Goal: Information Seeking & Learning: Learn about a topic

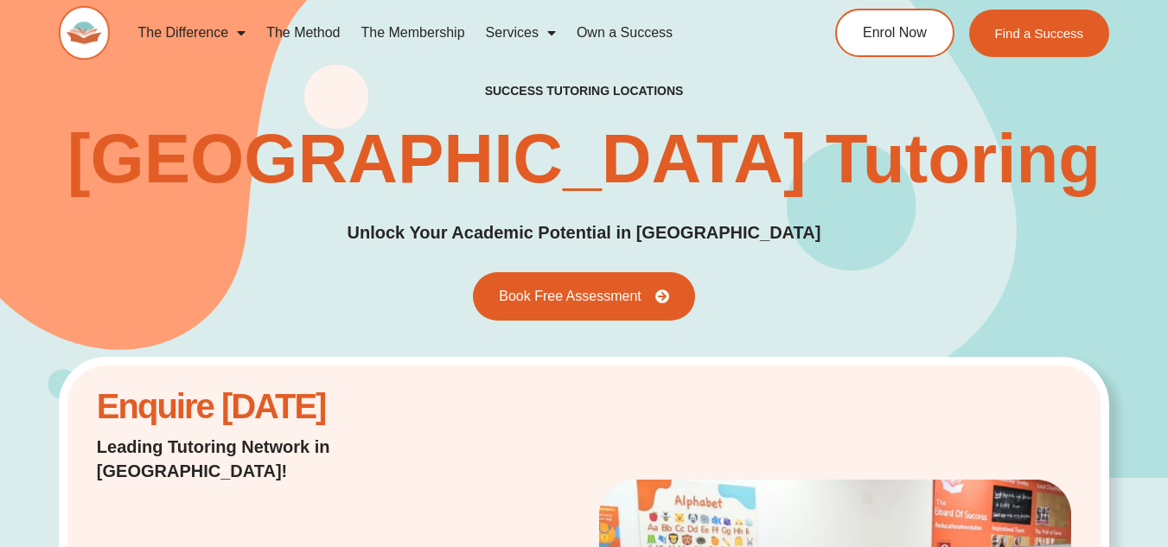
click at [417, 35] on link "The Membership" at bounding box center [413, 33] width 124 height 40
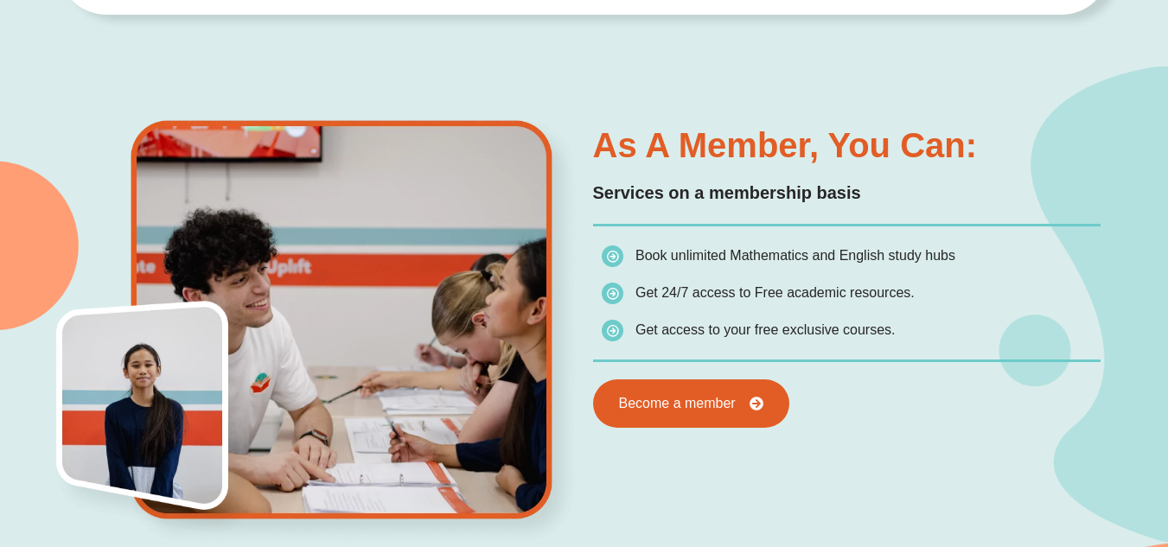
scroll to position [792, 0]
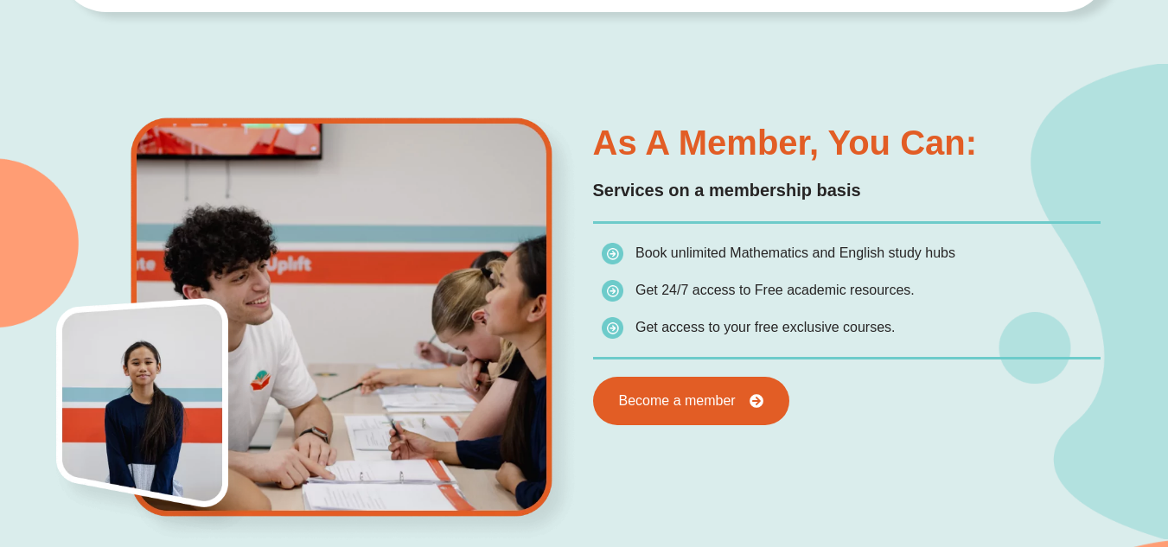
click at [802, 247] on span "Book unlimited Mathematics and English study hubs" at bounding box center [795, 253] width 320 height 15
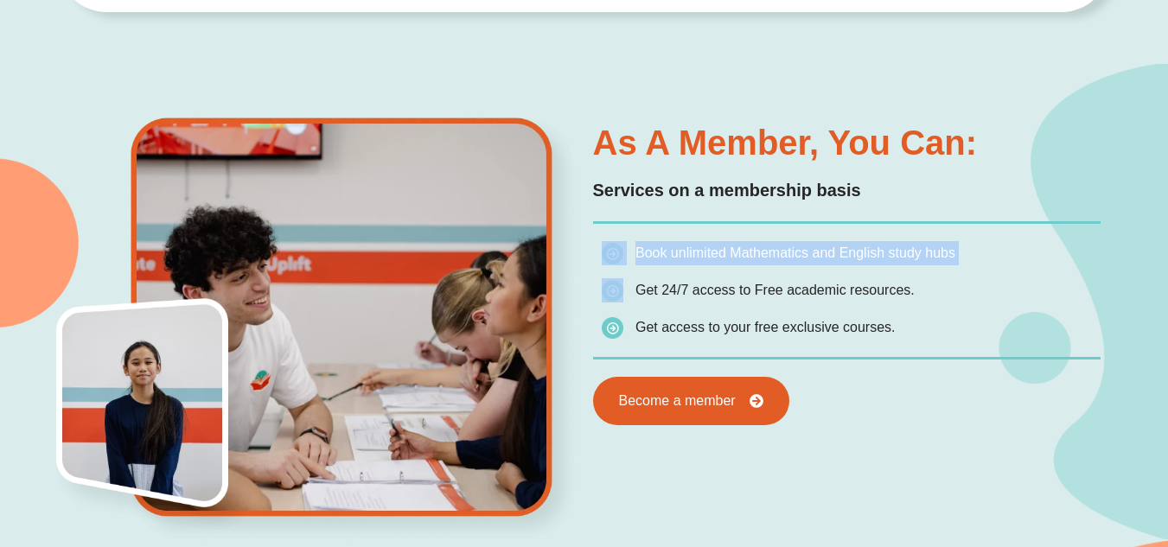
click at [802, 247] on span "Book unlimited Mathematics and English study hubs" at bounding box center [795, 253] width 320 height 15
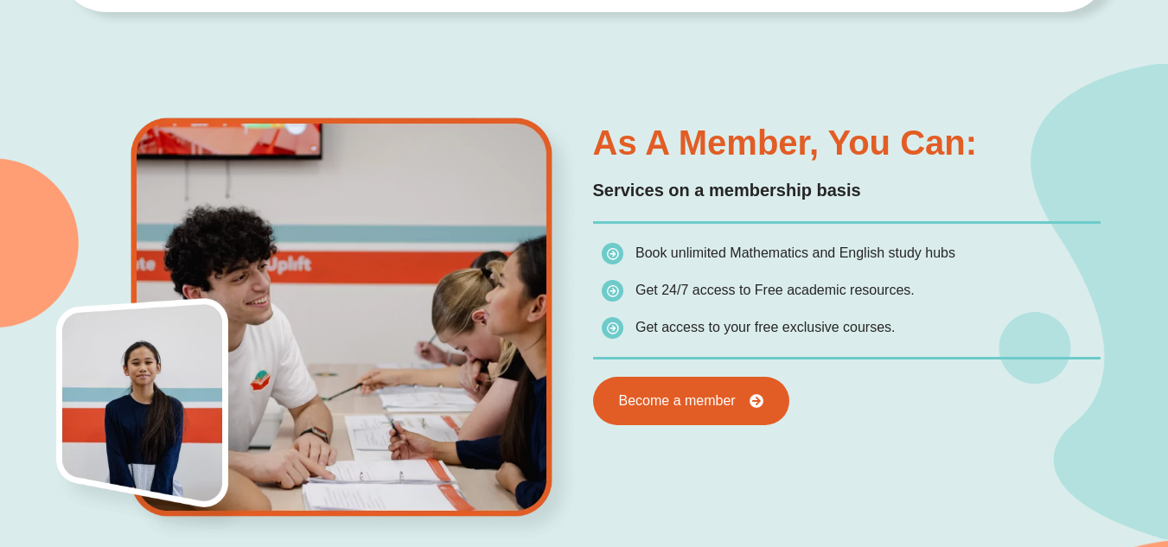
click at [801, 291] on span "Get 24/7 access to Free academic resources." at bounding box center [774, 290] width 279 height 15
click at [802, 322] on span "Get access to your free exclusive courses." at bounding box center [765, 327] width 260 height 15
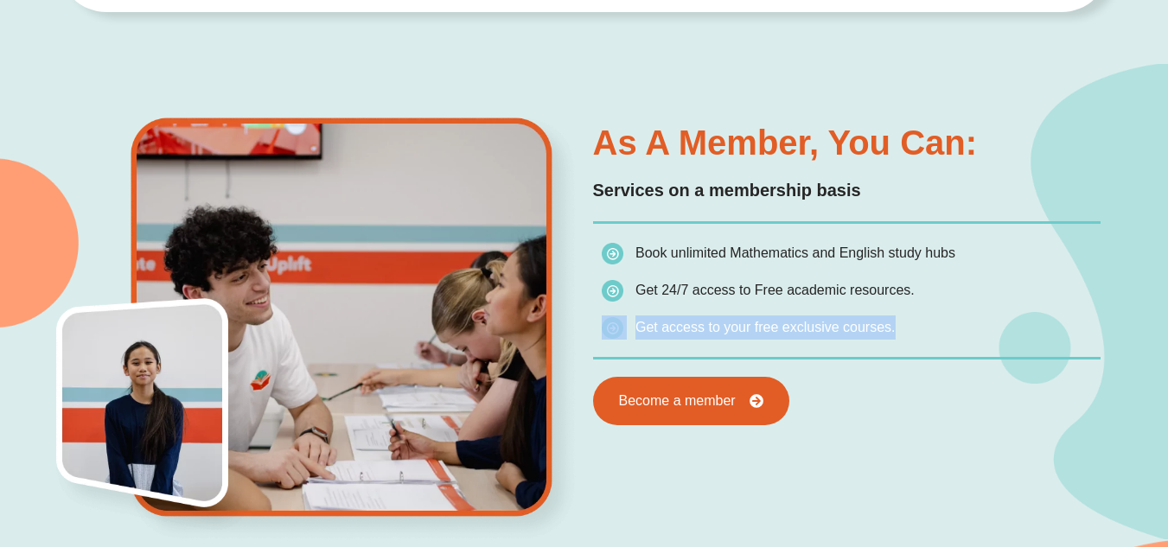
click at [802, 322] on span "Get access to your free exclusive courses." at bounding box center [765, 327] width 260 height 15
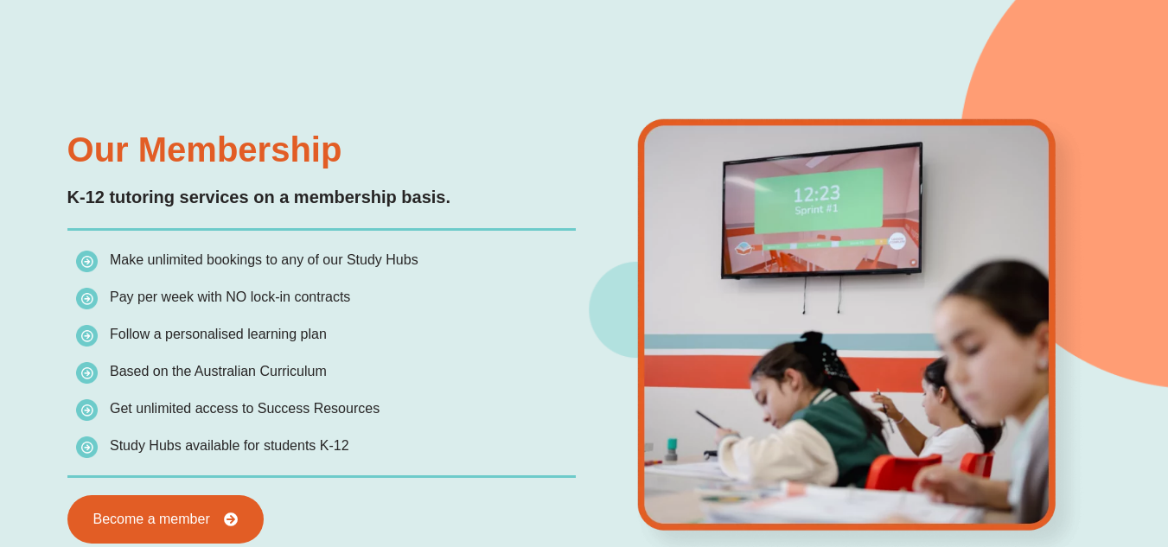
scroll to position [1449, 0]
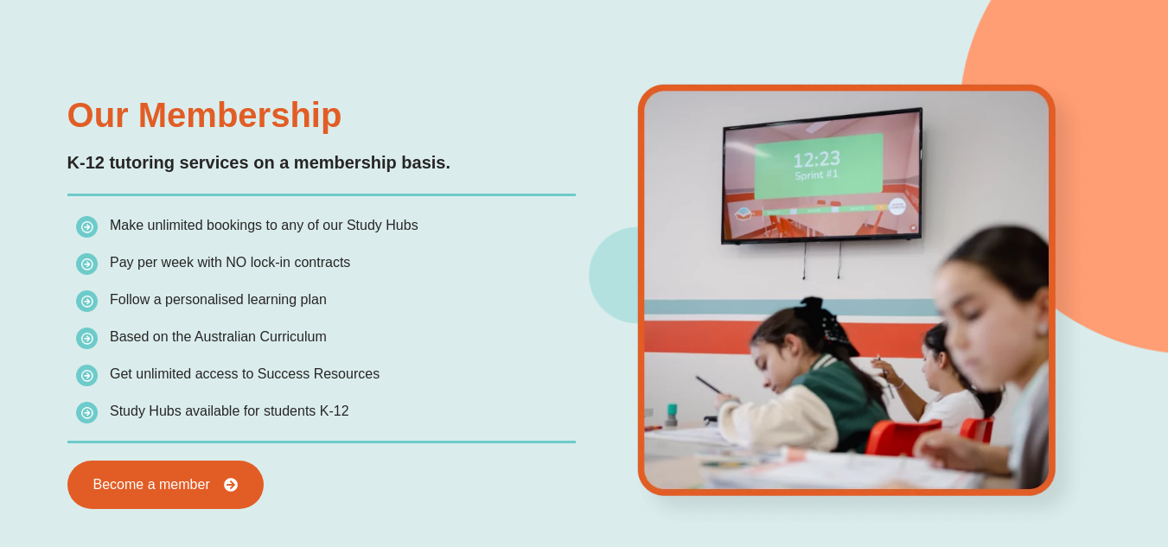
click at [277, 228] on span "Make unlimited bookings to any of our Study Hubs" at bounding box center [264, 225] width 309 height 15
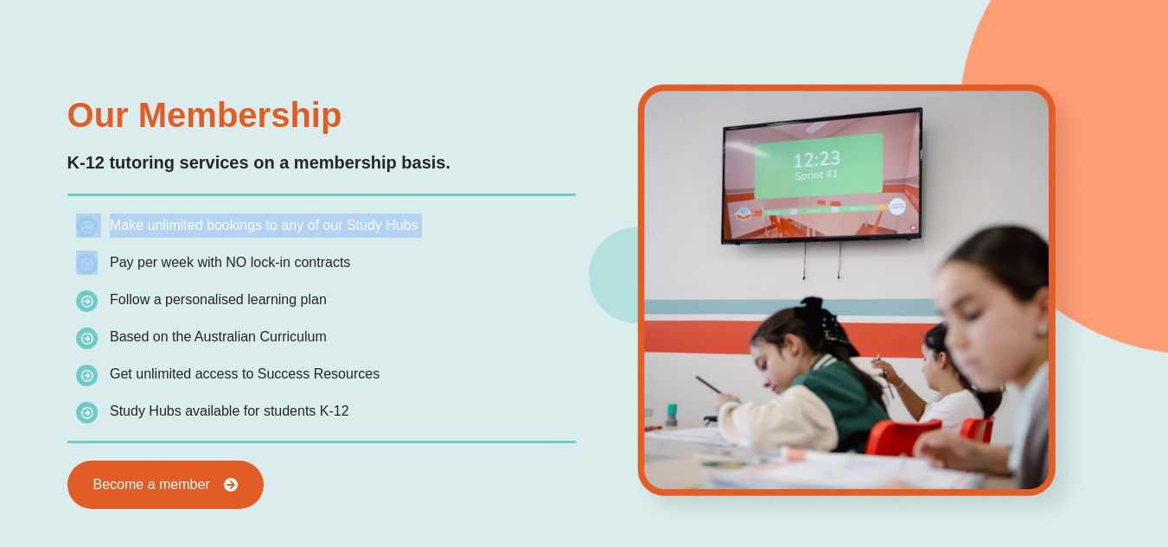
click at [277, 228] on span "Make unlimited bookings to any of our Study Hubs" at bounding box center [264, 225] width 309 height 15
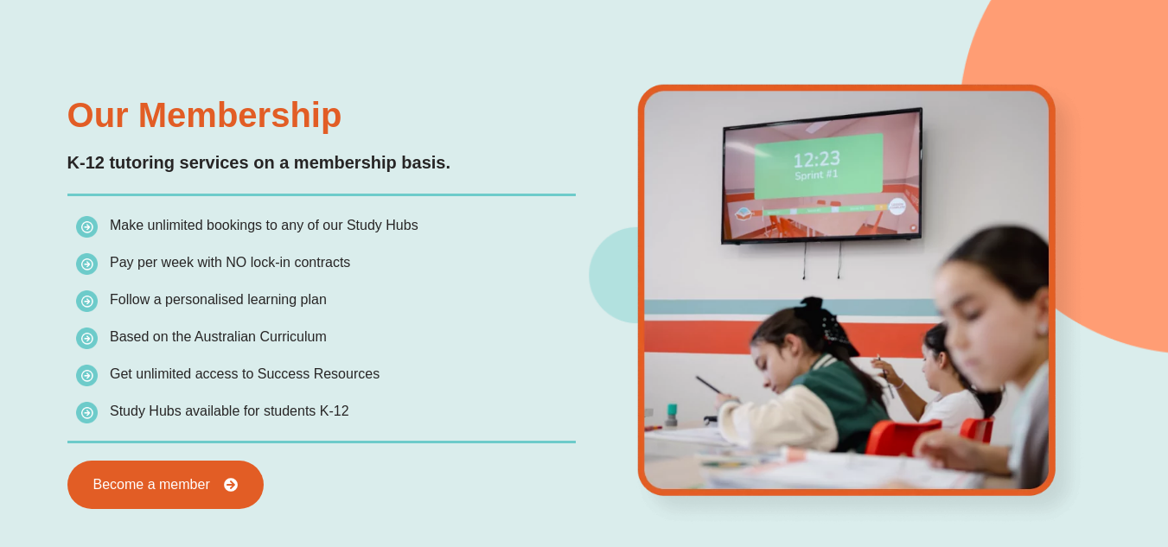
click at [257, 261] on span "Pay per week with NO lock-in contracts" at bounding box center [230, 262] width 240 height 15
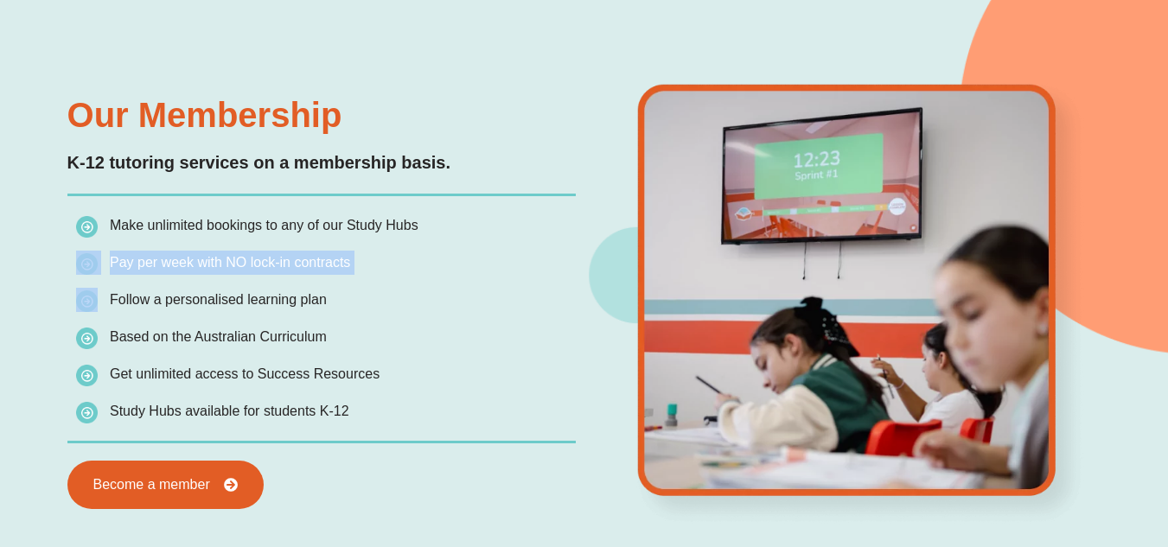
click at [257, 261] on span "Pay per week with NO lock-in contracts" at bounding box center [230, 262] width 240 height 15
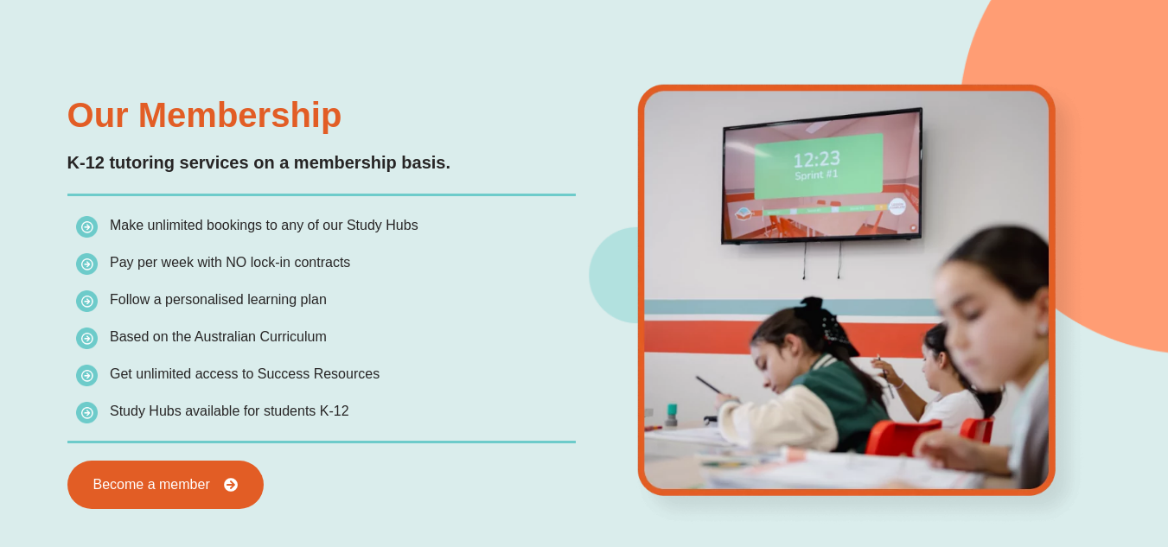
click at [203, 297] on span "Follow a personalised learning plan" at bounding box center [218, 299] width 217 height 15
click at [214, 335] on span "Based on the Australian Curriculum" at bounding box center [218, 336] width 217 height 15
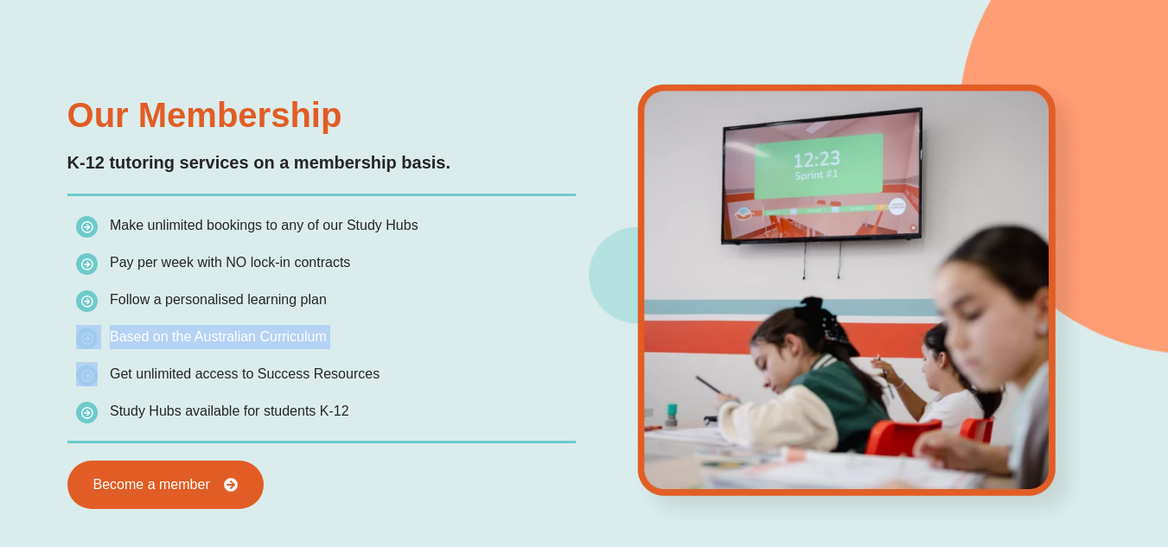
click at [214, 335] on span "Based on the Australian Curriculum" at bounding box center [218, 336] width 217 height 15
click at [215, 373] on span "Get unlimited access to Success Resources" at bounding box center [245, 374] width 270 height 15
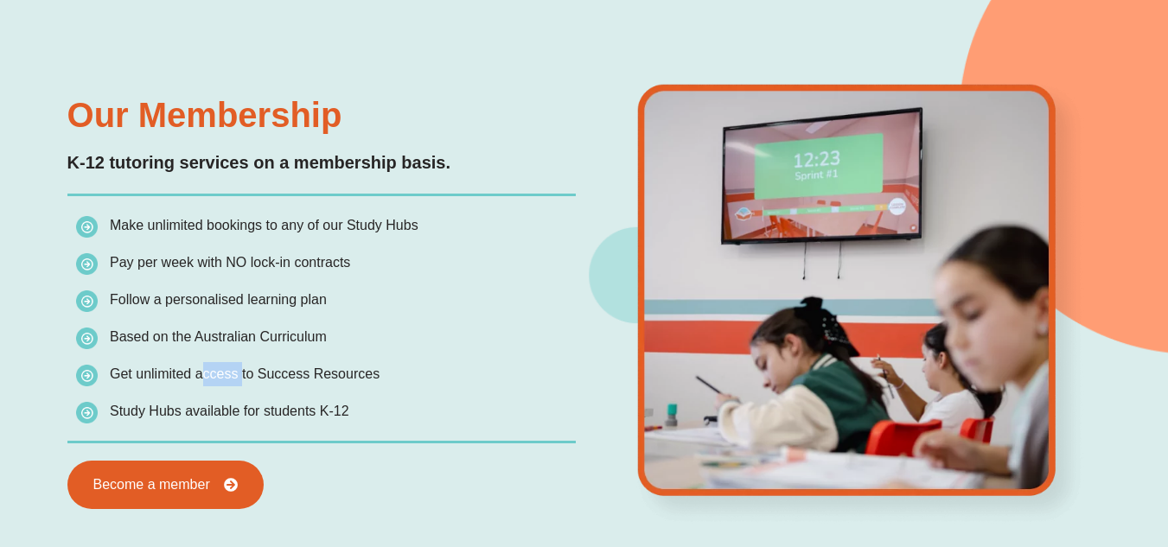
click at [215, 373] on span "Get unlimited access to Success Resources" at bounding box center [245, 374] width 270 height 15
click at [231, 408] on span "Study Hubs available for students K-12" at bounding box center [229, 411] width 239 height 15
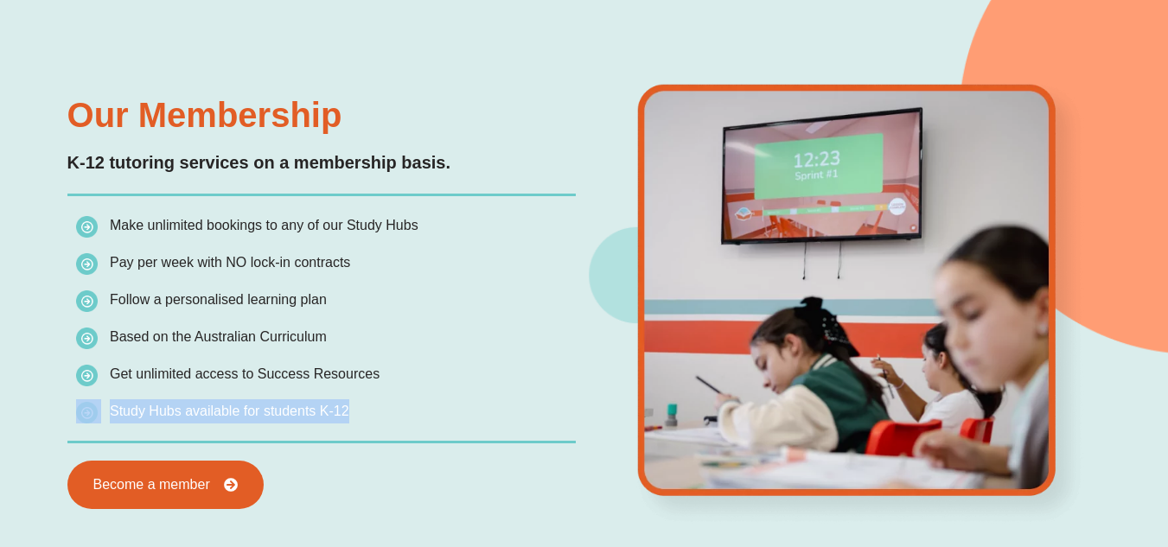
click at [373, 431] on div "Our Membership K-12 tutoring services on a membership basis. Make unlimited boo…" at bounding box center [322, 303] width 526 height 429
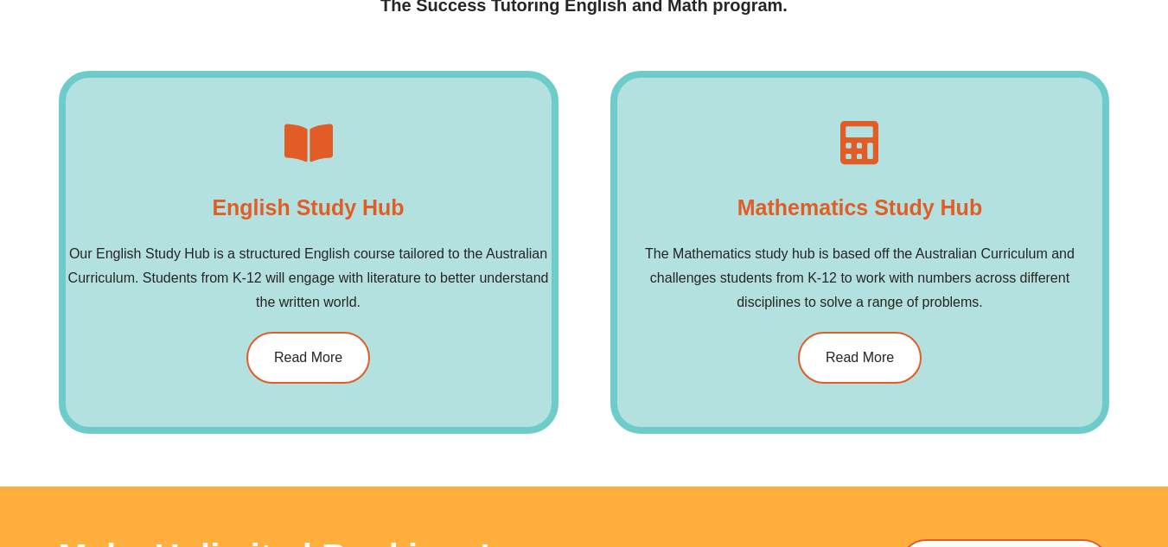
scroll to position [2486, 0]
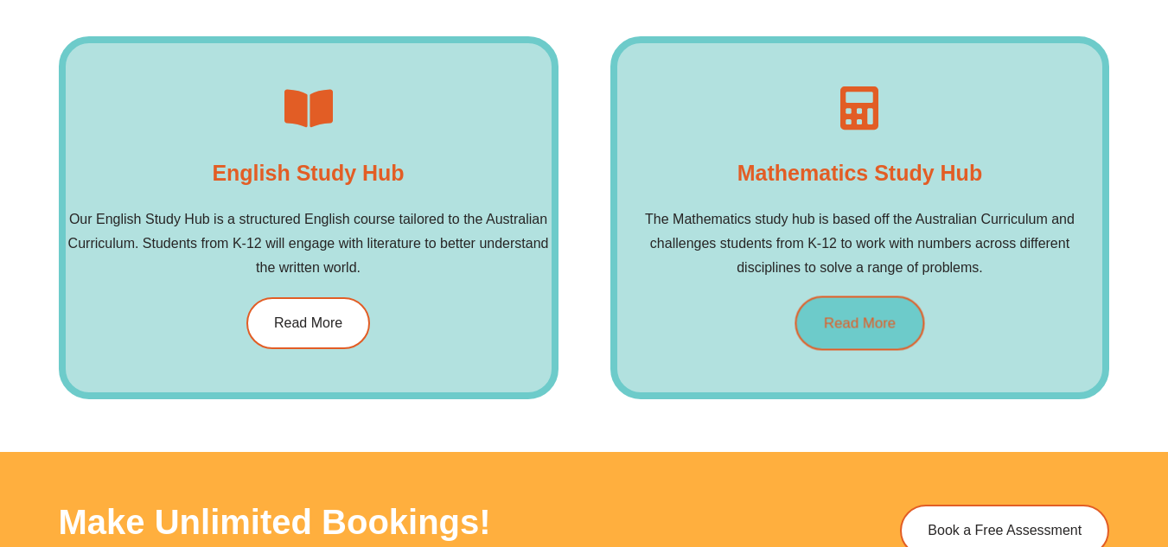
click at [846, 321] on span "Read More" at bounding box center [860, 323] width 72 height 15
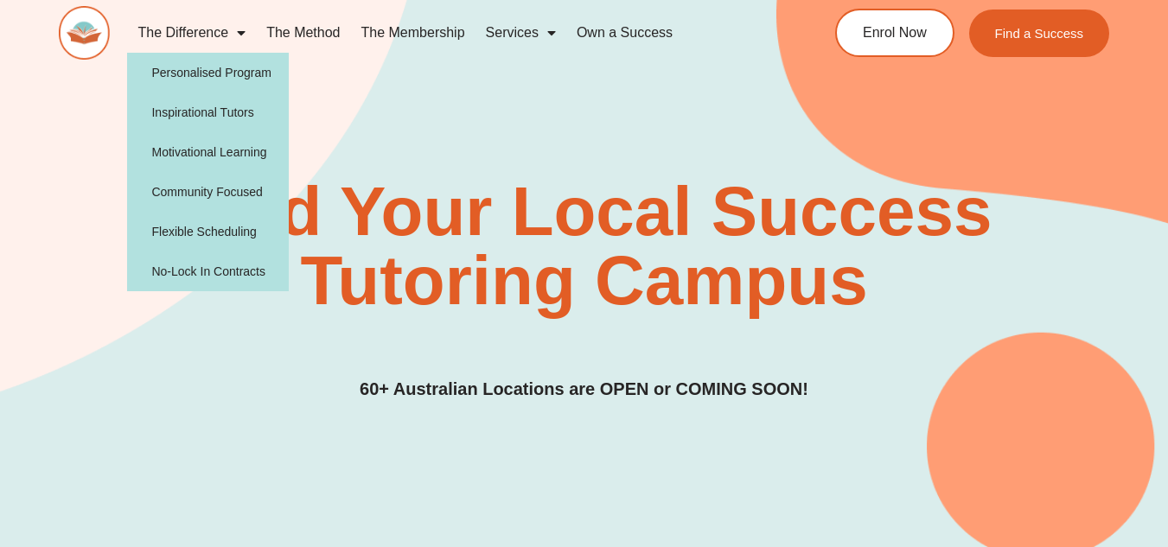
click at [194, 29] on link "The Difference" at bounding box center [191, 33] width 129 height 40
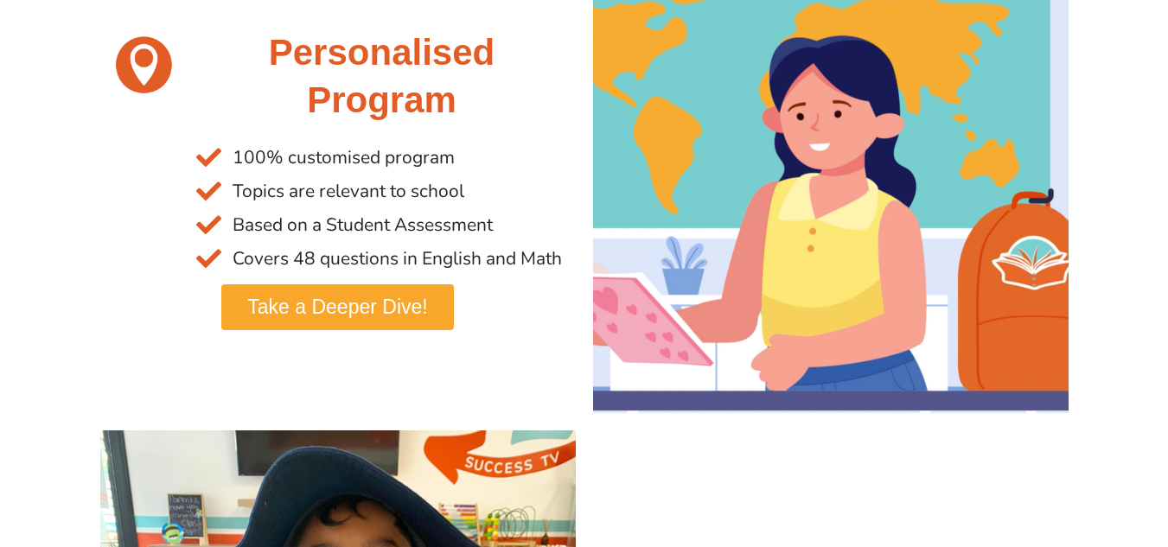
scroll to position [413, 0]
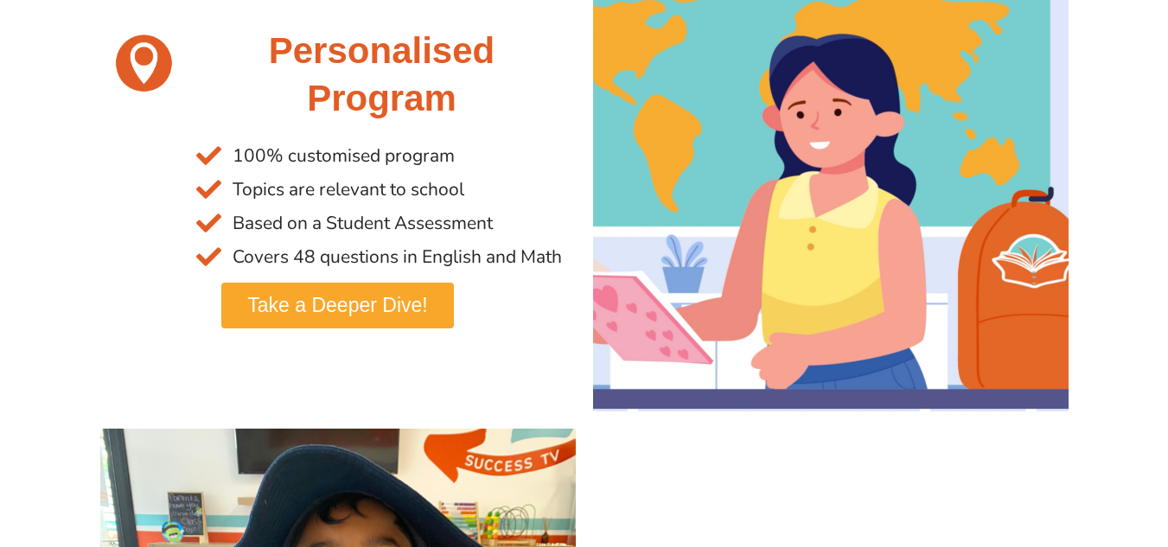
click at [387, 296] on span "Take a Deeper Dive!" at bounding box center [337, 306] width 180 height 20
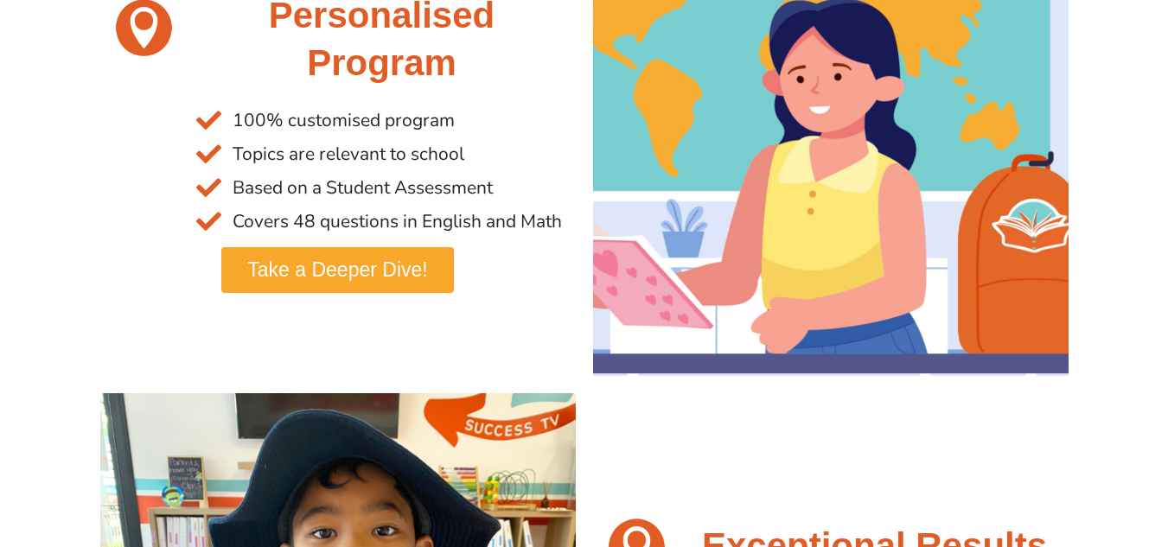
scroll to position [450, 0]
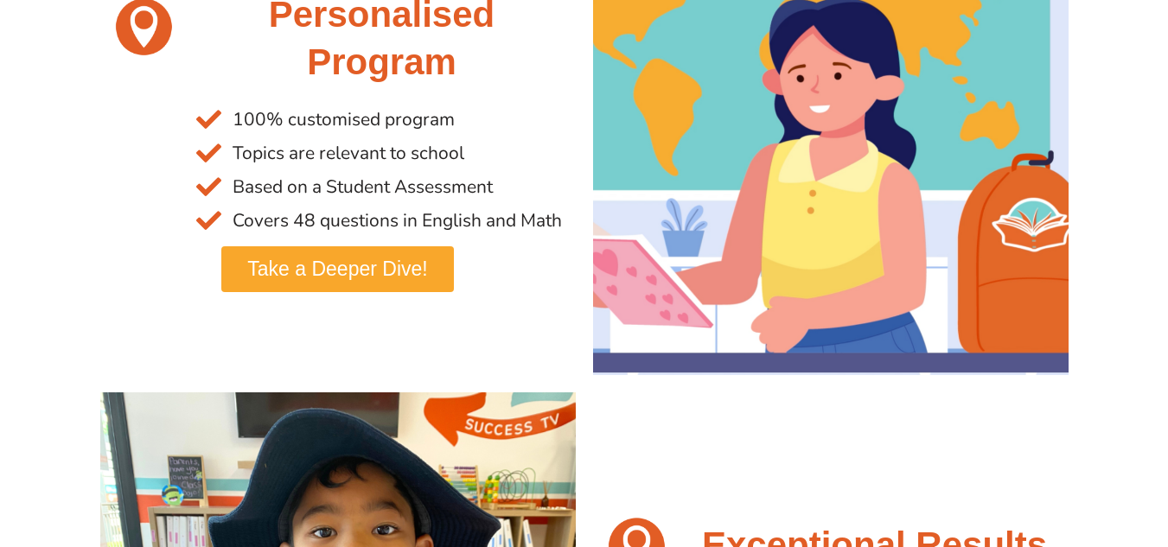
click at [349, 271] on span "Take a Deeper Dive!" at bounding box center [337, 269] width 180 height 20
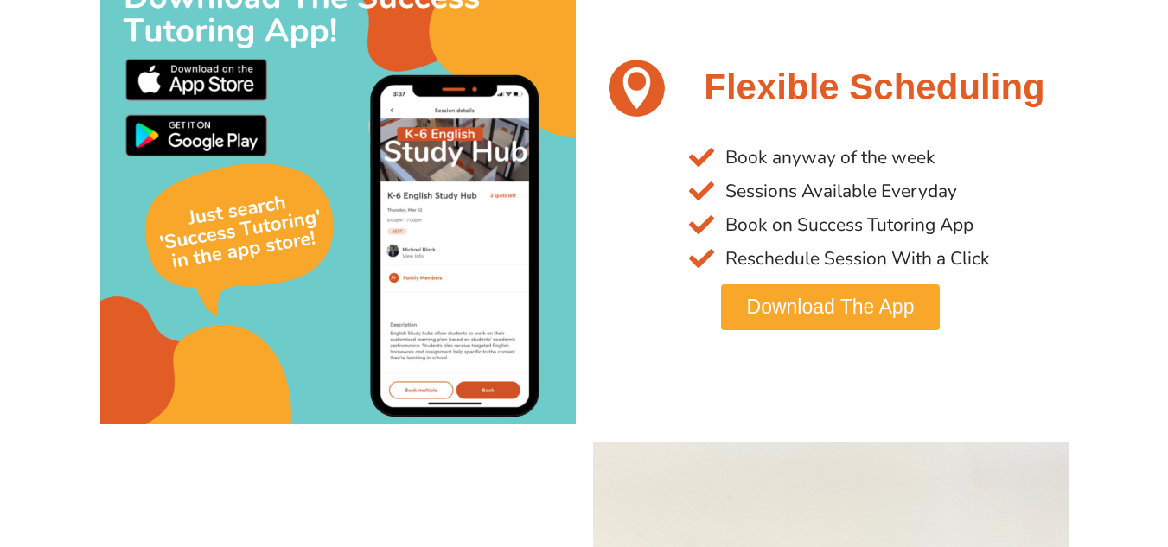
scroll to position [2870, 0]
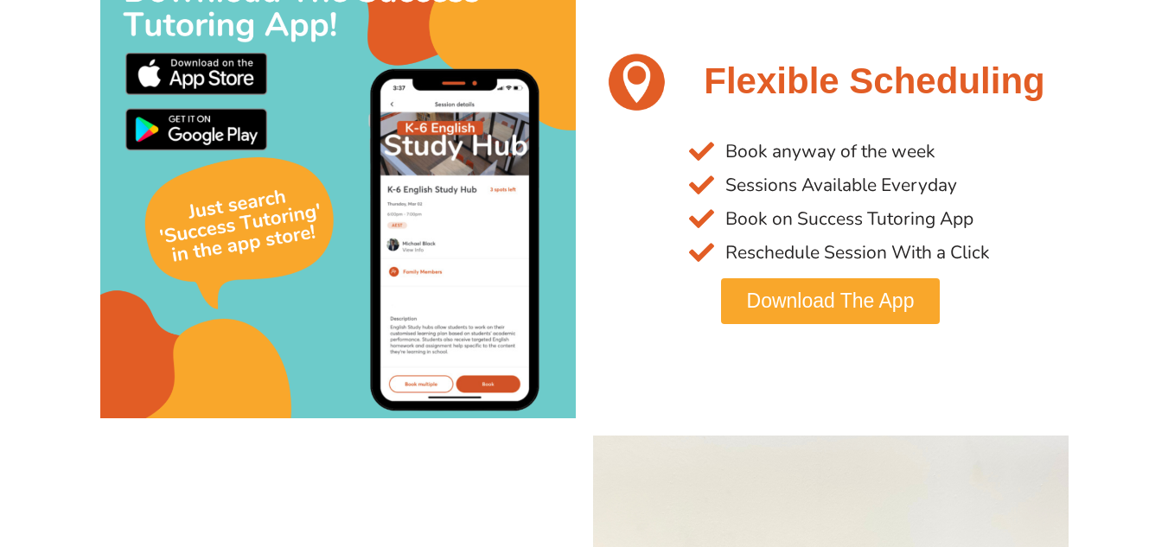
click at [792, 201] on span "Sessions Available Everyday" at bounding box center [839, 186] width 236 height 34
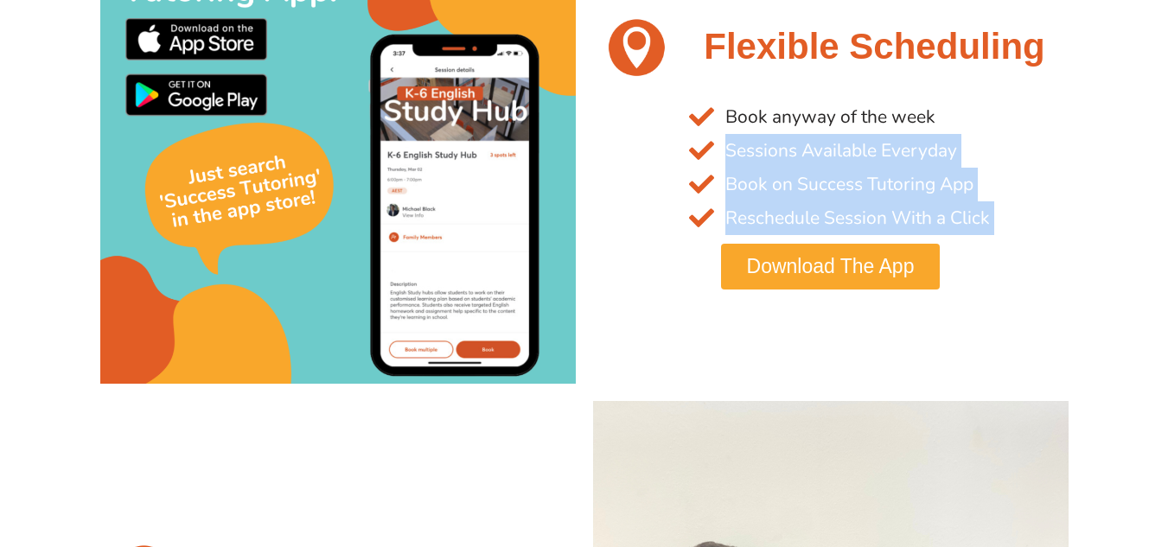
click at [792, 201] on ul "Book anyway of the week Sessions Available Everyday Book on Success Tutoring Ap…" at bounding box center [874, 167] width 370 height 135
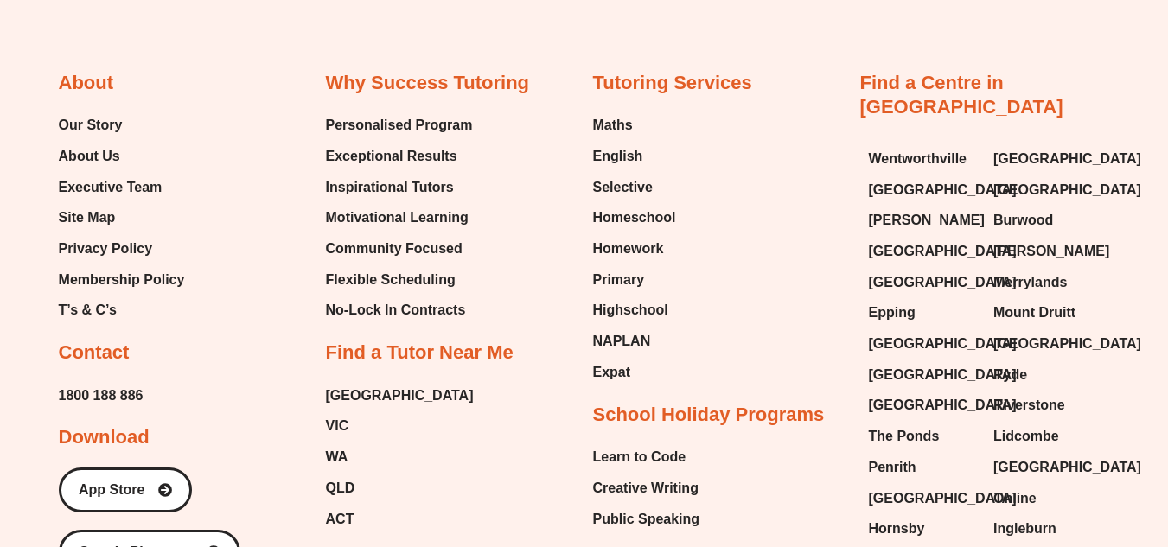
scroll to position [5325, 0]
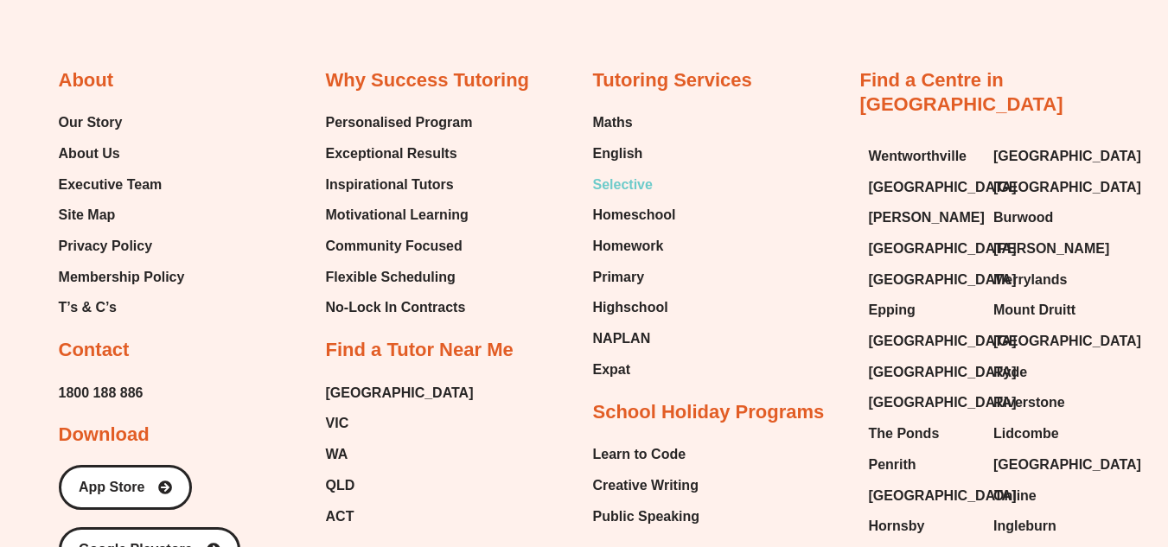
click at [637, 192] on span "Selective" at bounding box center [623, 185] width 60 height 26
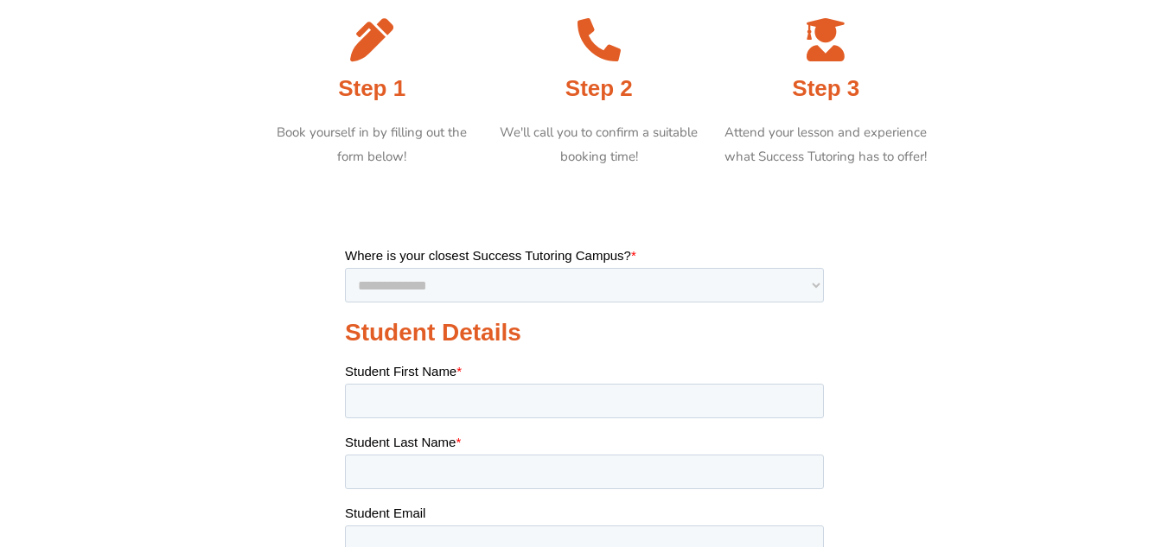
scroll to position [298, 0]
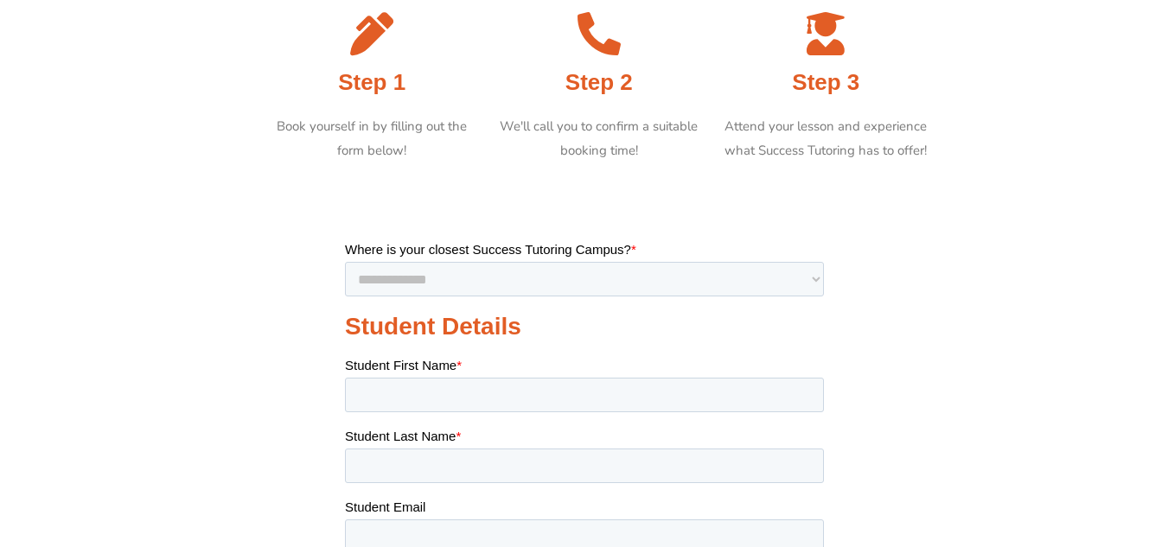
click at [693, 281] on select "**********" at bounding box center [583, 278] width 479 height 35
select select "**********"
click at [344, 261] on select "**********" at bounding box center [583, 278] width 479 height 35
click at [610, 381] on input "Student First Name *" at bounding box center [583, 394] width 479 height 35
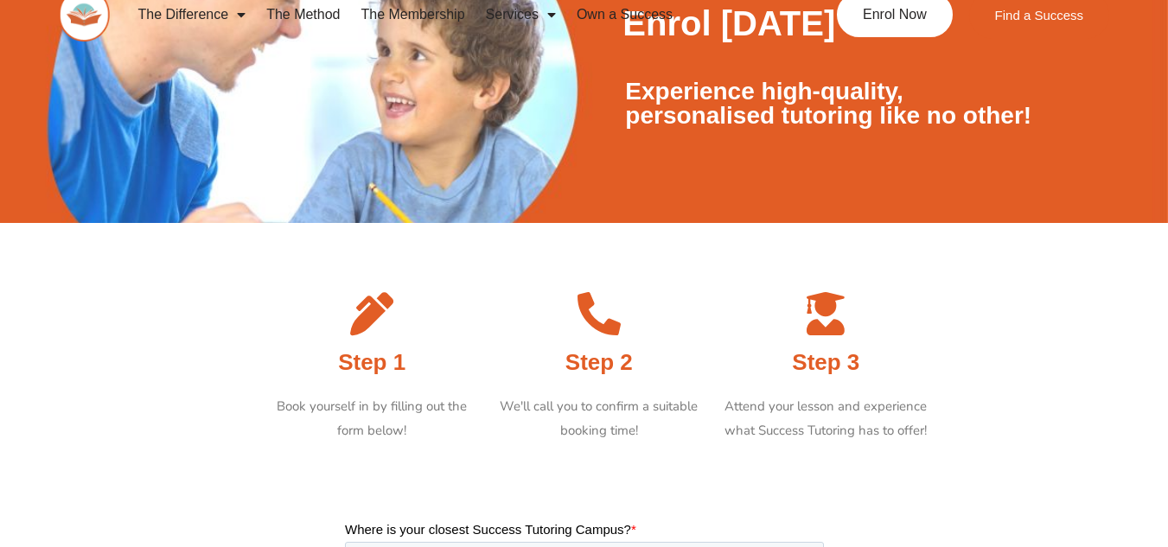
scroll to position [0, 0]
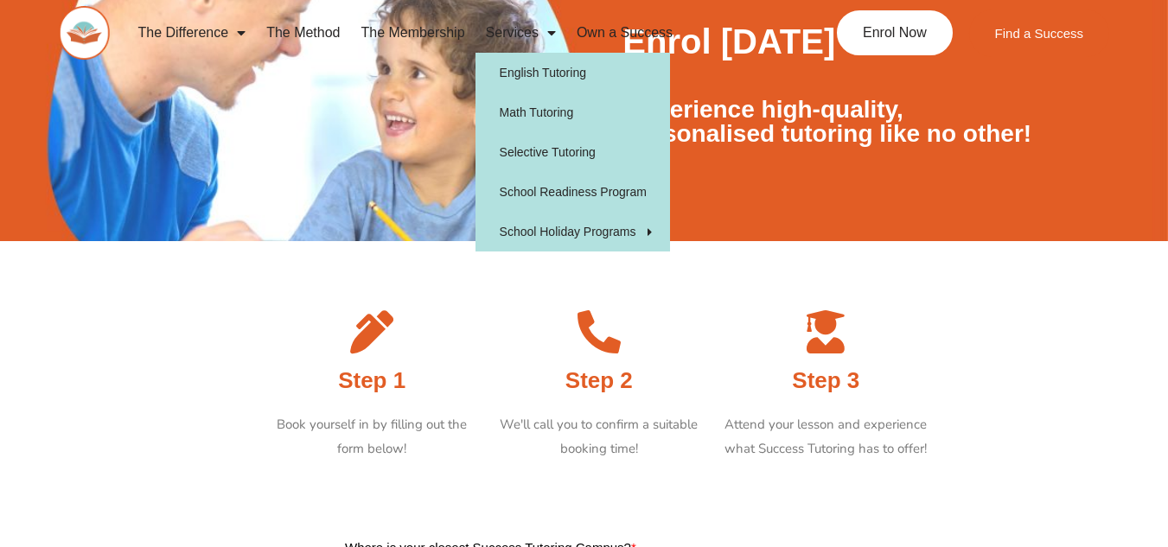
click at [504, 39] on link "Services" at bounding box center [520, 33] width 91 height 40
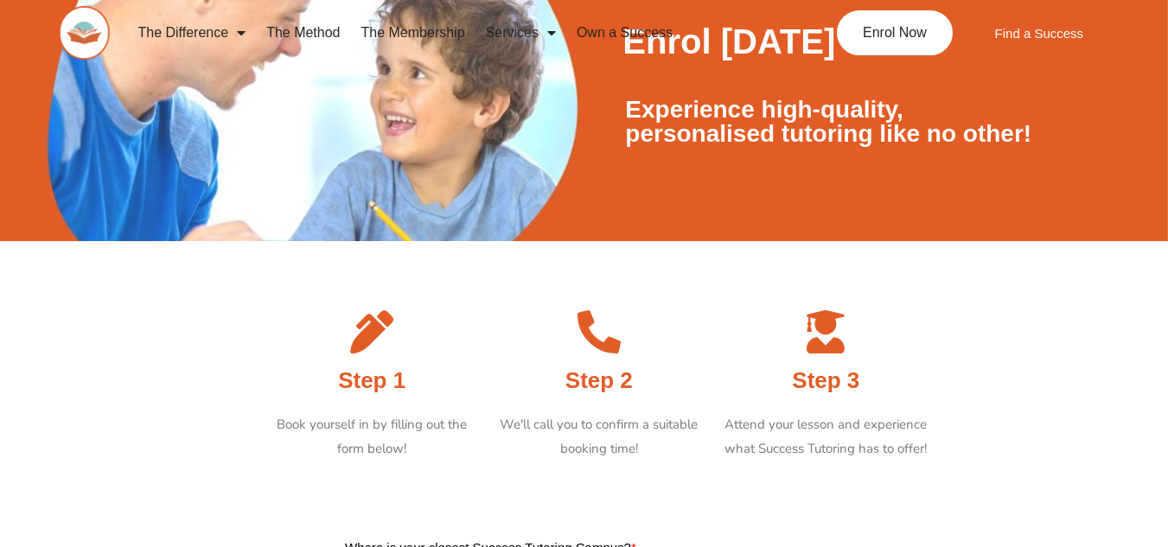
click at [527, 29] on link "Services" at bounding box center [520, 33] width 91 height 40
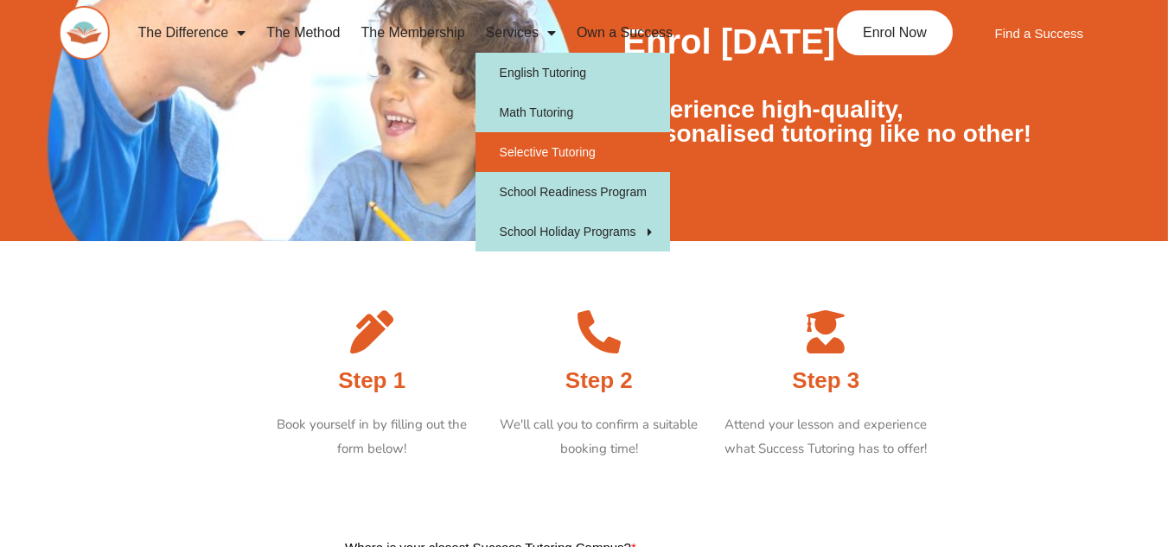
click at [553, 163] on link "Selective Tutoring" at bounding box center [572, 152] width 195 height 40
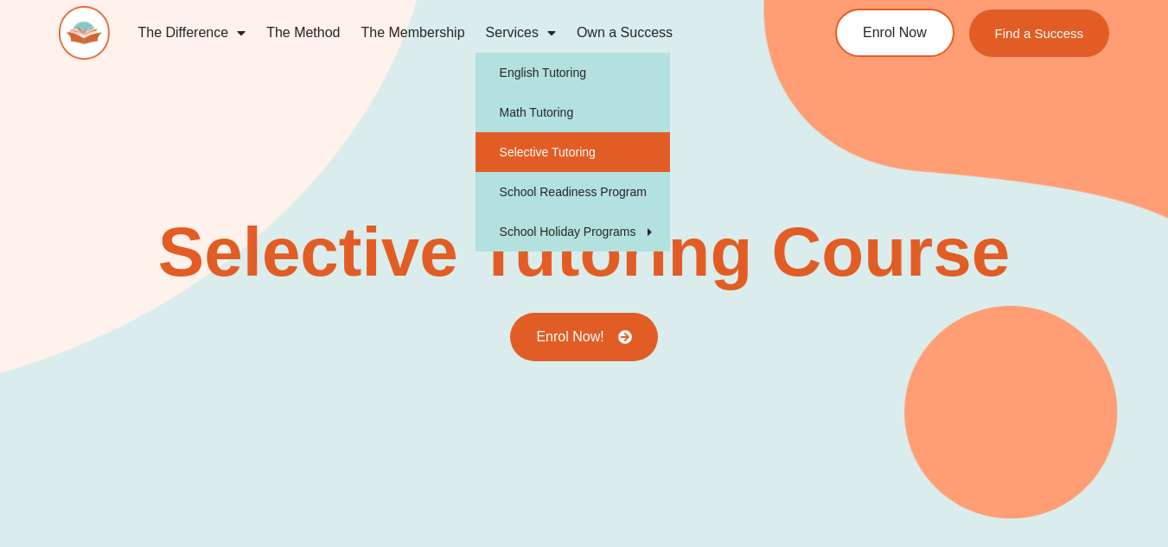
click at [520, 29] on link "Services" at bounding box center [520, 33] width 91 height 40
click at [526, 34] on link "Services" at bounding box center [520, 33] width 91 height 40
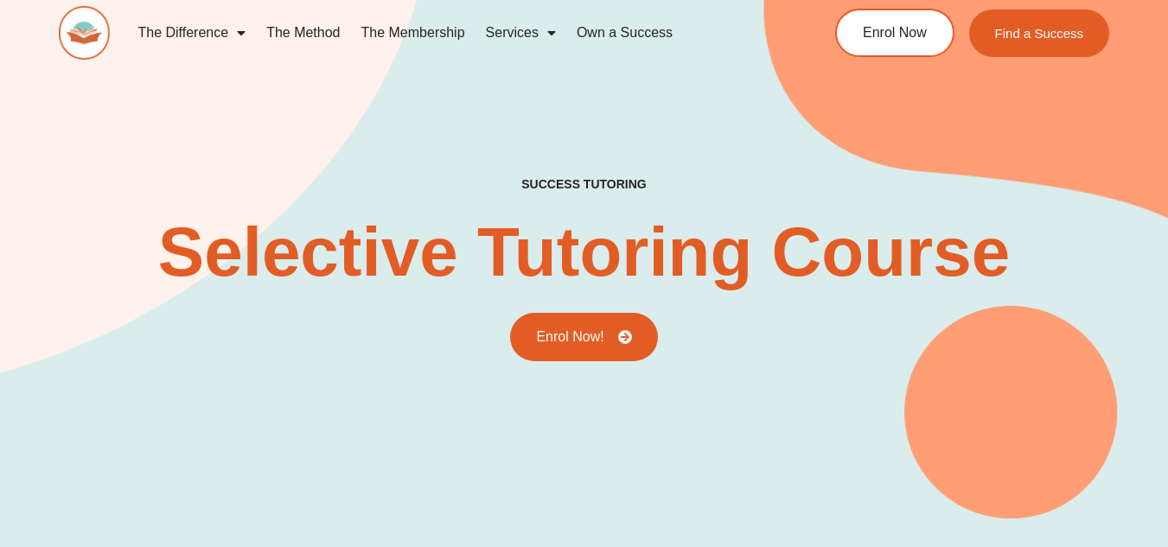
click at [527, 110] on div "success tutoring Selective Tutoring Course Enrol Now!" at bounding box center [584, 222] width 1051 height 594
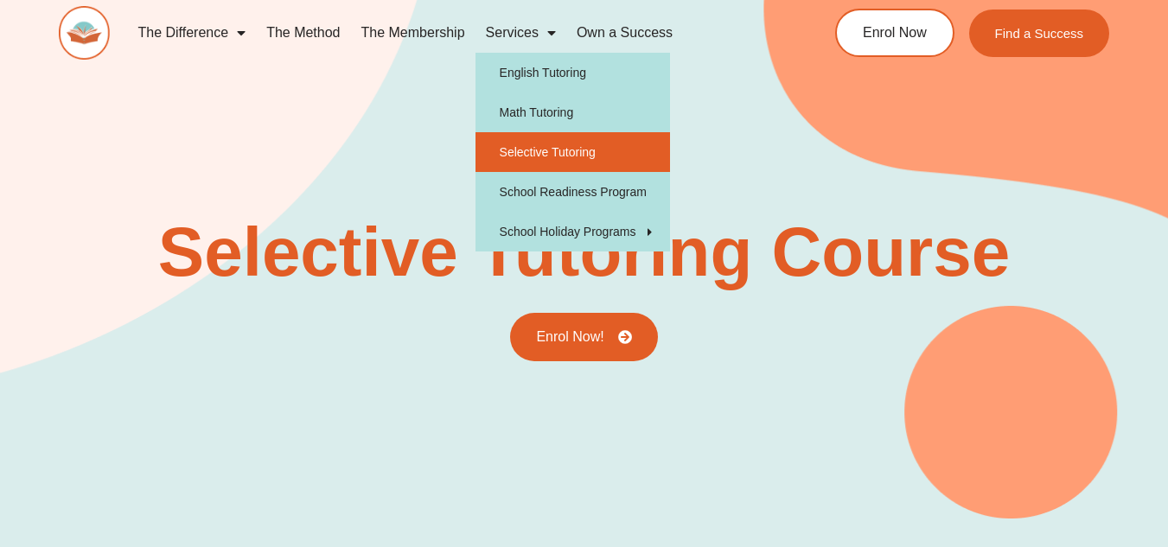
click at [532, 36] on link "Services" at bounding box center [520, 33] width 91 height 40
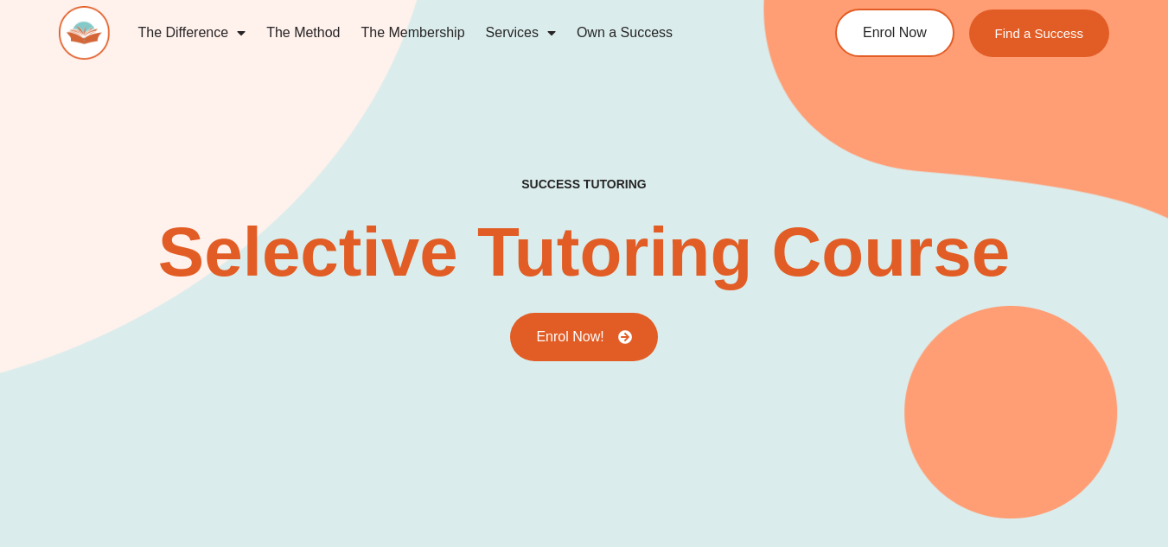
click at [528, 29] on link "Services" at bounding box center [520, 33] width 91 height 40
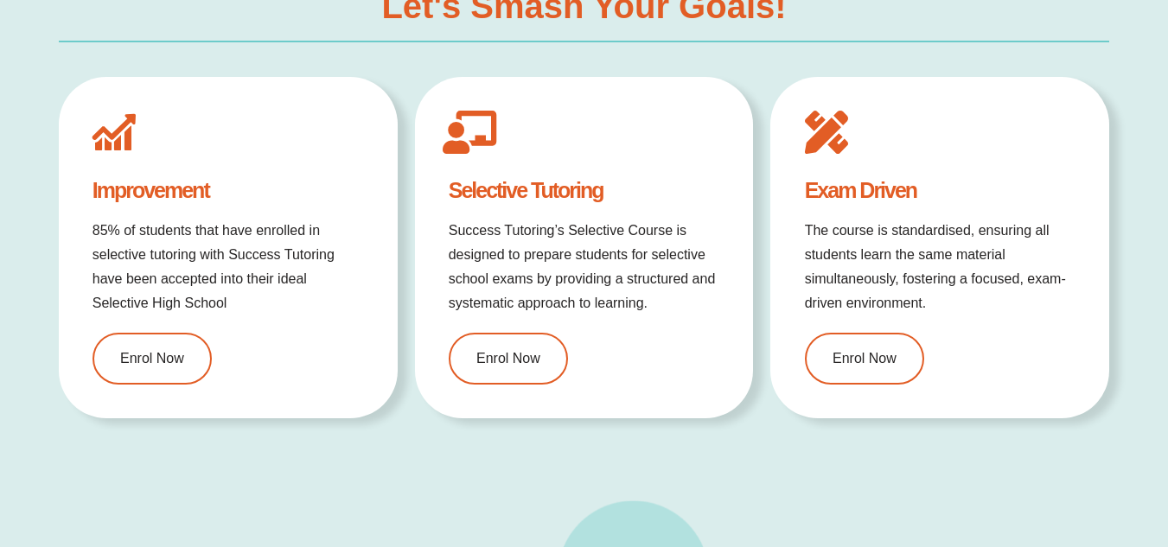
type input "*"
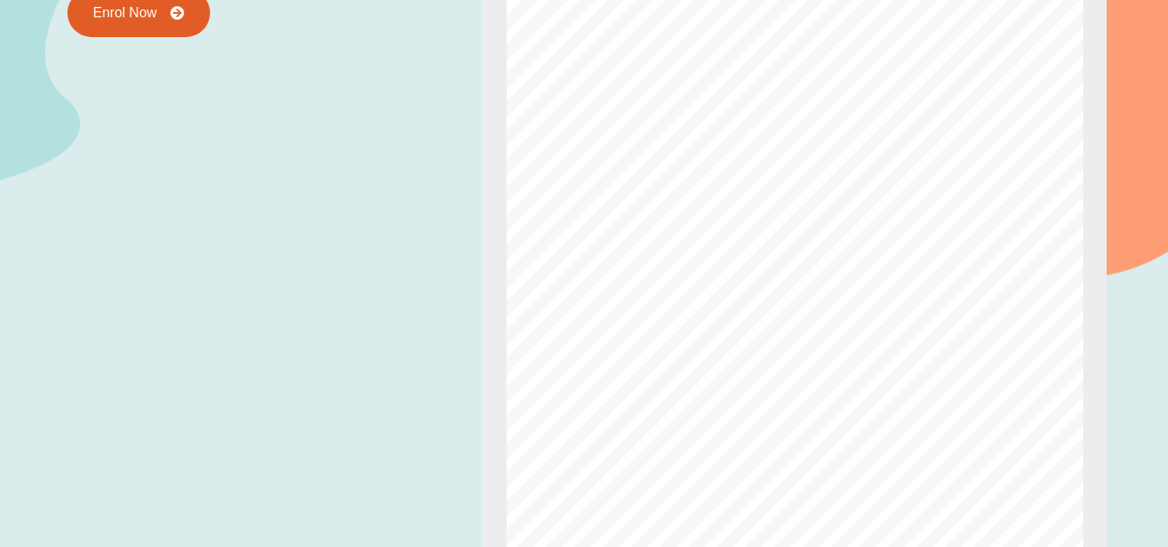
scroll to position [2104, 0]
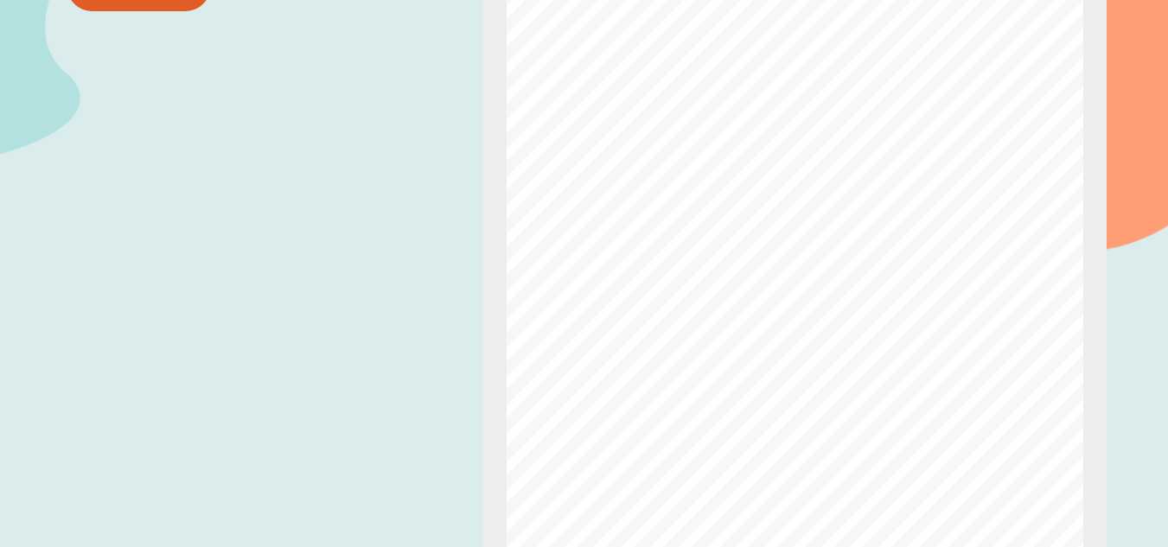
drag, startPoint x: 1177, startPoint y: 172, endPoint x: 523, endPoint y: 333, distance: 673.0
click at [974, 176] on div "Selective Course Selective Course Information Booklet Information Booklet Give …" at bounding box center [794, 283] width 577 height 814
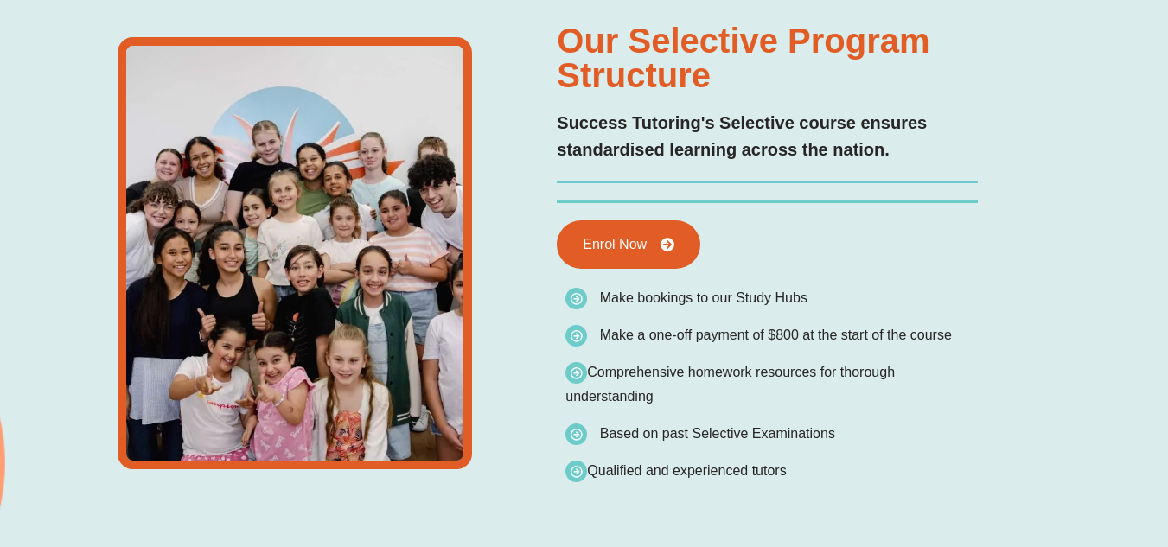
scroll to position [0, 0]
type input "*"
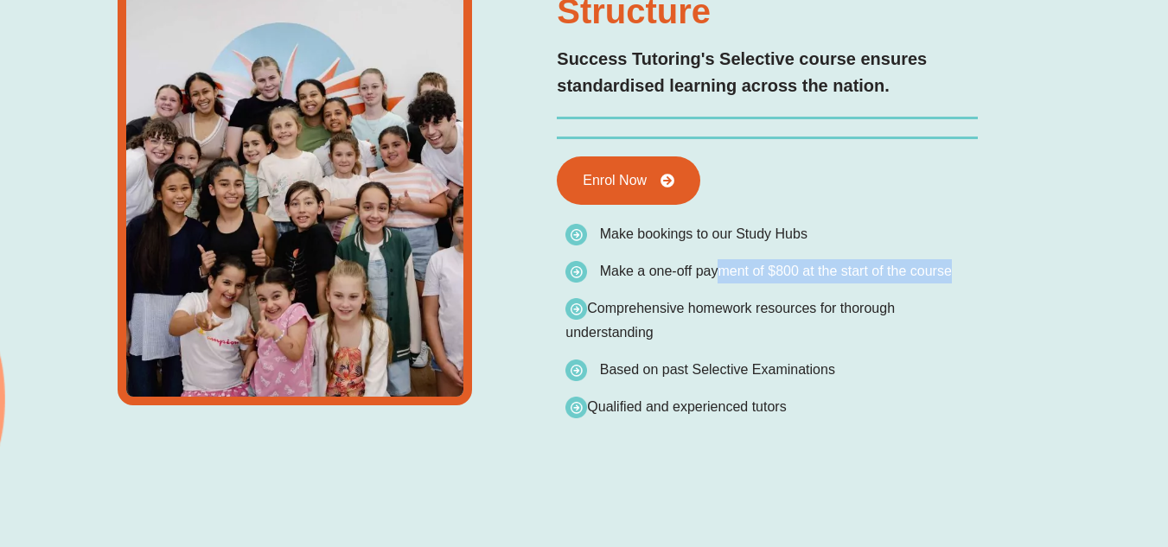
drag, startPoint x: 708, startPoint y: 269, endPoint x: 943, endPoint y: 280, distance: 235.4
click at [943, 280] on span "Make a one-off payment of $800 at the start of the course" at bounding box center [758, 271] width 386 height 24
drag, startPoint x: 683, startPoint y: 302, endPoint x: 844, endPoint y: 332, distance: 163.6
click at [844, 332] on span "Comprehensive homework resources for thorough understanding" at bounding box center [771, 321] width 412 height 48
drag, startPoint x: 648, startPoint y: 366, endPoint x: 824, endPoint y: 399, distance: 178.7
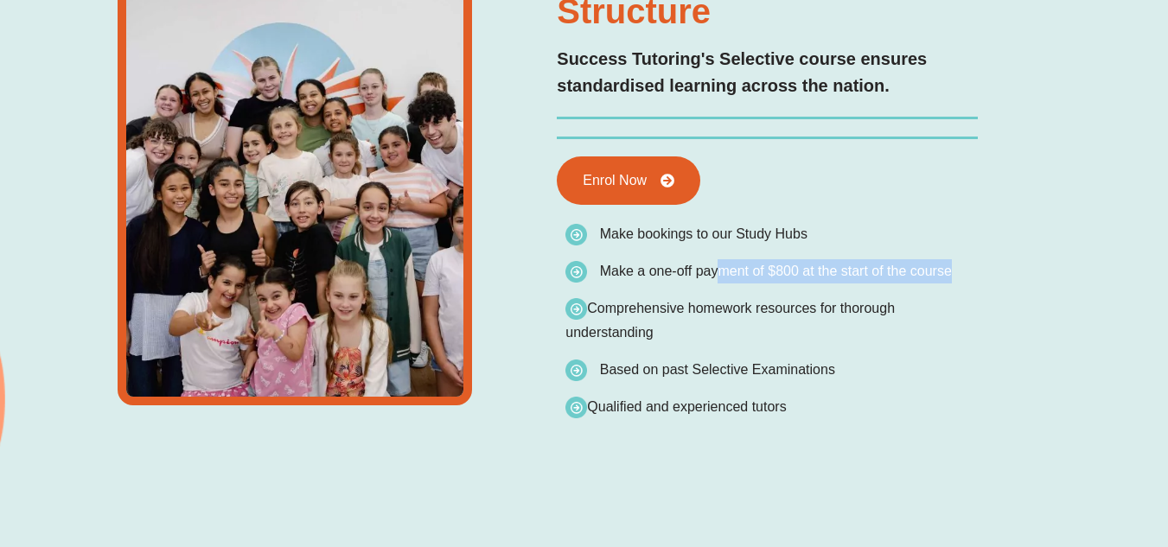
click at [824, 399] on ul "Make bookings to our Study Hubs Make a one-off payment of $800 at the start of …" at bounding box center [771, 320] width 412 height 197
click at [824, 399] on li "Qualified and experienced tutors" at bounding box center [771, 407] width 412 height 24
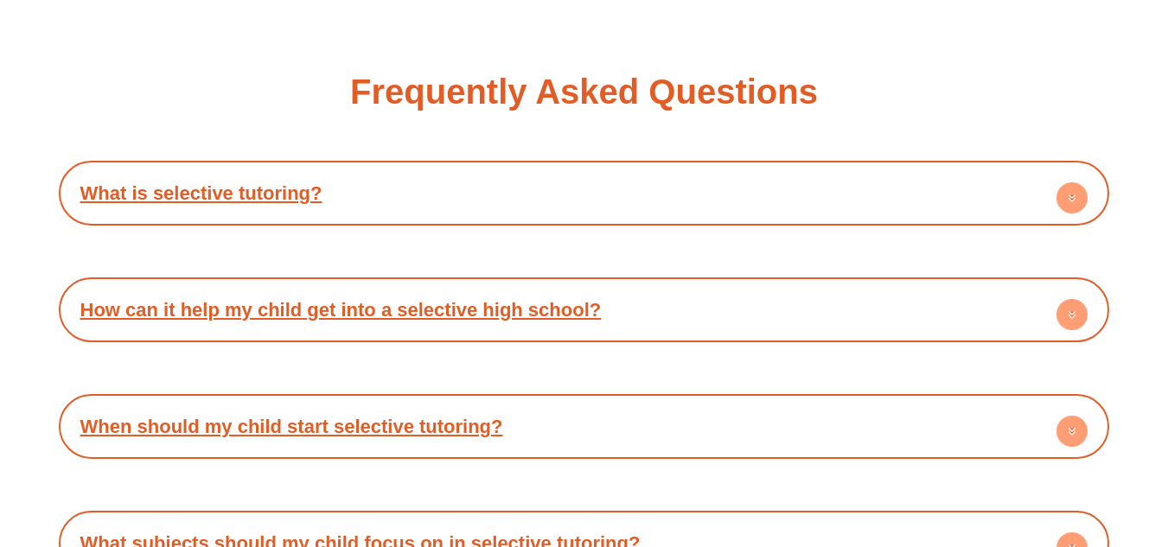
scroll to position [5189, 0]
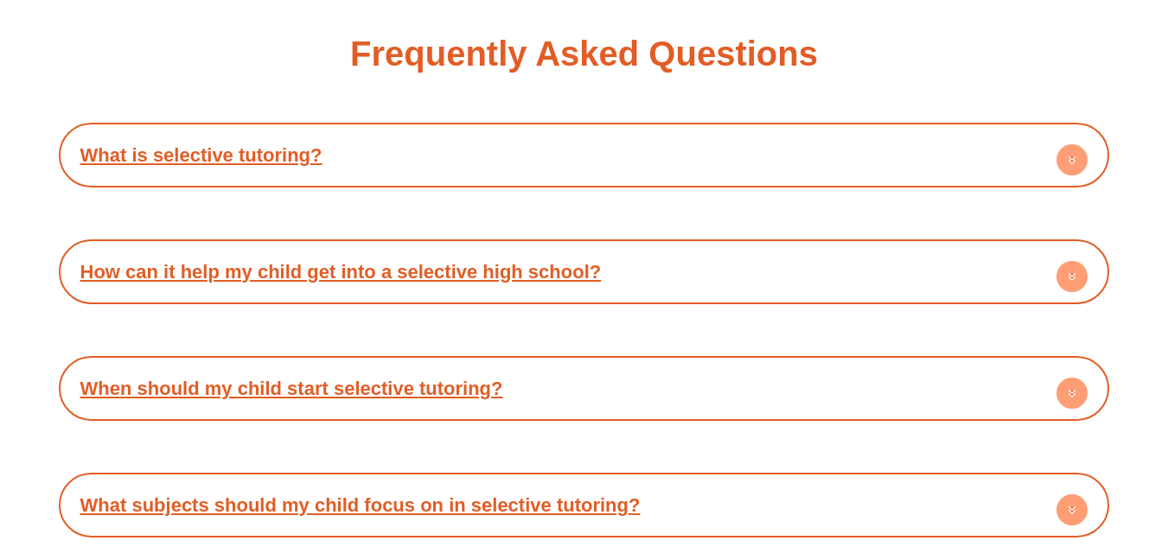
click at [1080, 162] on circle at bounding box center [1071, 159] width 31 height 31
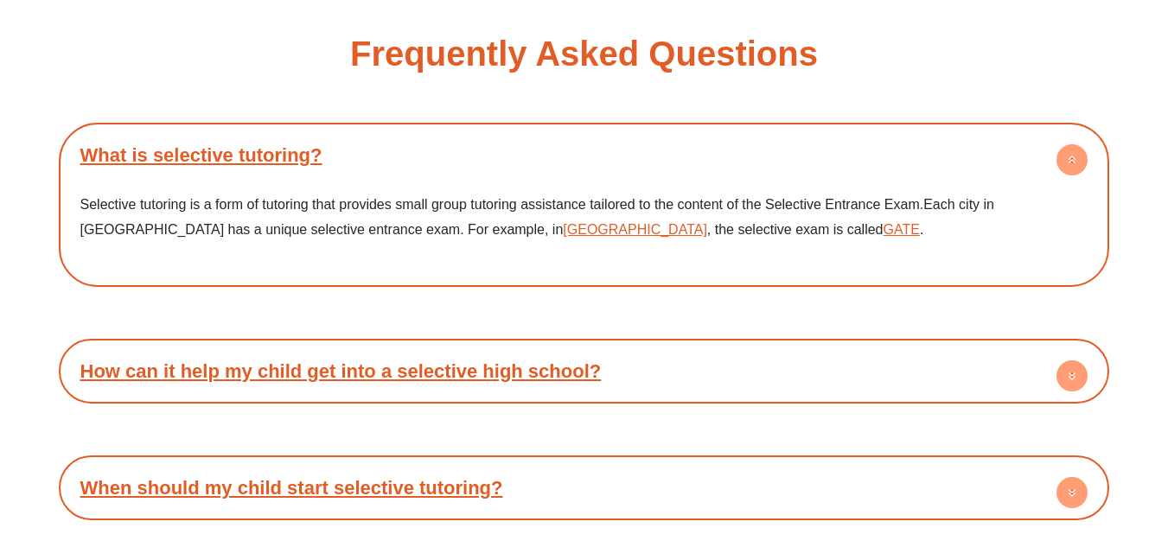
scroll to position [5224, 0]
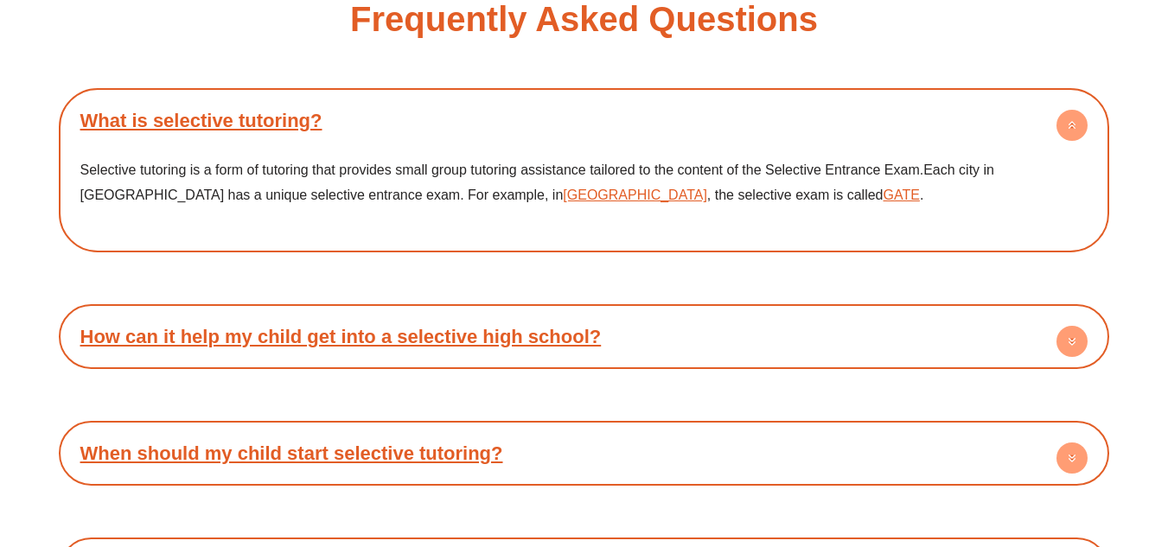
click at [534, 161] on p "Selective tutoring is a form of tutoring that provides small group tutoring ass…" at bounding box center [584, 182] width 1008 height 51
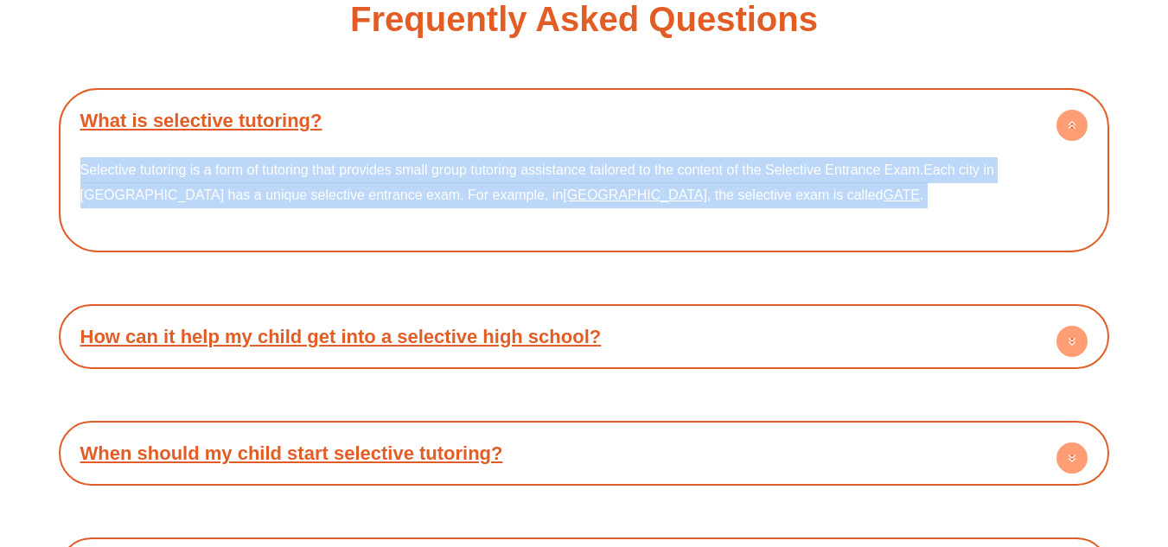
click at [534, 161] on p "Selective tutoring is a form of tutoring that provides small group tutoring ass…" at bounding box center [584, 182] width 1008 height 51
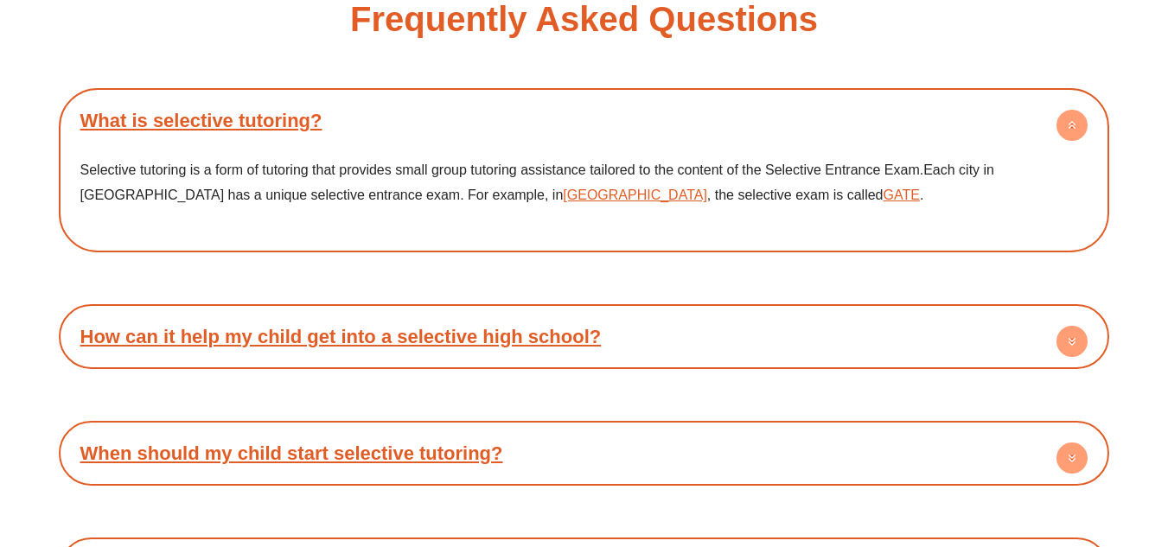
click at [692, 333] on h4 "How can it help my child get into a selective high school?" at bounding box center [584, 337] width 1034 height 48
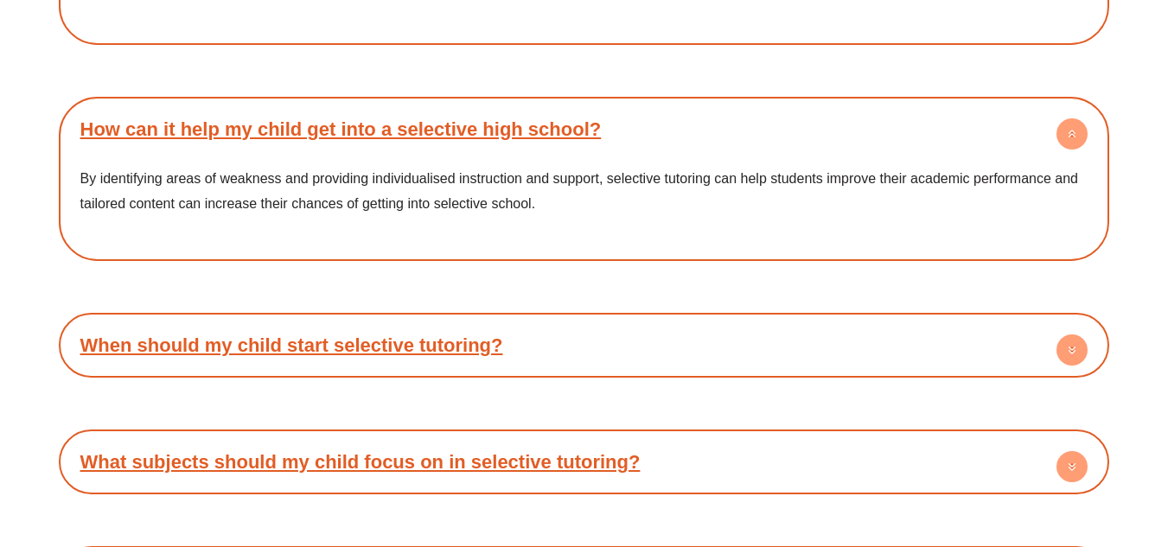
scroll to position [5466, 0]
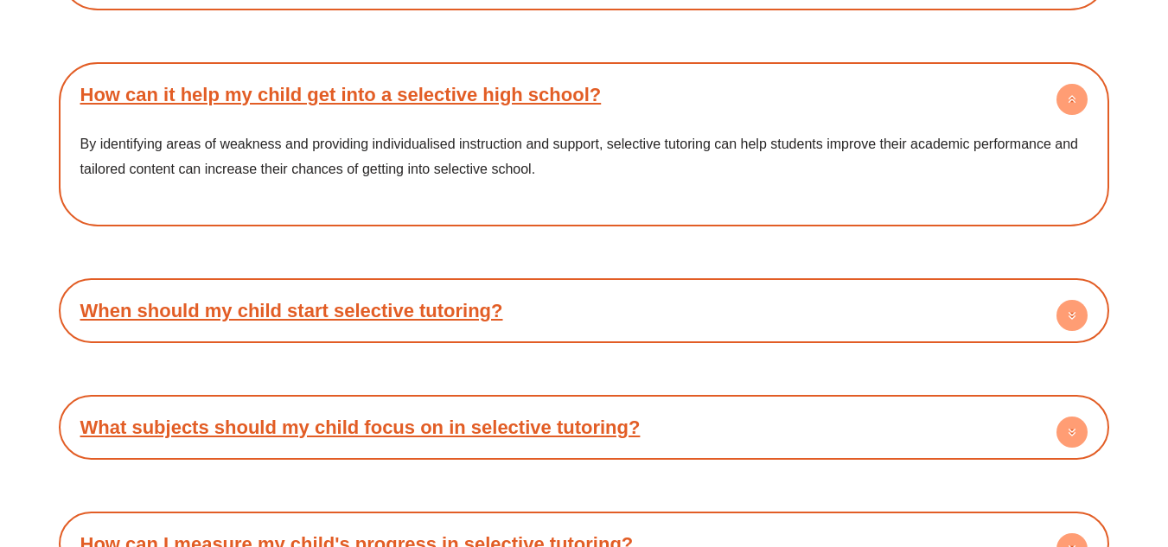
click at [592, 142] on p "By identifying areas of weakness and providing individualised instruction and s…" at bounding box center [584, 156] width 1008 height 51
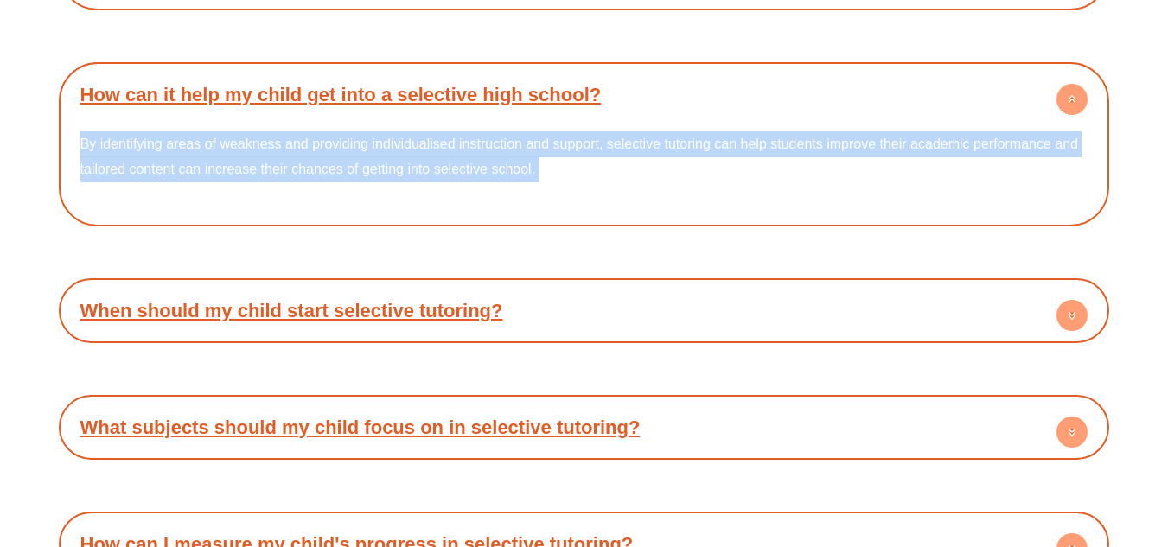
click at [592, 142] on p "By identifying areas of weakness and providing individualised instruction and s…" at bounding box center [584, 156] width 1008 height 51
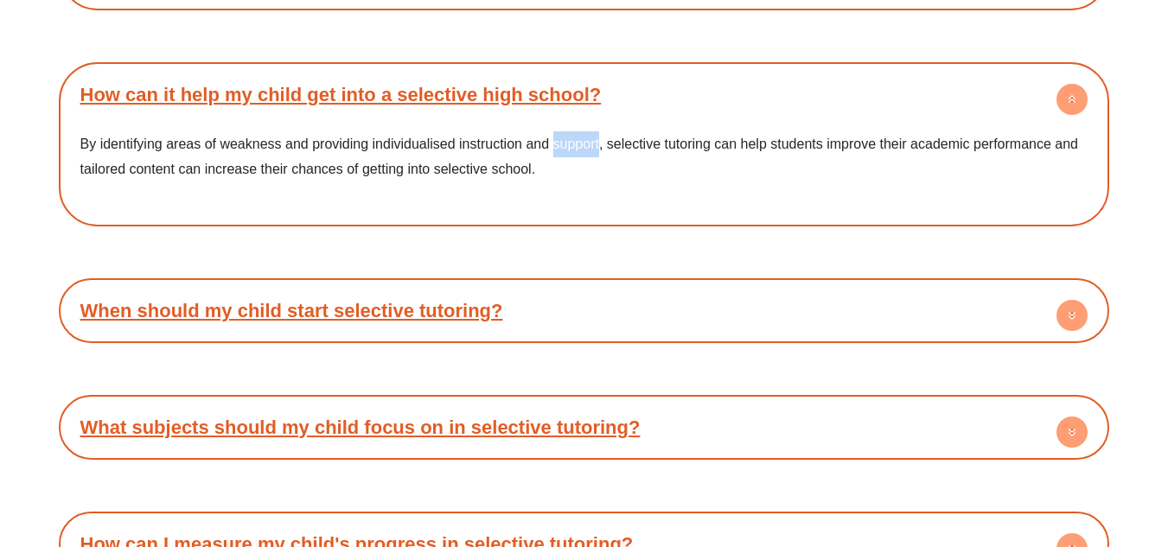
click at [592, 142] on p "By identifying areas of weakness and providing individualised instruction and s…" at bounding box center [584, 156] width 1008 height 51
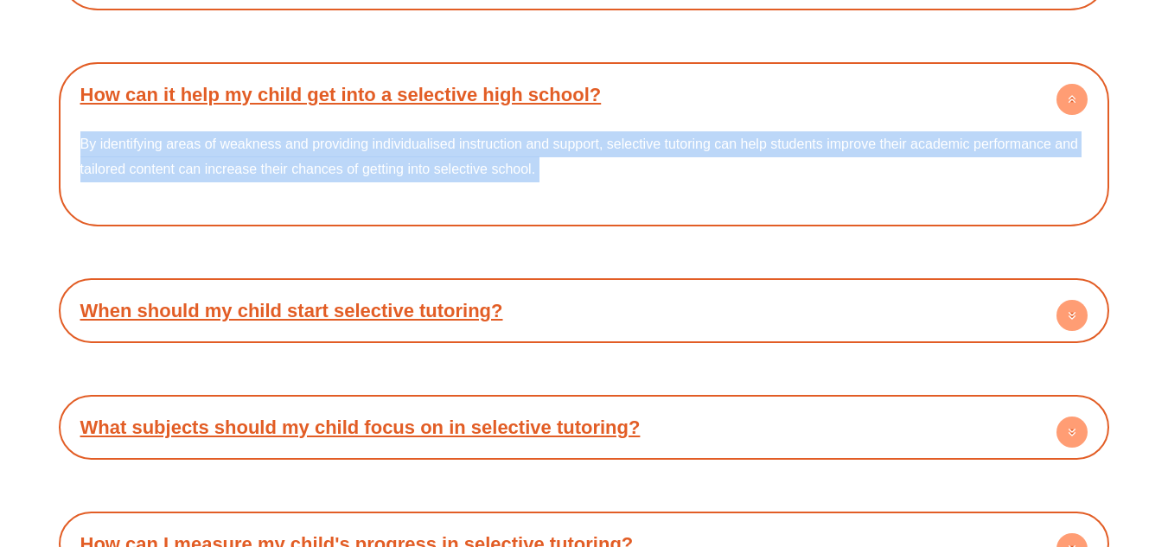
click at [592, 142] on p "By identifying areas of weakness and providing individualised instruction and s…" at bounding box center [584, 156] width 1008 height 51
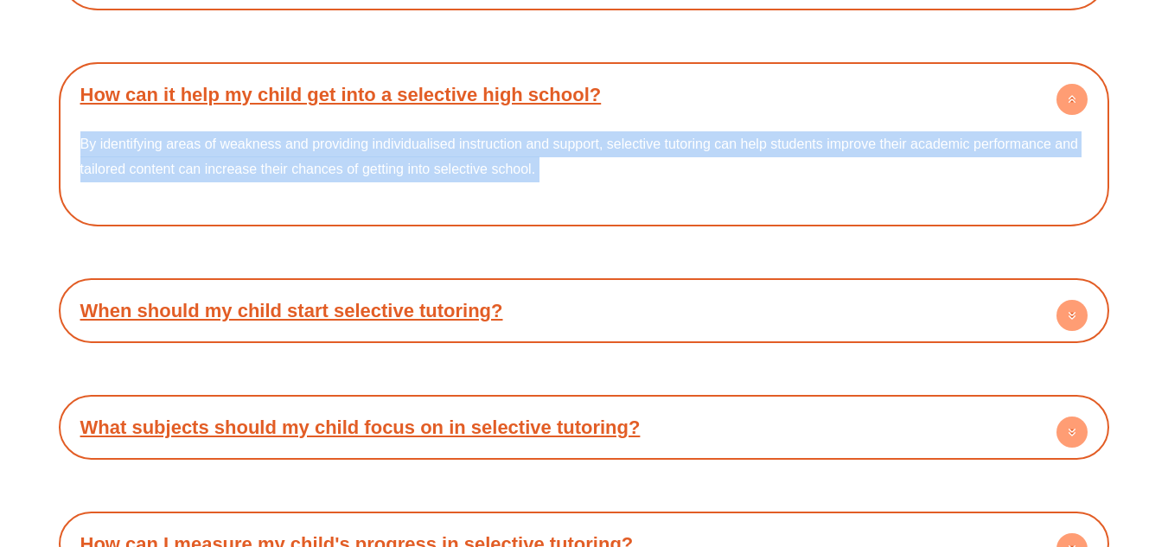
click at [592, 142] on p "By identifying areas of weakness and providing individualised instruction and s…" at bounding box center [584, 156] width 1008 height 51
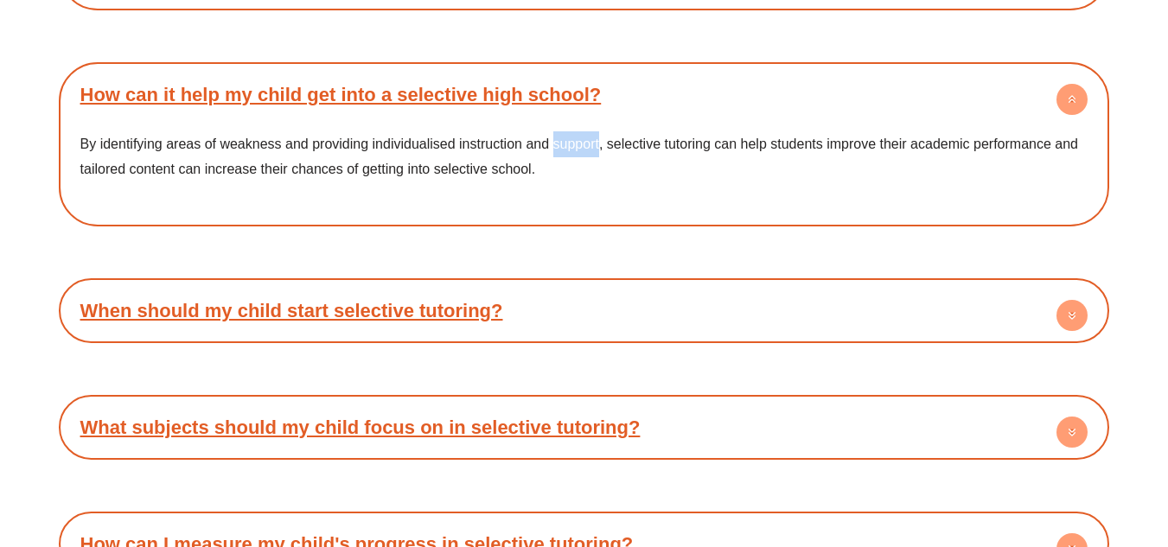
click at [592, 142] on p "By identifying areas of weakness and providing individualised instruction and s…" at bounding box center [584, 156] width 1008 height 51
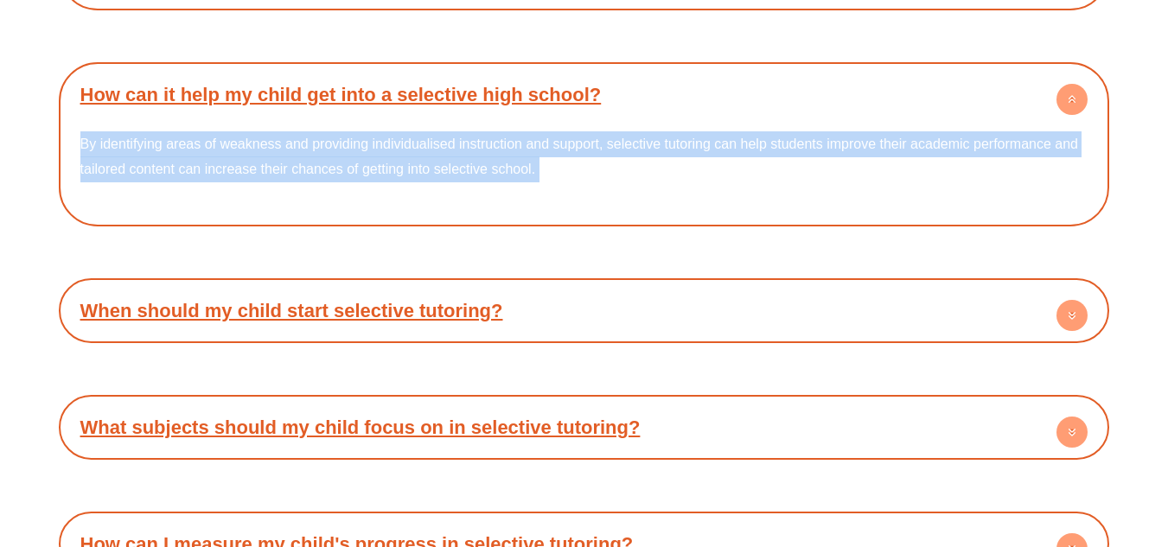
click at [592, 142] on p "By identifying areas of weakness and providing individualised instruction and s…" at bounding box center [584, 156] width 1008 height 51
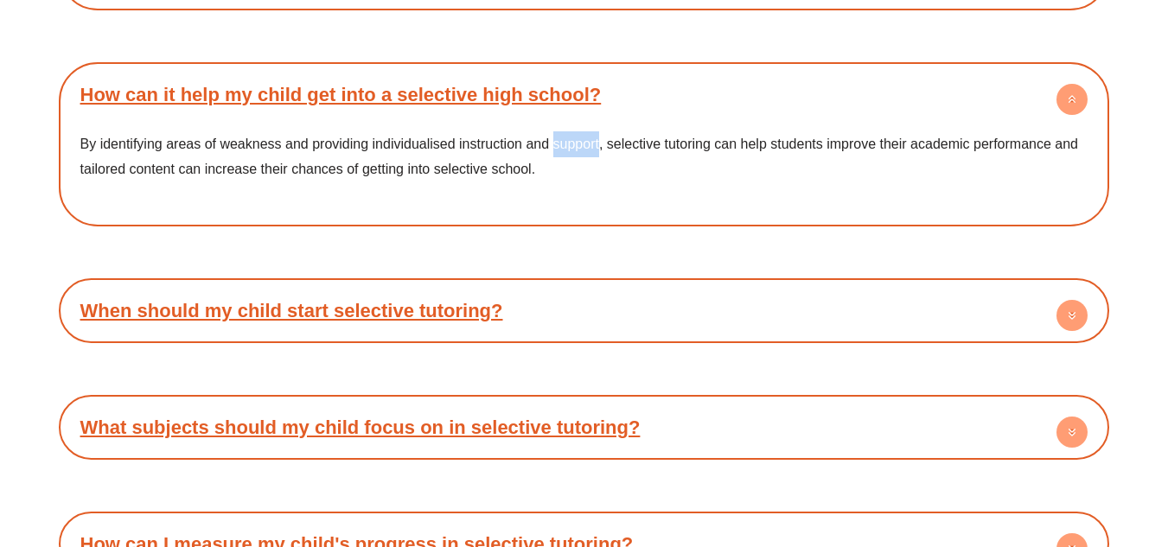
click at [592, 142] on p "By identifying areas of weakness and providing individualised instruction and s…" at bounding box center [584, 156] width 1008 height 51
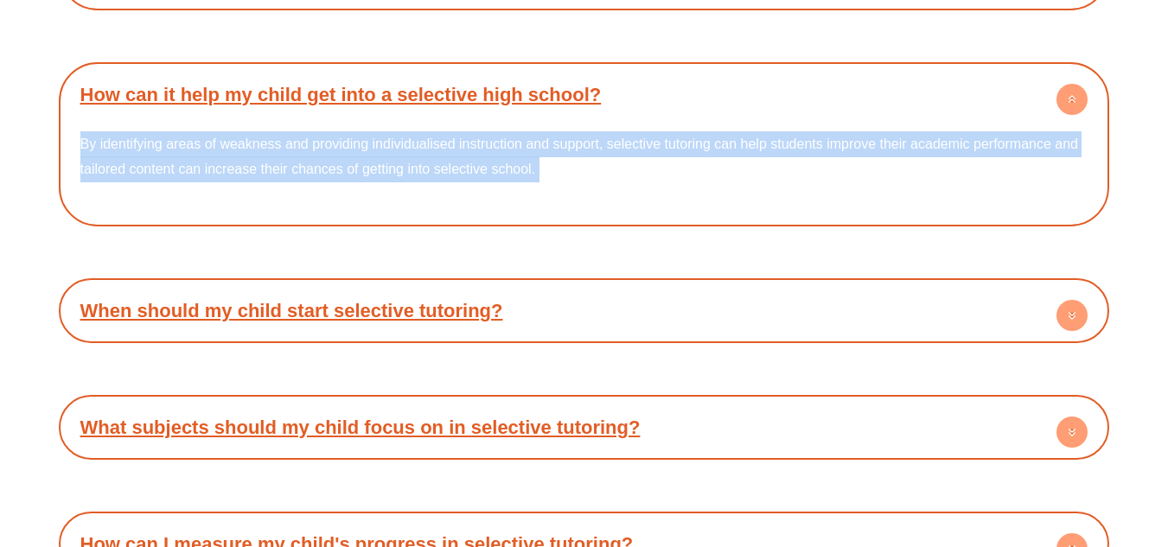
click at [592, 142] on p "By identifying areas of weakness and providing individualised instruction and s…" at bounding box center [584, 156] width 1008 height 51
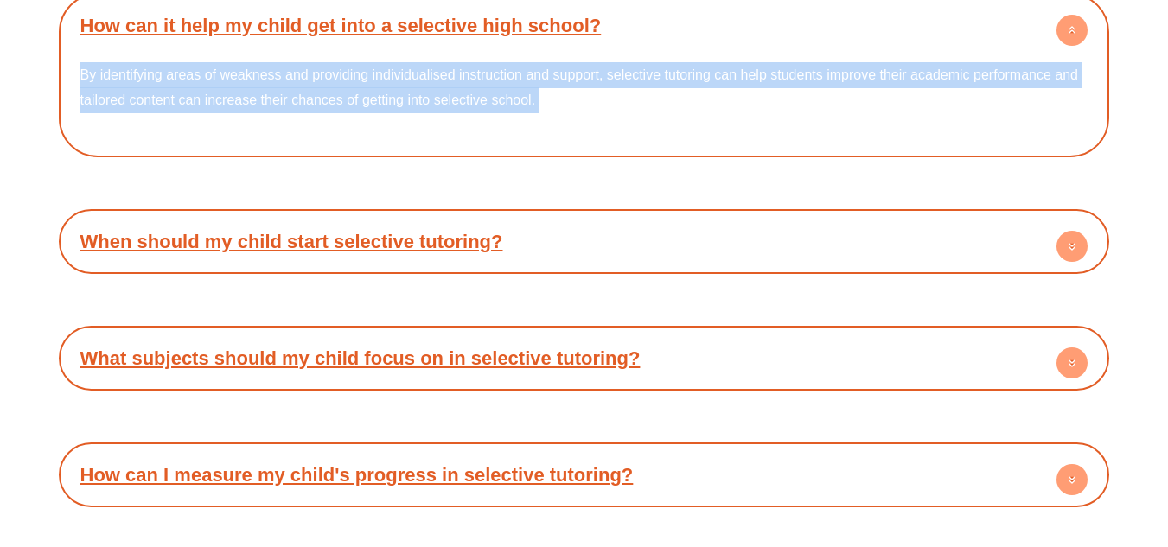
scroll to position [5501, 0]
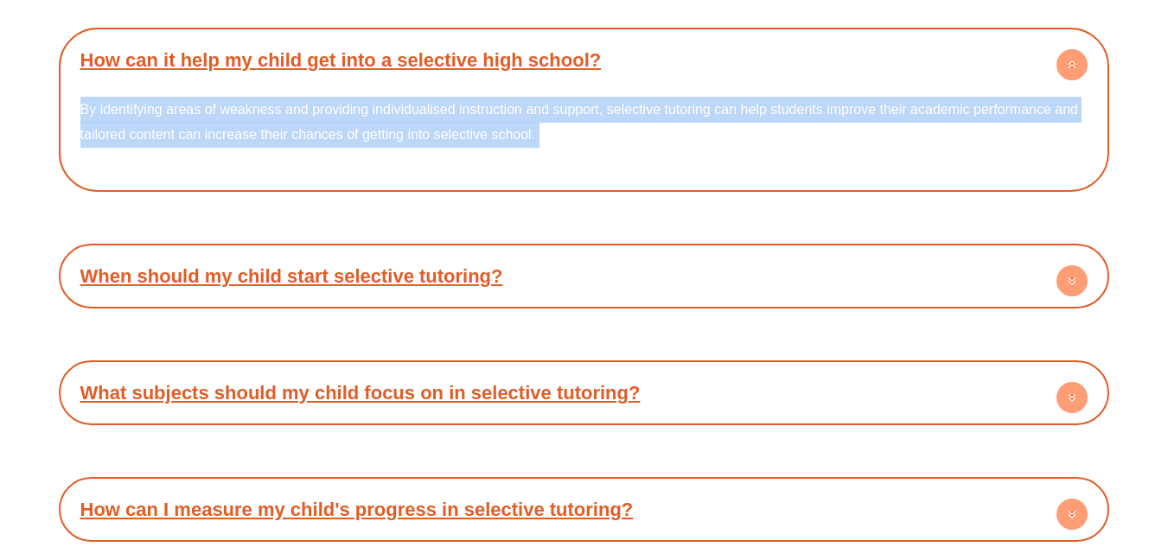
click at [615, 278] on h4 "When should my child start selective tutoring?" at bounding box center [584, 276] width 1034 height 48
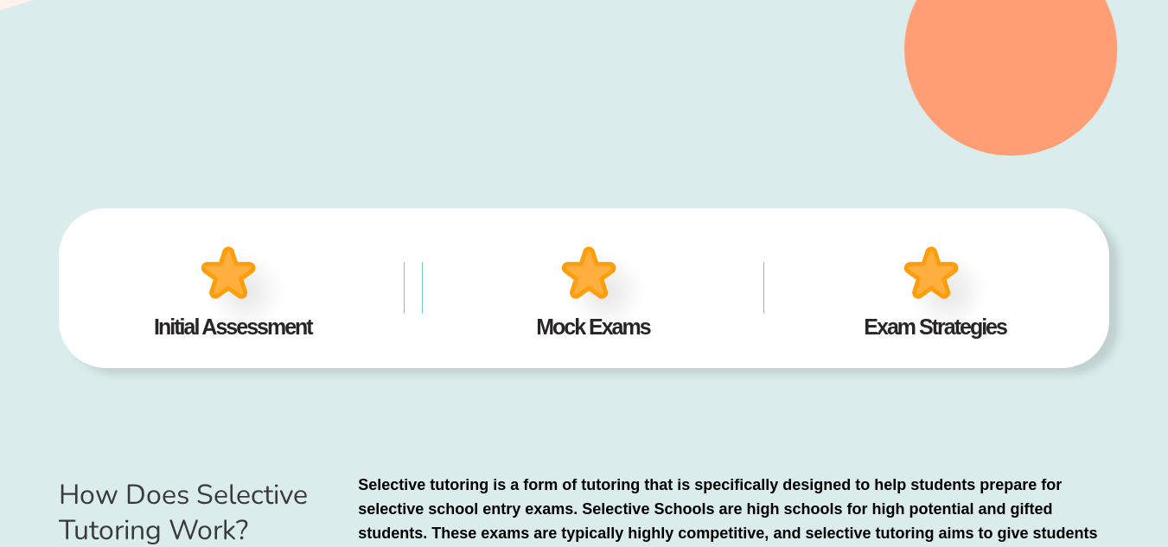
scroll to position [0, 0]
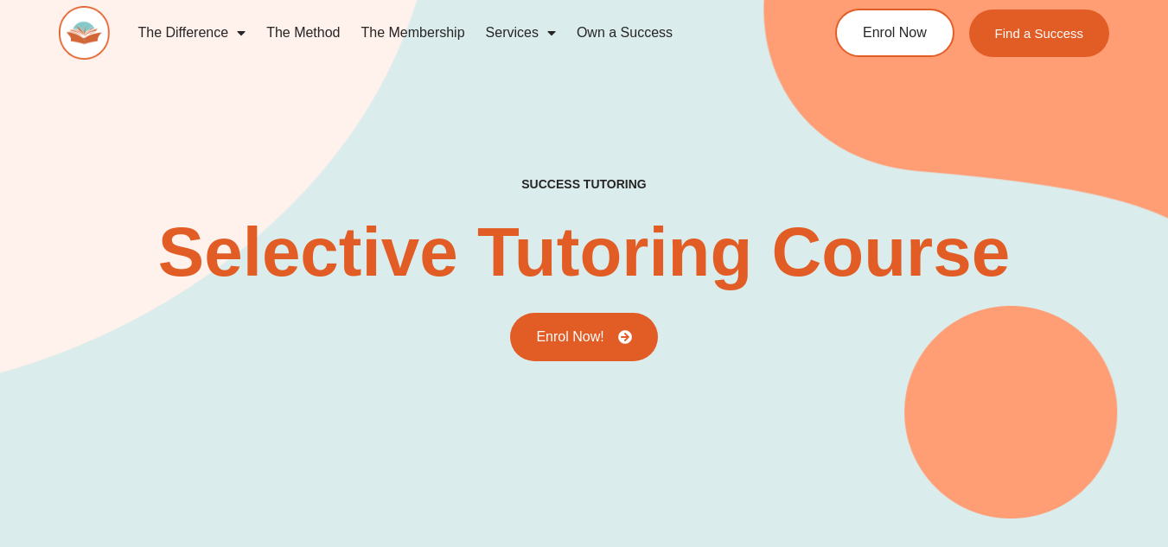
click at [403, 30] on link "The Membership" at bounding box center [413, 33] width 124 height 40
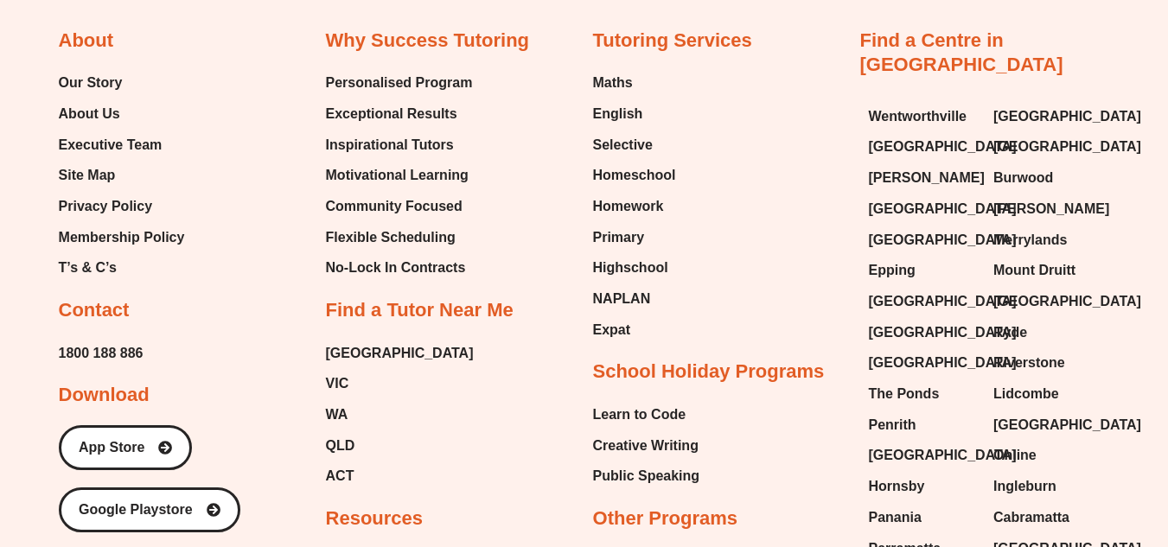
scroll to position [4340, 0]
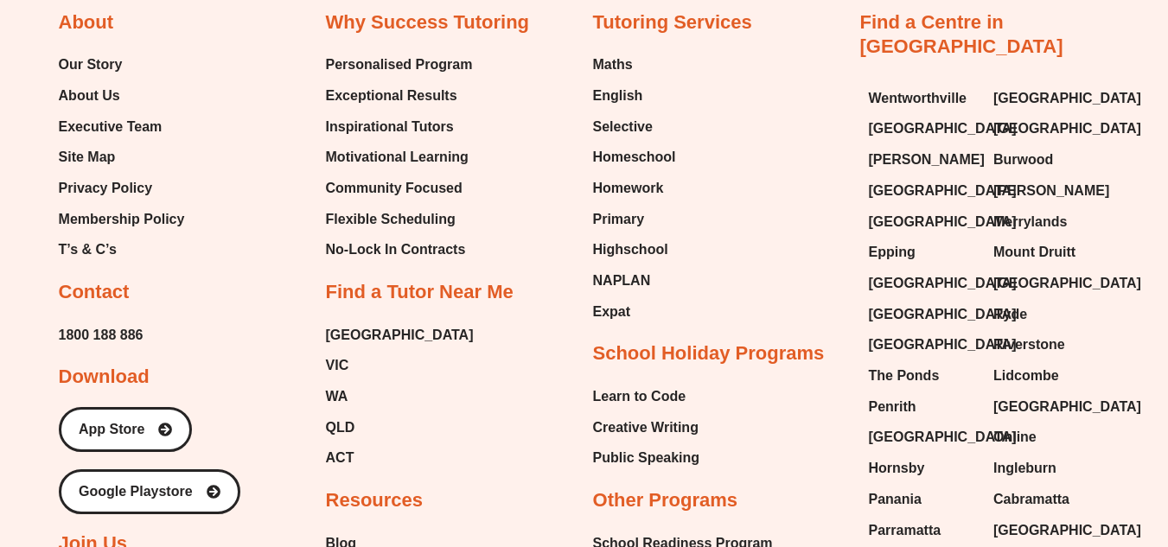
click at [150, 217] on span "Membership Policy" at bounding box center [122, 220] width 126 height 26
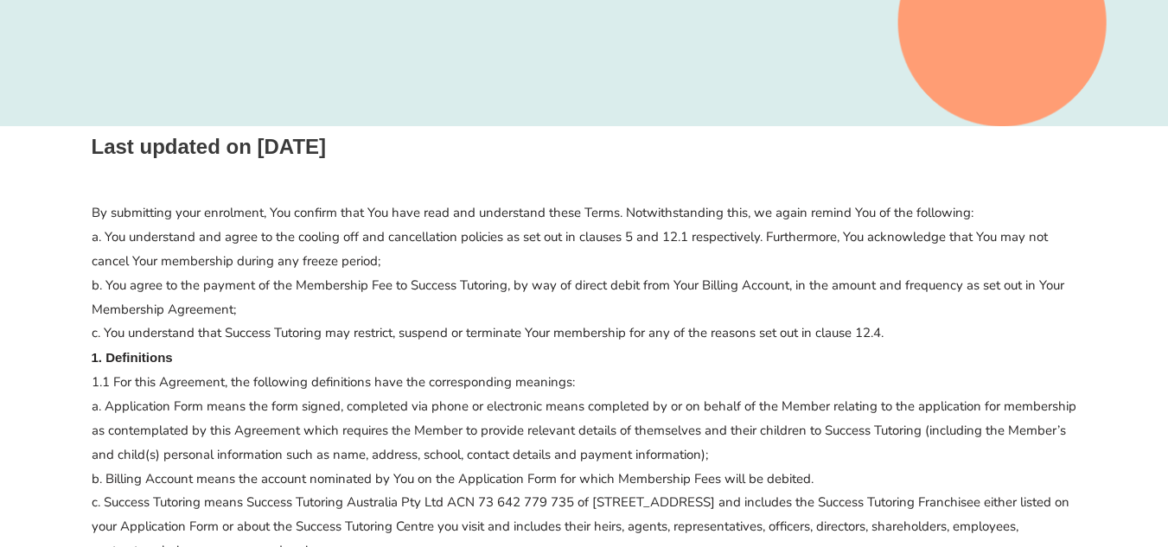
scroll to position [415, 0]
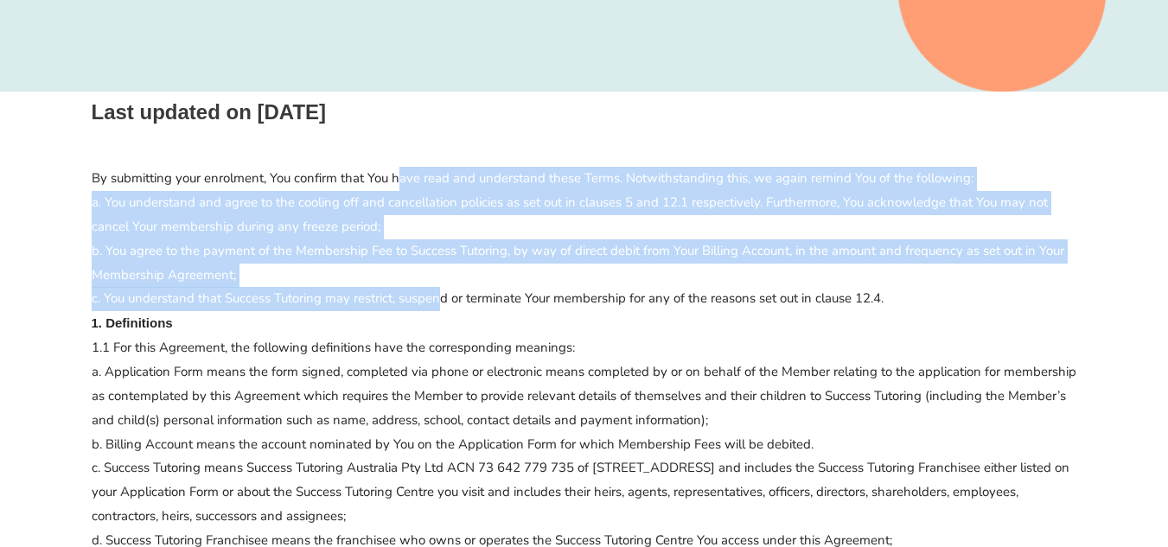
drag, startPoint x: 402, startPoint y: 183, endPoint x: 443, endPoint y: 301, distance: 124.4
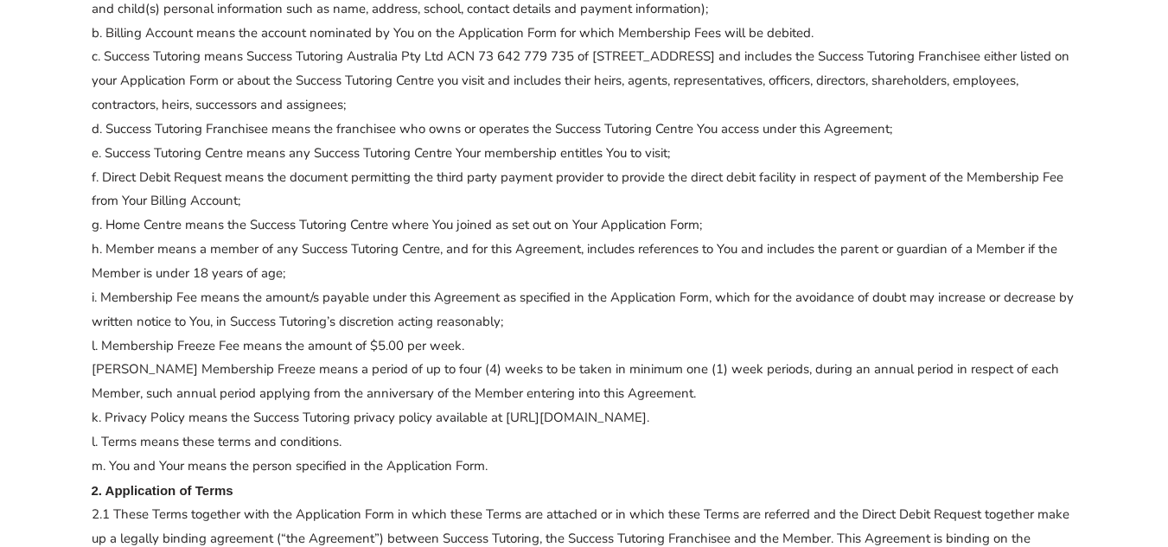
scroll to position [830, 0]
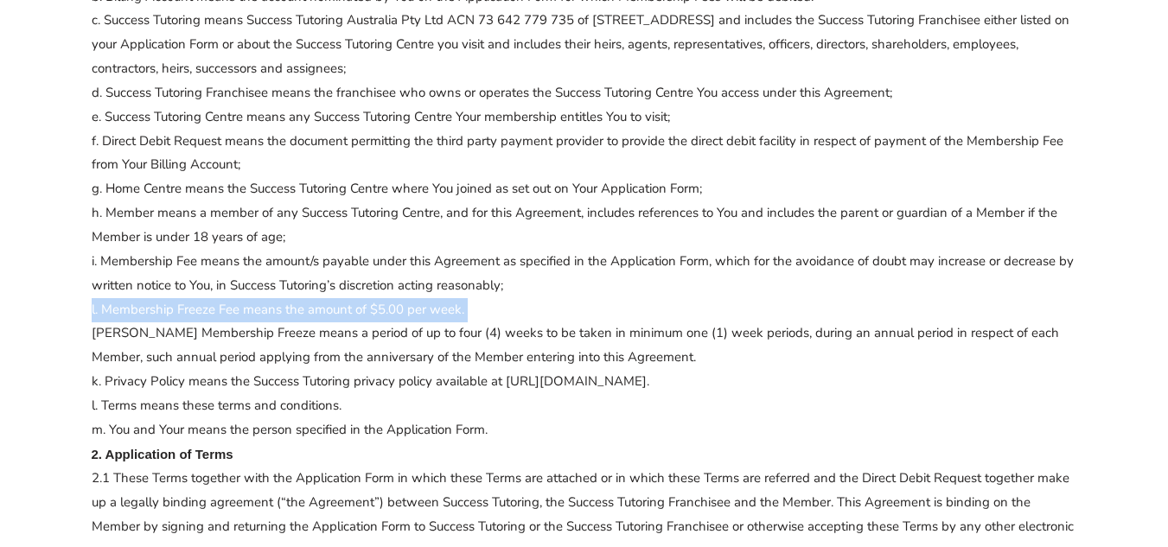
scroll to position [864, 0]
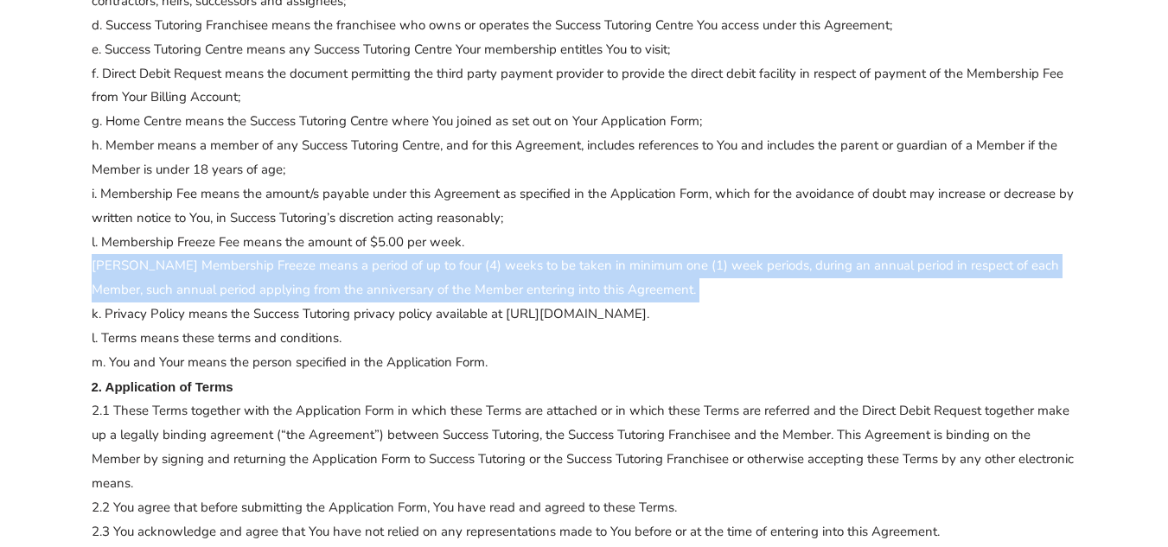
scroll to position [934, 0]
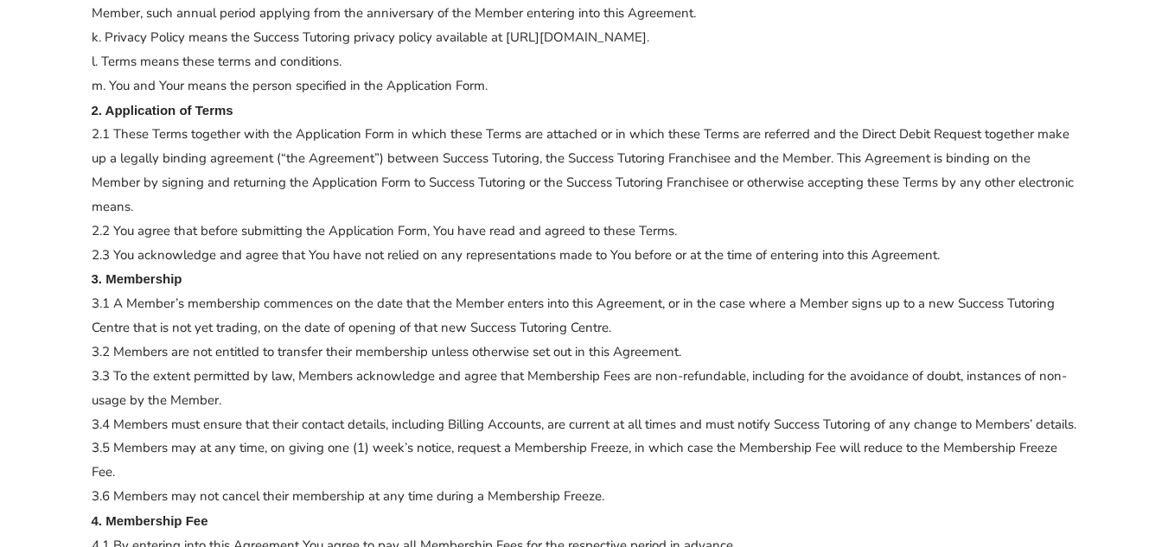
scroll to position [1210, 0]
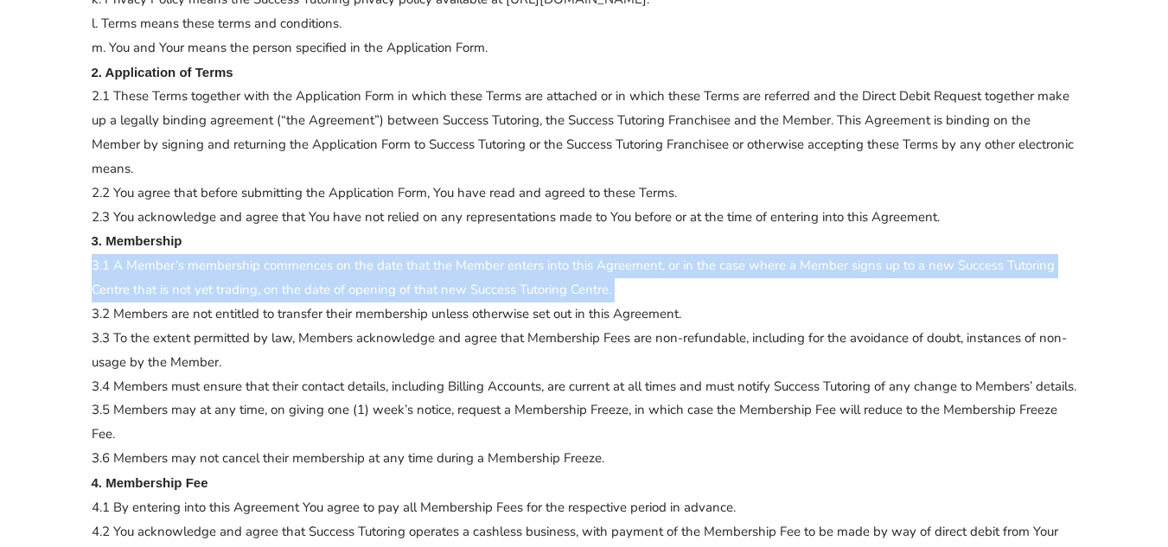
scroll to position [1279, 0]
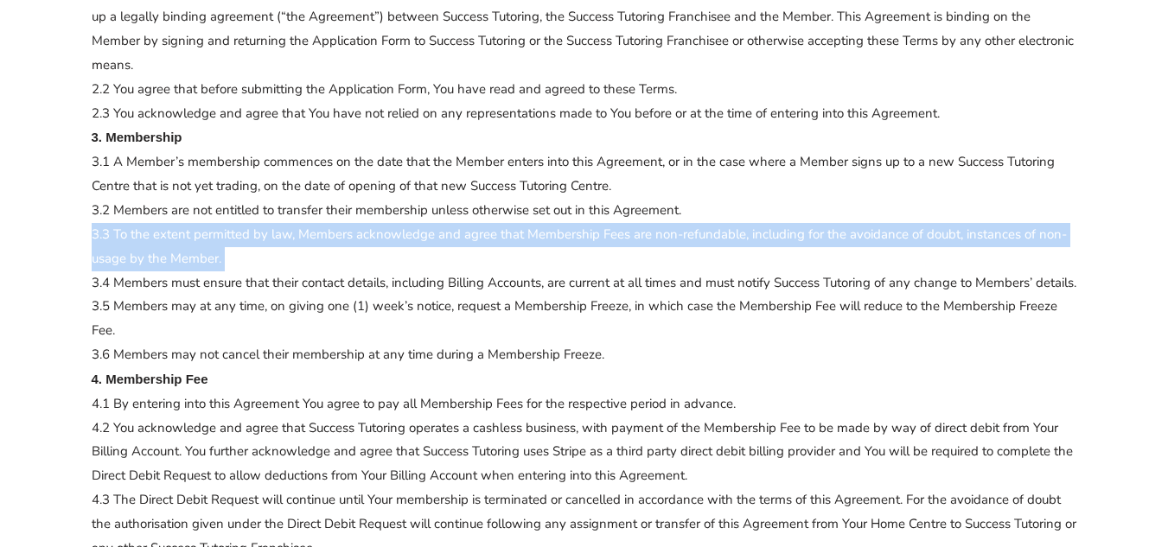
scroll to position [1383, 0]
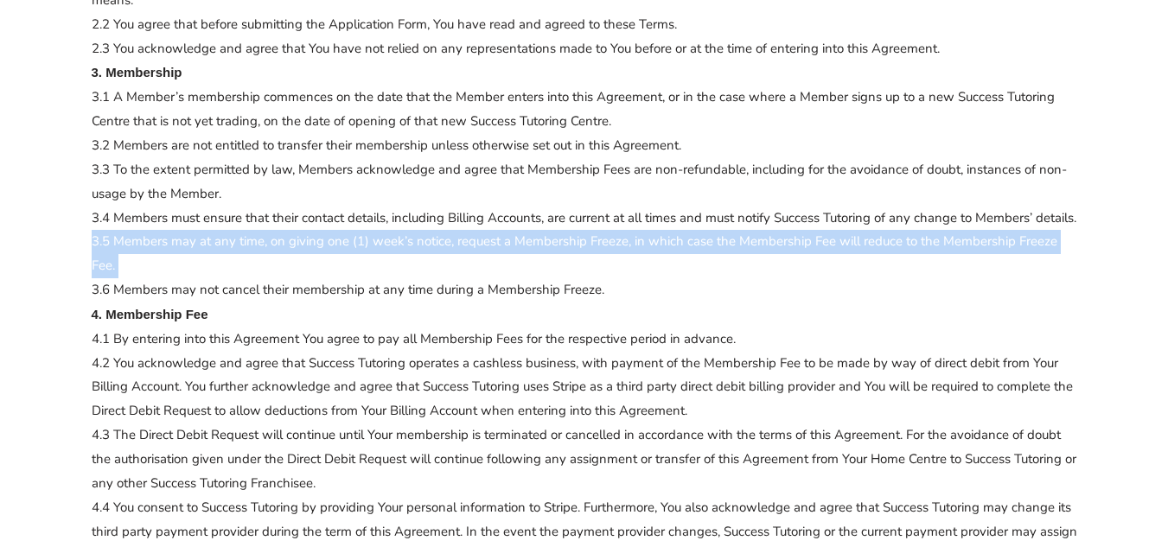
scroll to position [1418, 0]
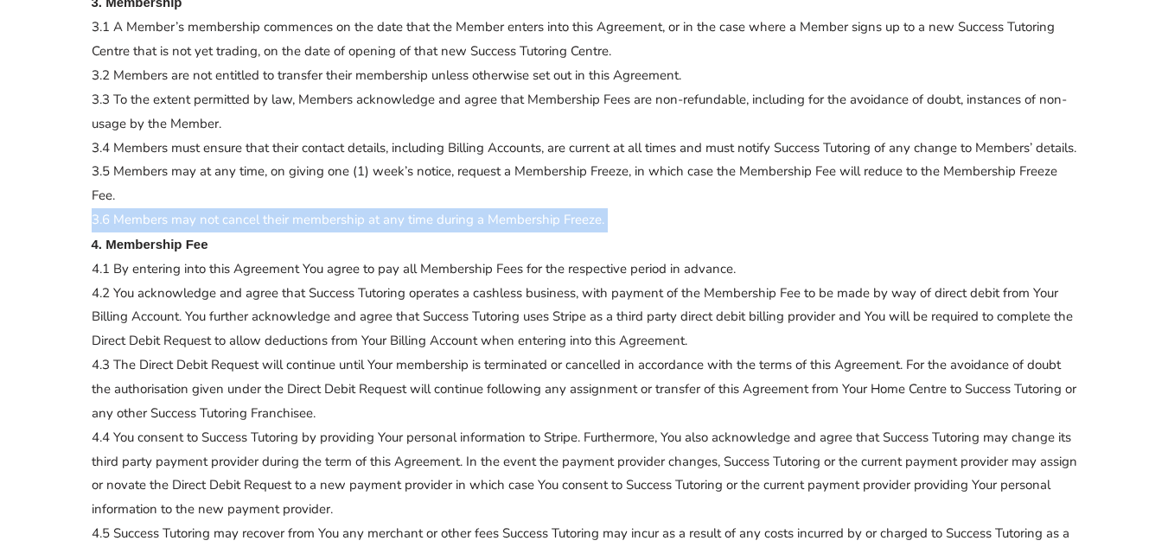
scroll to position [1487, 0]
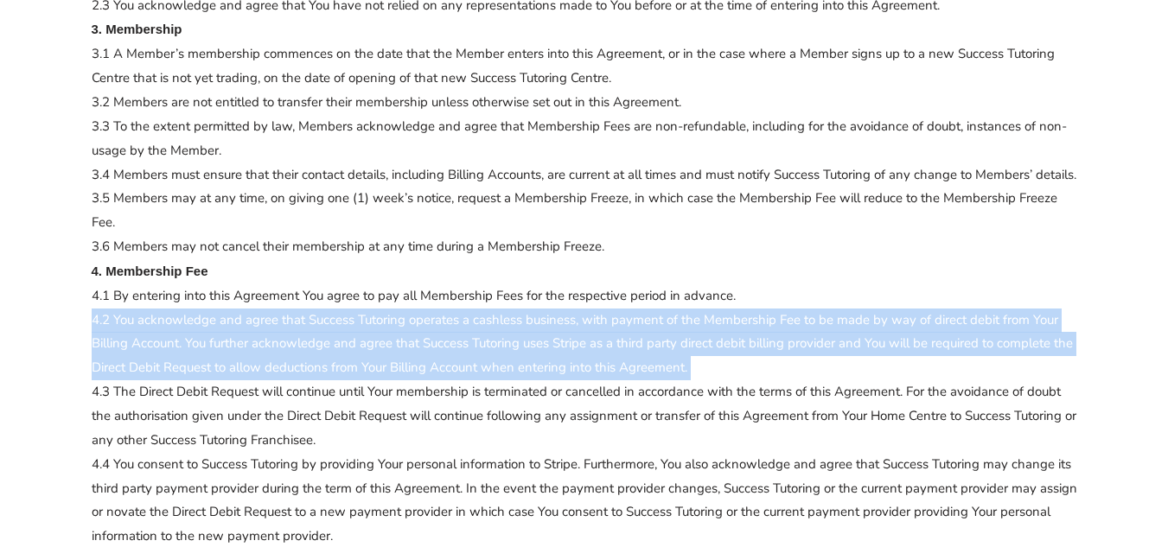
scroll to position [1452, 0]
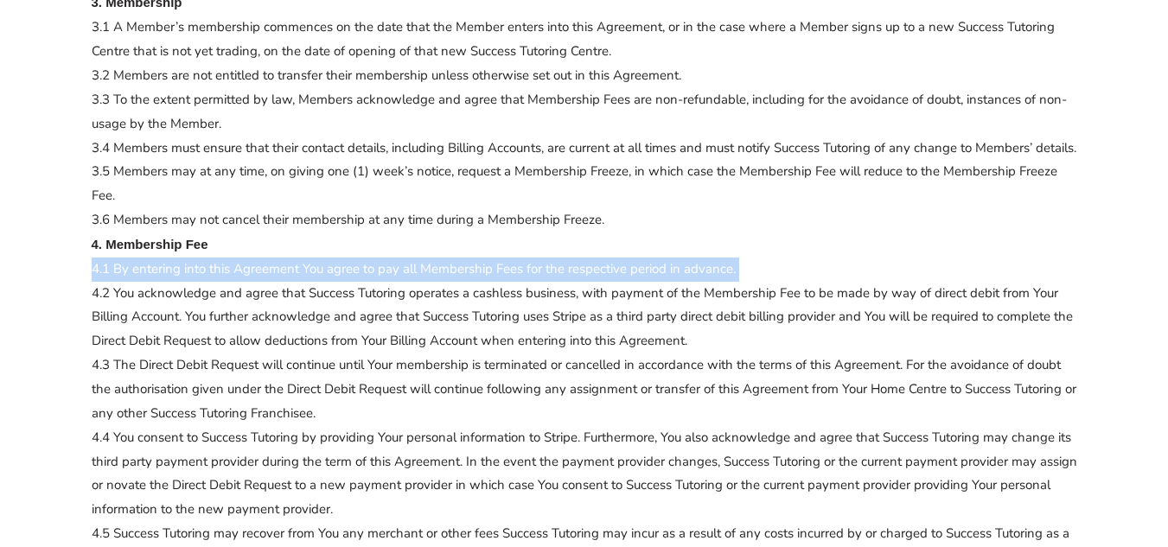
scroll to position [1487, 0]
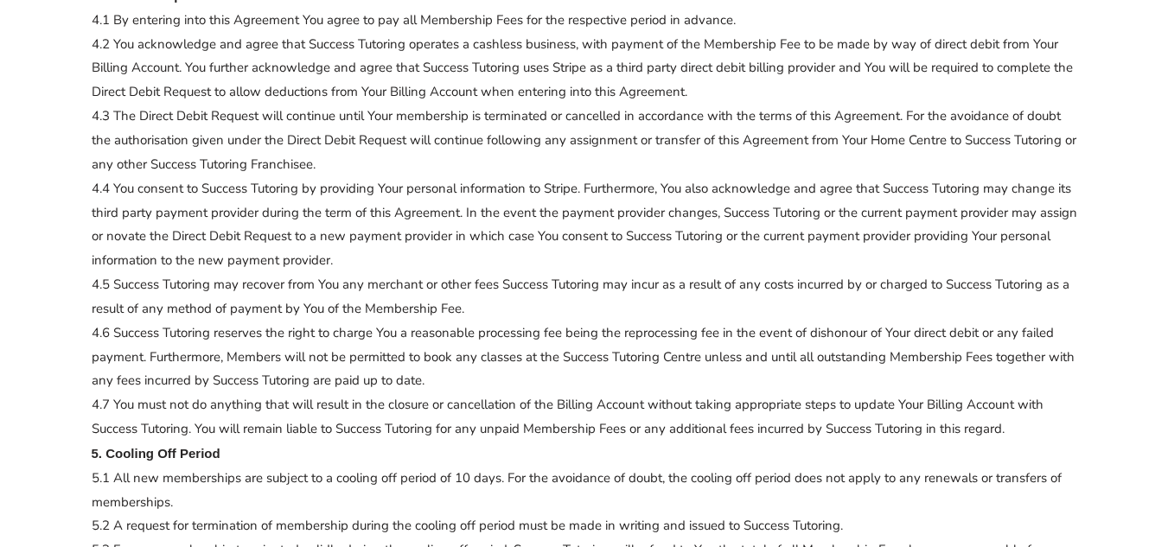
scroll to position [1729, 0]
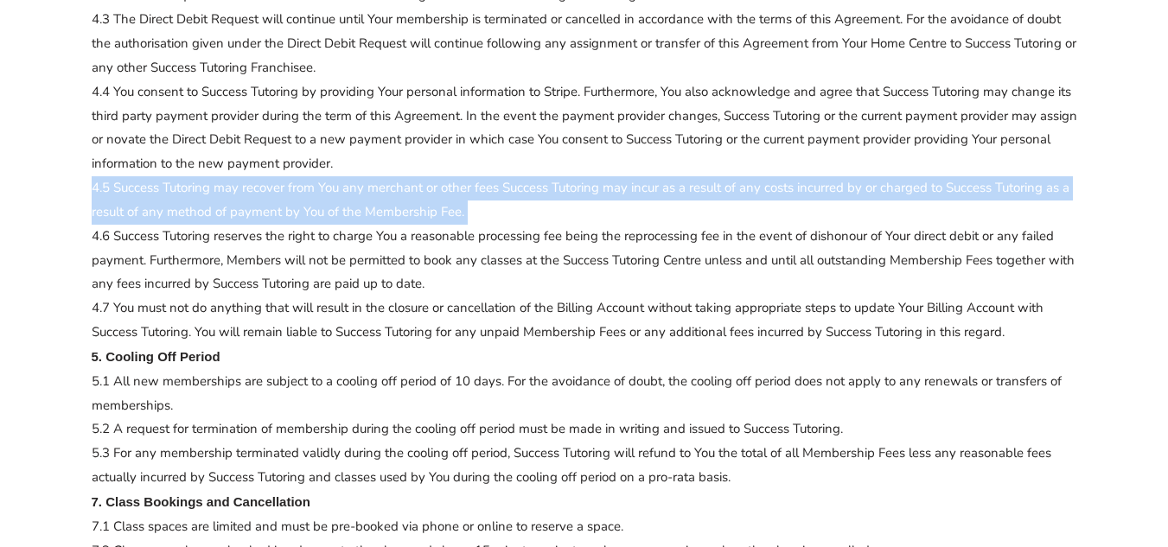
scroll to position [1833, 0]
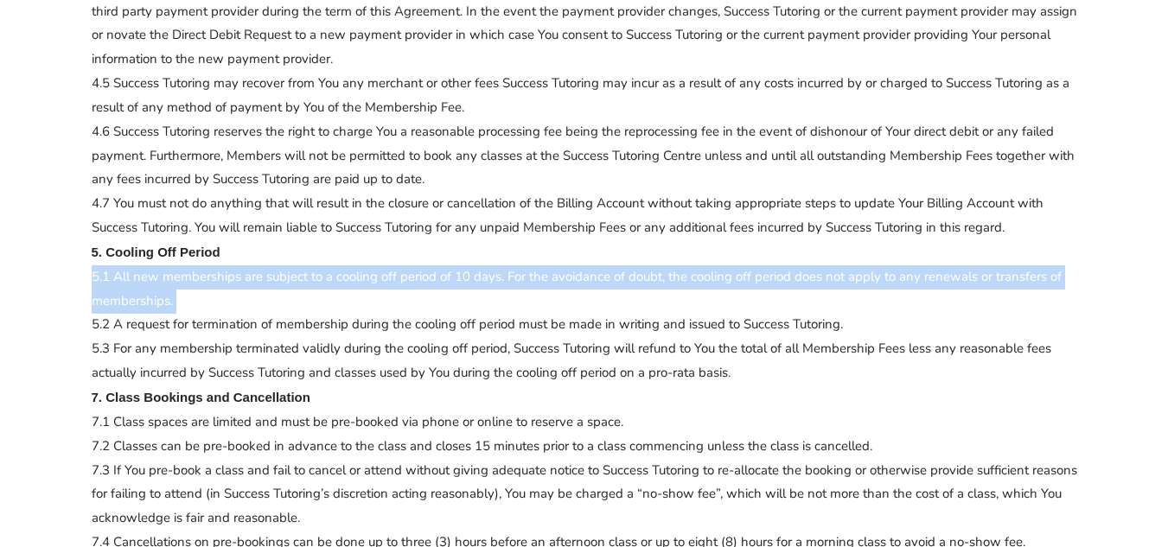
scroll to position [1936, 0]
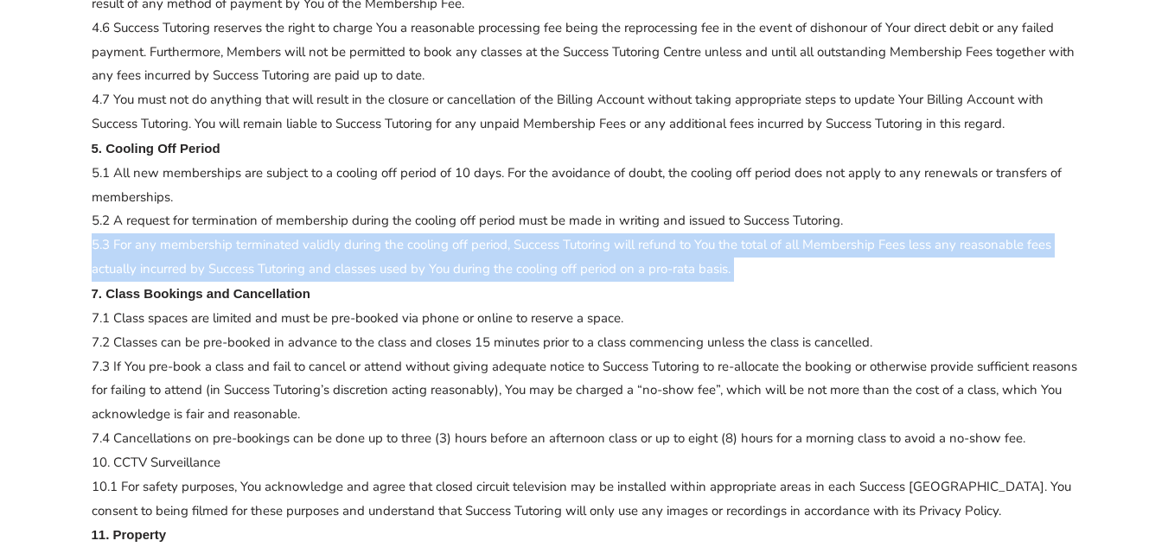
scroll to position [2040, 0]
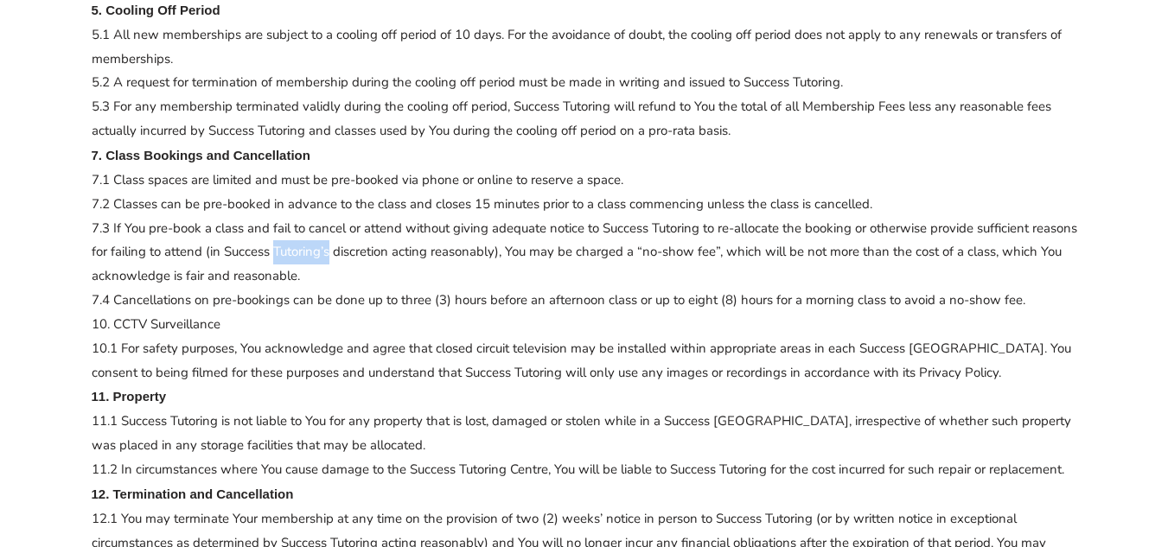
scroll to position [2178, 0]
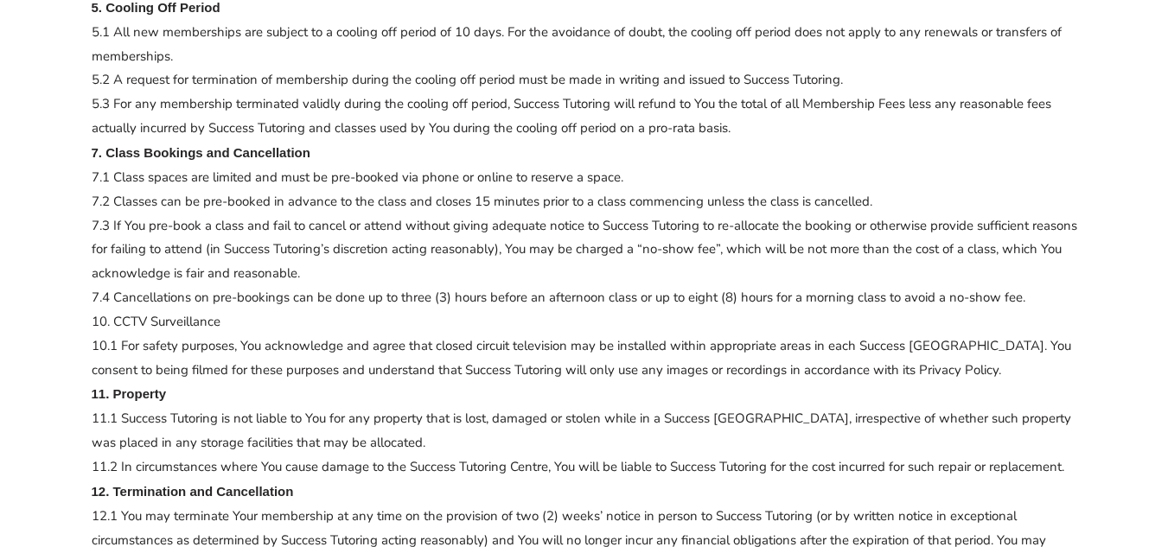
click at [376, 321] on p "By submitting your enrolment, You confirm that You have read and understand the…" at bounding box center [585, 503] width 986 height 4200
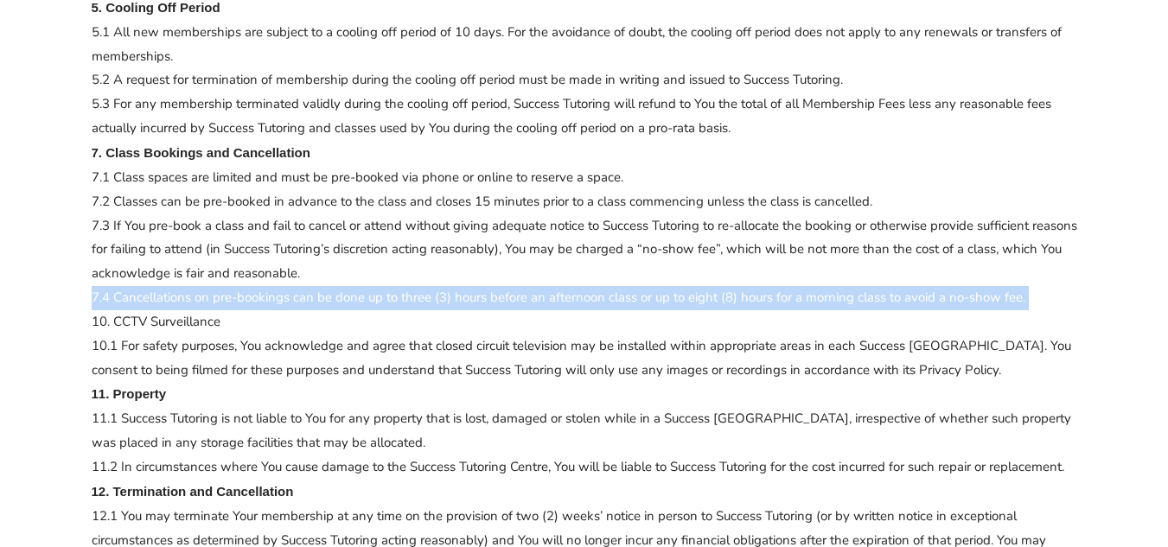
click at [376, 321] on p "By submitting your enrolment, You confirm that You have read and understand the…" at bounding box center [585, 503] width 986 height 4200
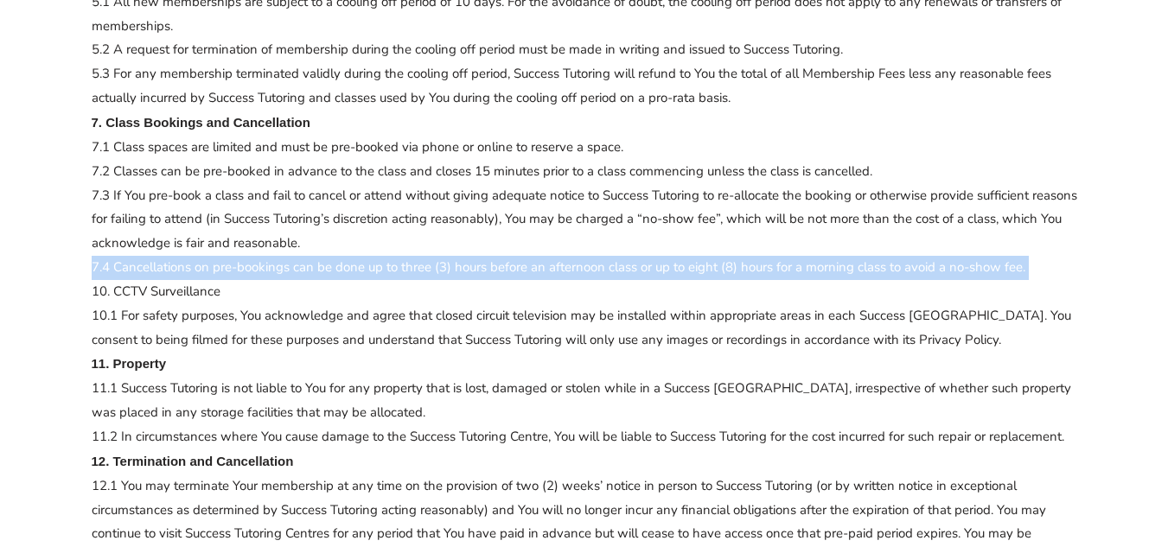
scroll to position [2213, 0]
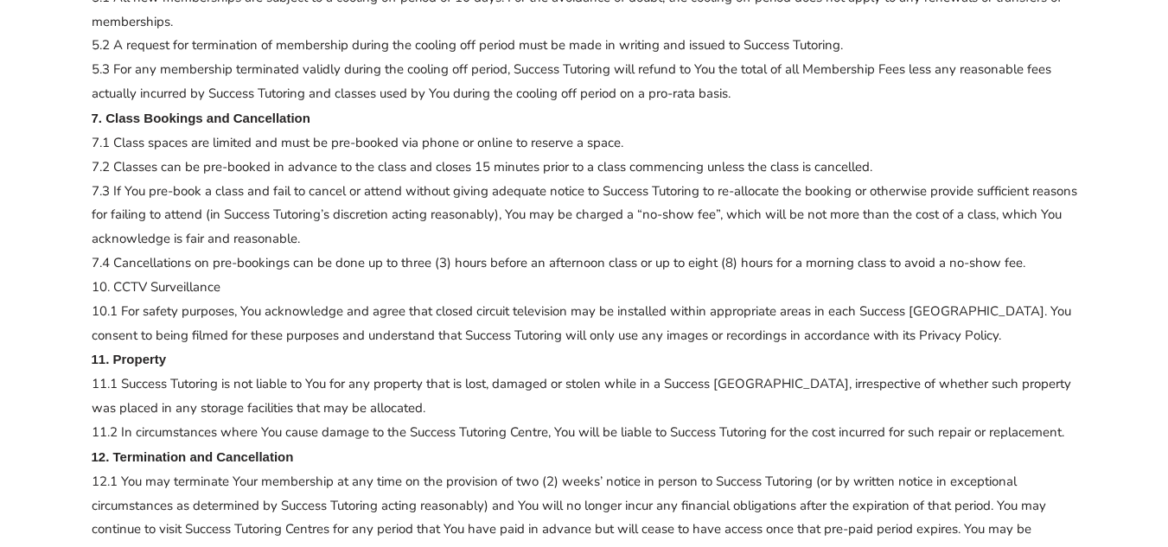
click at [376, 321] on p "By submitting your enrolment, You confirm that You have read and understand the…" at bounding box center [585, 469] width 986 height 4200
click at [380, 335] on p "By submitting your enrolment, You confirm that You have read and understand the…" at bounding box center [585, 469] width 986 height 4200
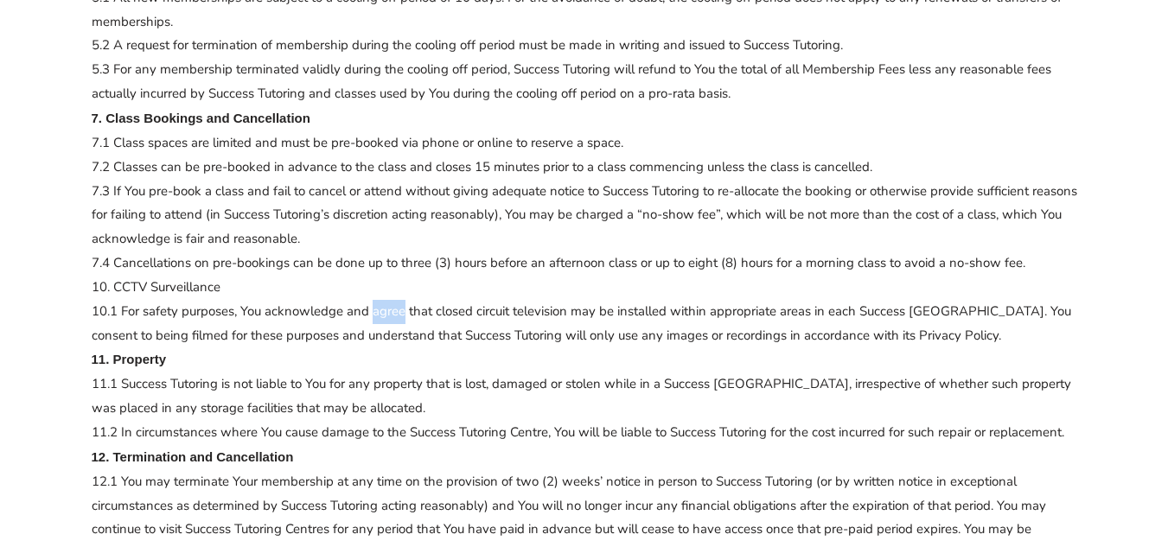
click at [380, 335] on p "By submitting your enrolment, You confirm that You have read and understand the…" at bounding box center [585, 469] width 986 height 4200
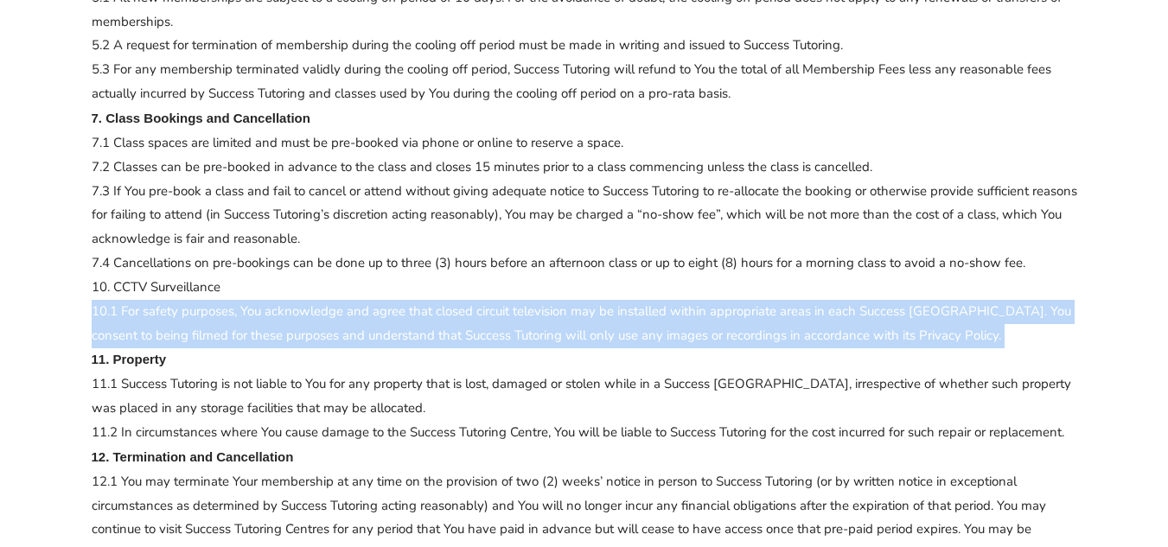
click at [380, 335] on p "By submitting your enrolment, You confirm that You have read and understand the…" at bounding box center [585, 469] width 986 height 4200
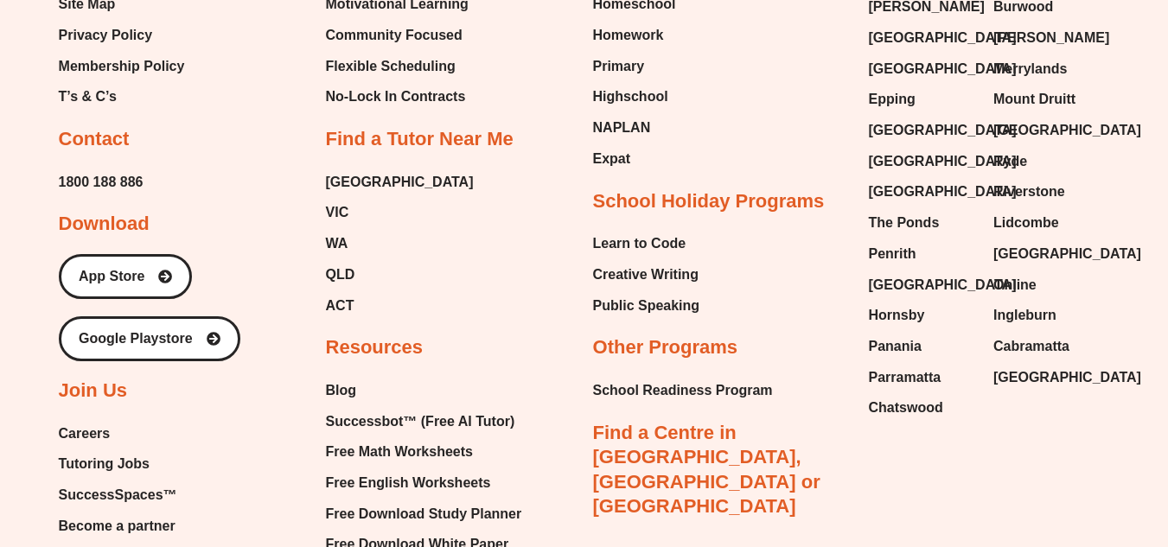
scroll to position [5360, 0]
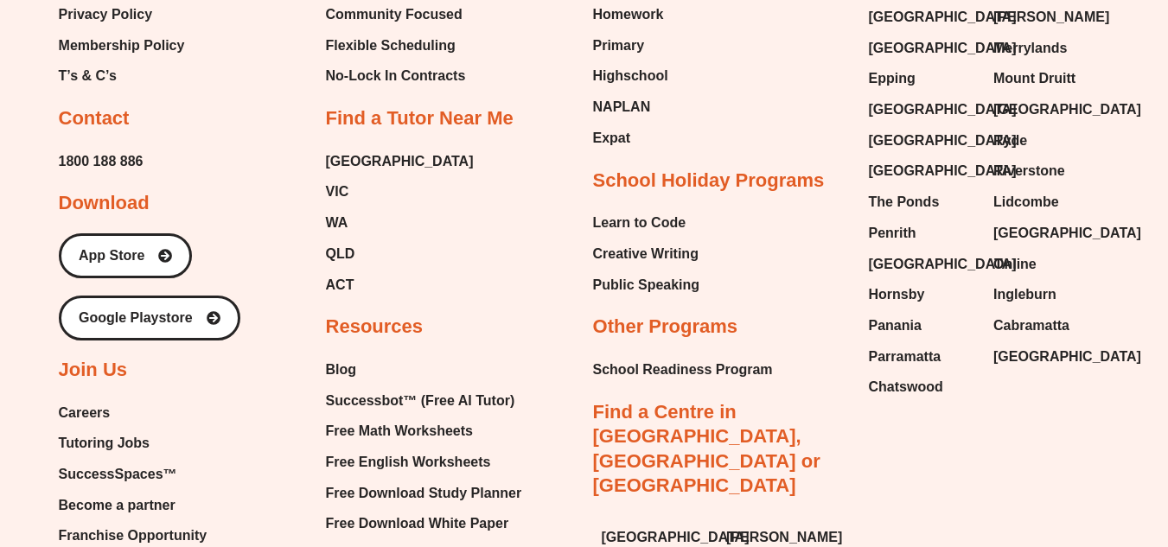
click at [148, 456] on span "Tutoring Jobs" at bounding box center [104, 444] width 91 height 26
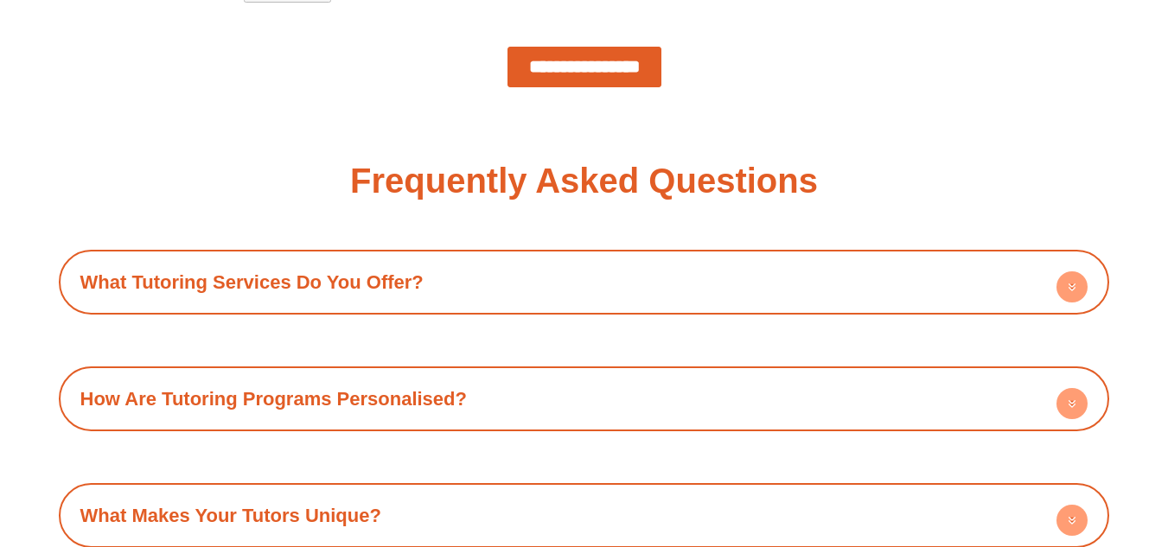
scroll to position [1833, 0]
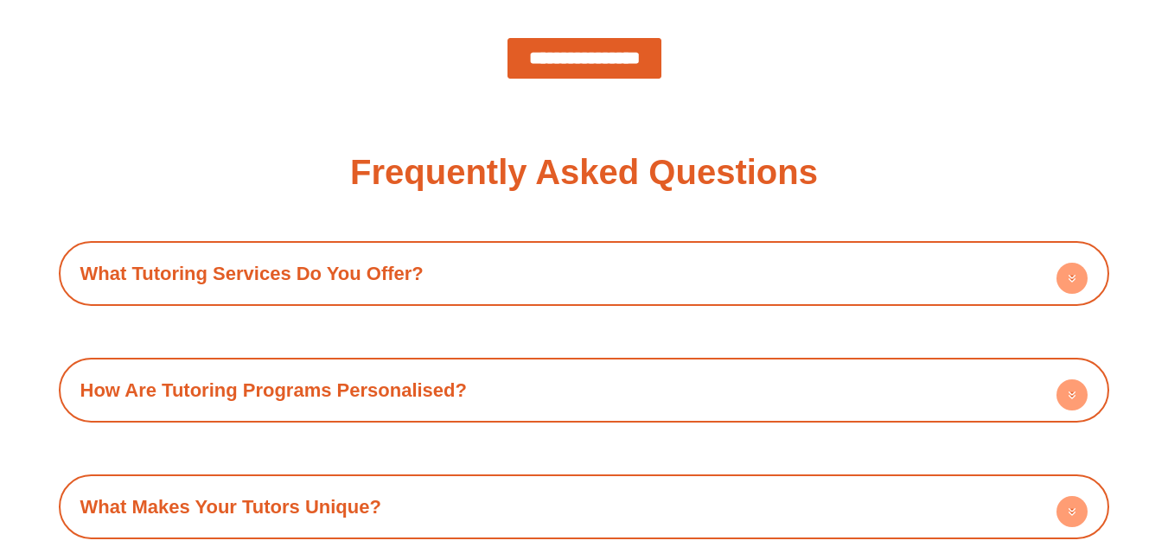
click at [351, 270] on link "What Tutoring Services Do You Offer?" at bounding box center [251, 274] width 343 height 22
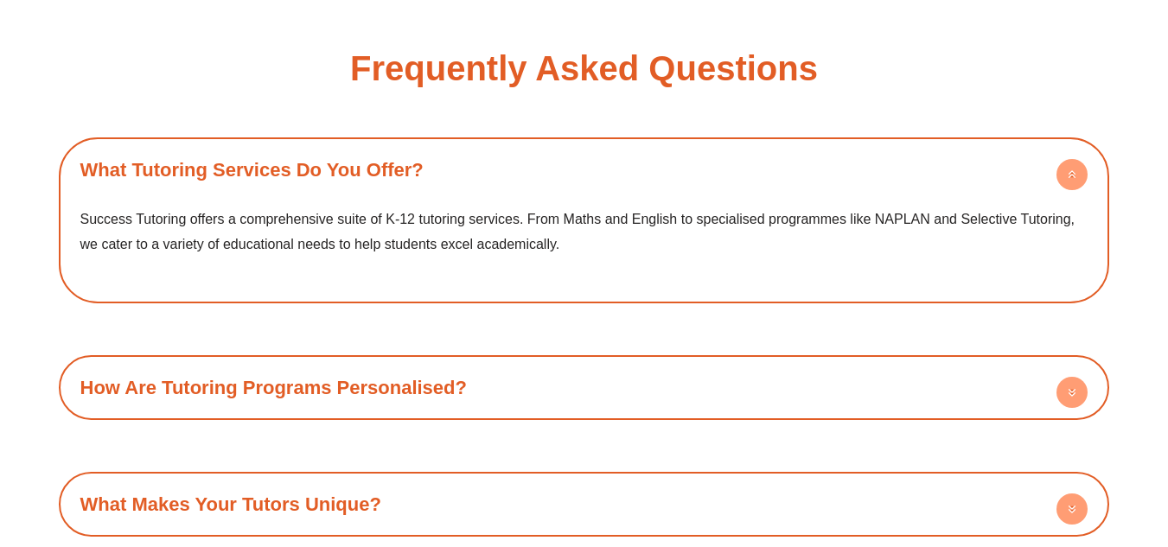
scroll to position [1971, 0]
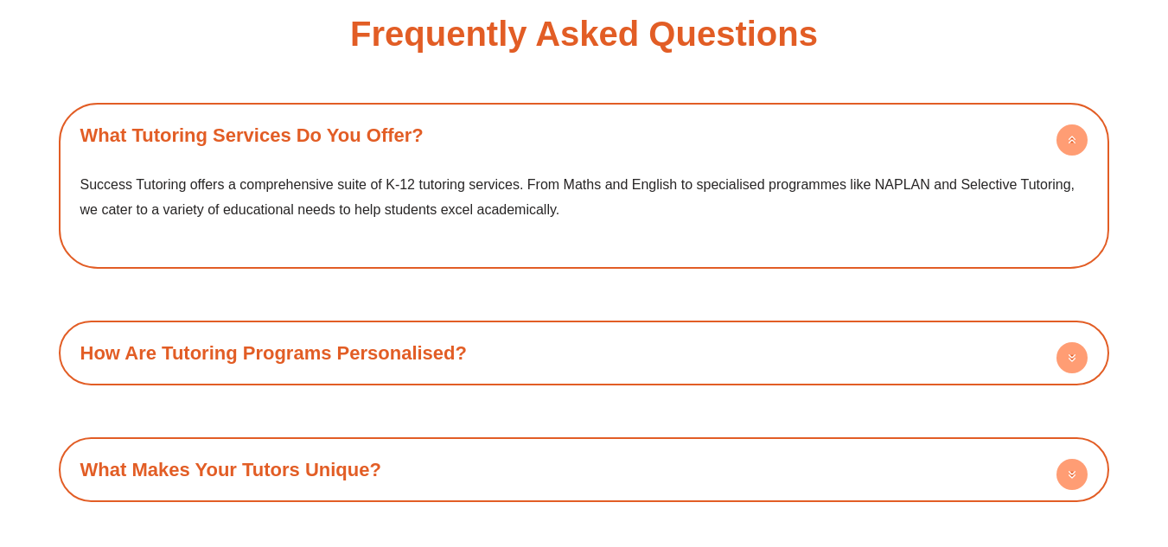
click at [394, 347] on link "How Are Tutoring Programs Personalised?" at bounding box center [273, 353] width 386 height 22
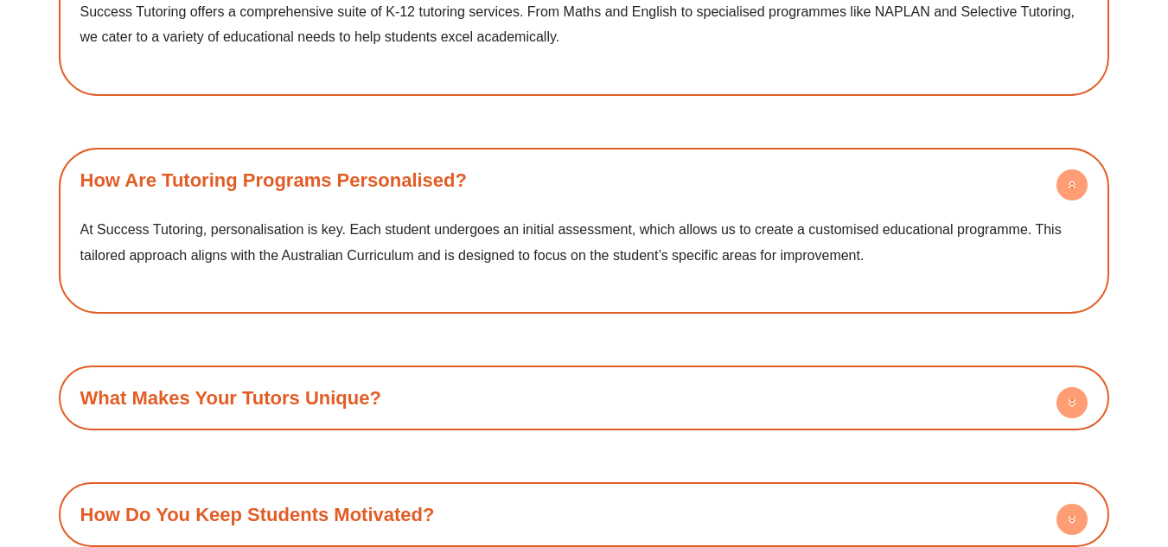
scroll to position [2178, 0]
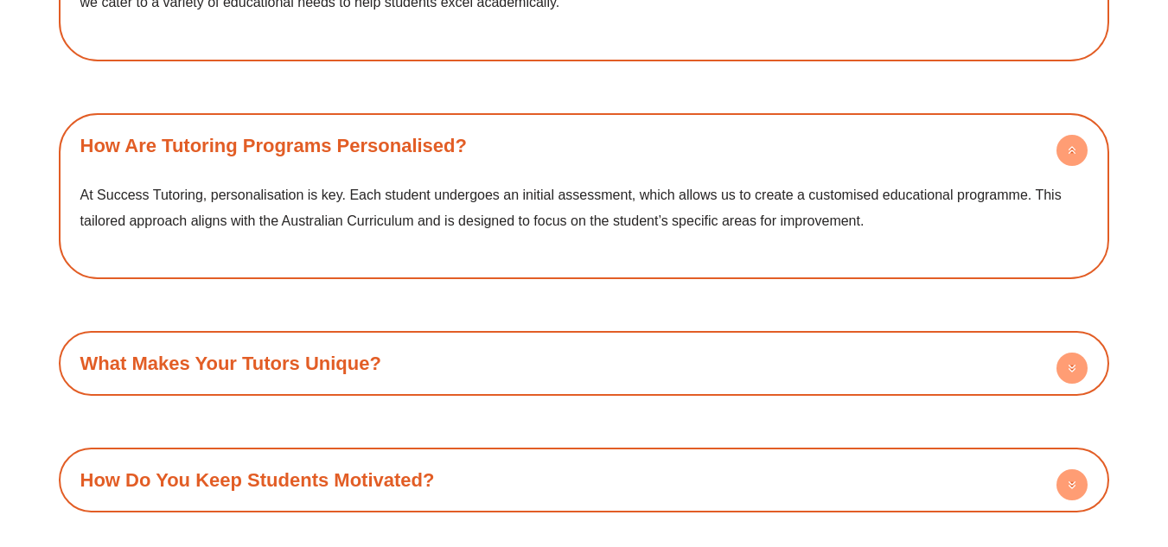
click at [394, 347] on h4 "What Makes Your Tutors Unique?" at bounding box center [584, 364] width 1034 height 48
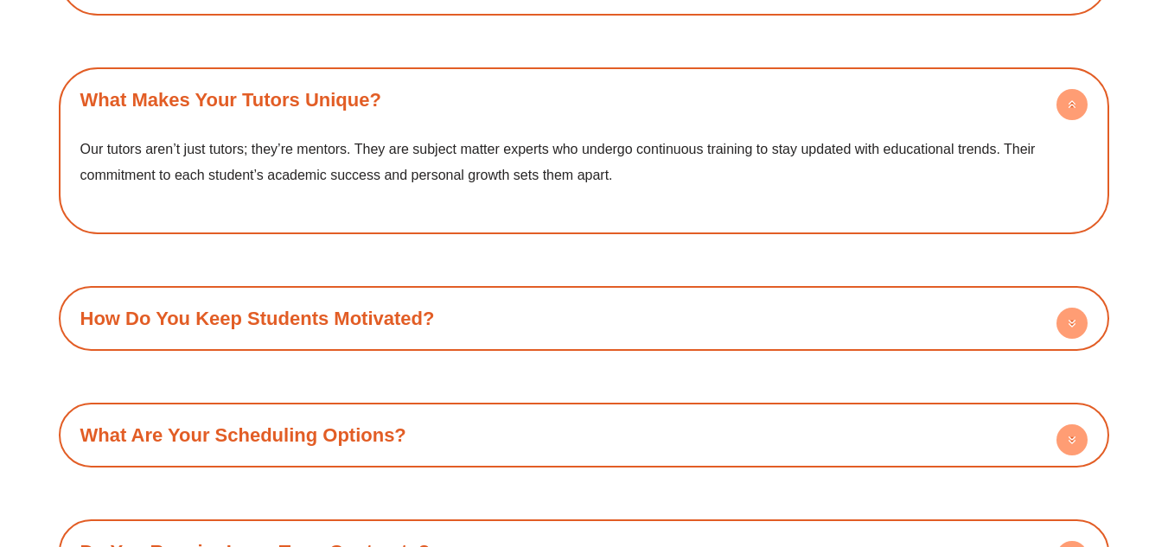
scroll to position [2455, 0]
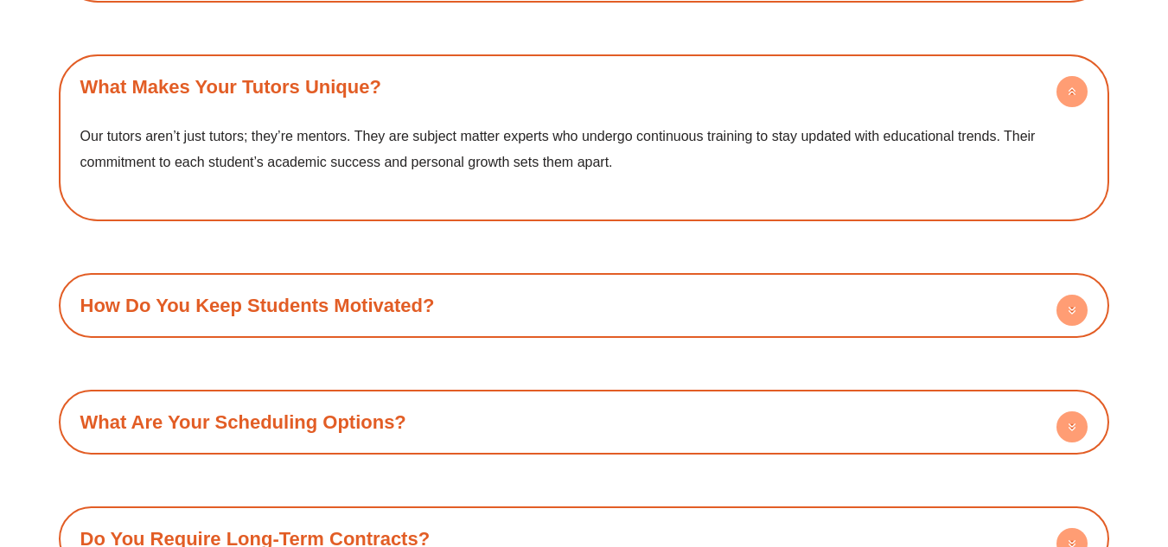
click at [416, 304] on link "How Do You Keep Students Motivated?" at bounding box center [257, 306] width 354 height 22
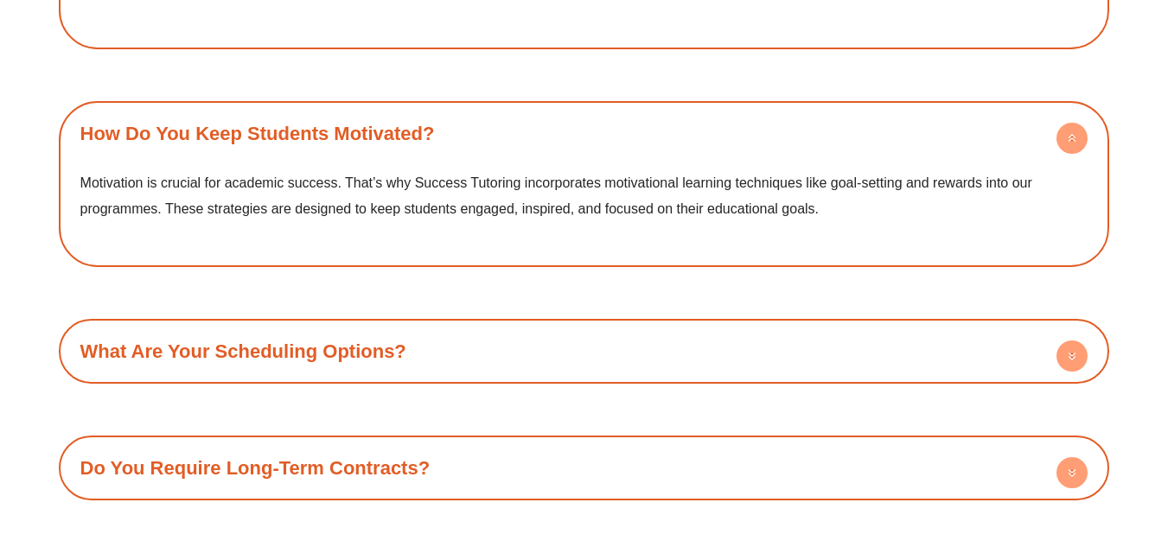
scroll to position [2663, 0]
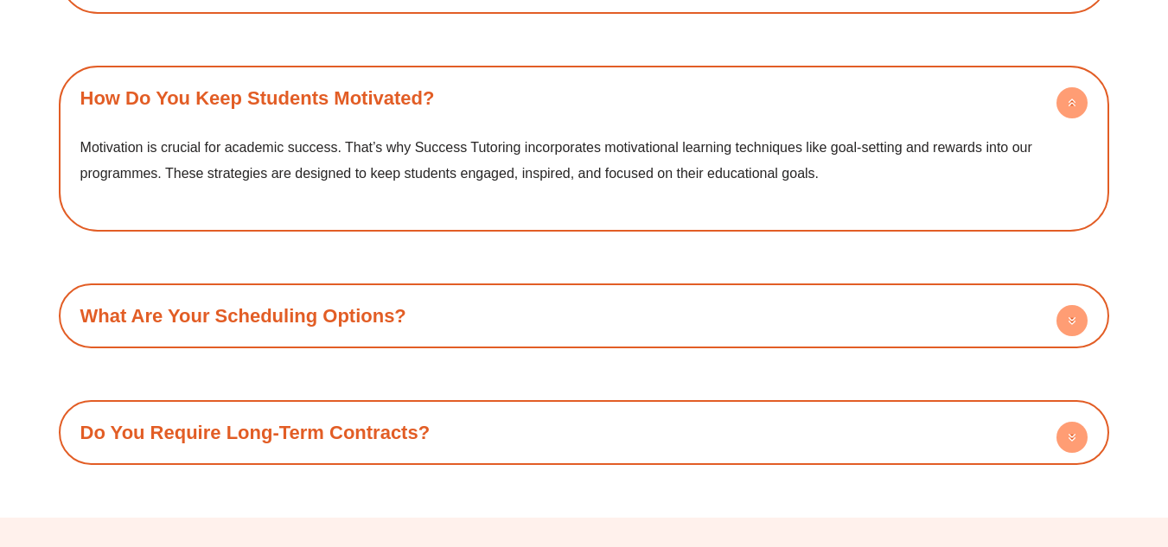
click at [416, 304] on h4 "What Are Your Scheduling Options?" at bounding box center [584, 316] width 1034 height 48
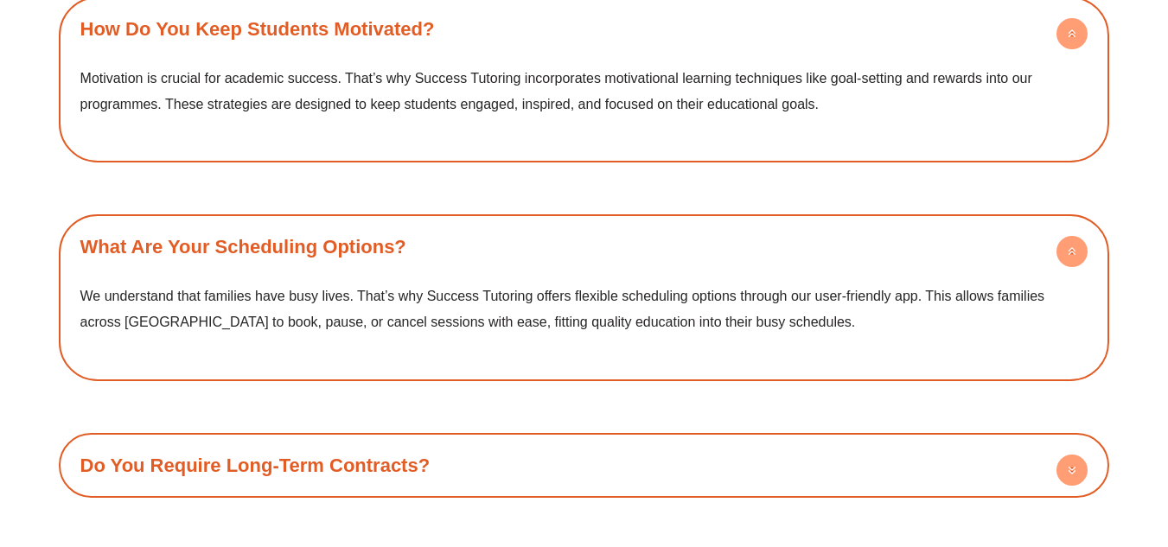
scroll to position [2766, 0]
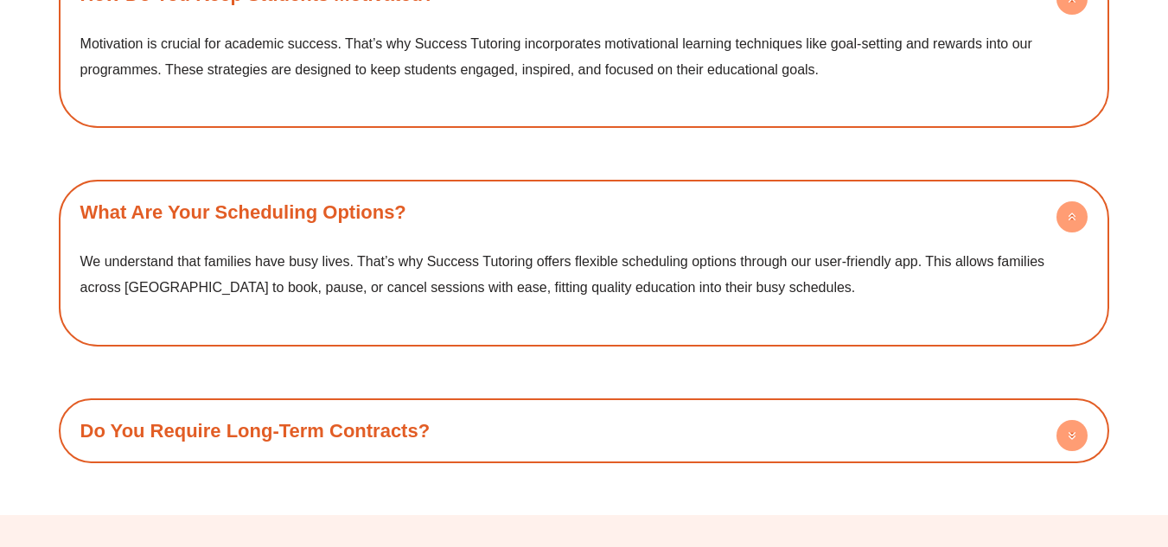
click at [444, 430] on h4 "Do You Require Long-Term Contracts?" at bounding box center [584, 431] width 1034 height 48
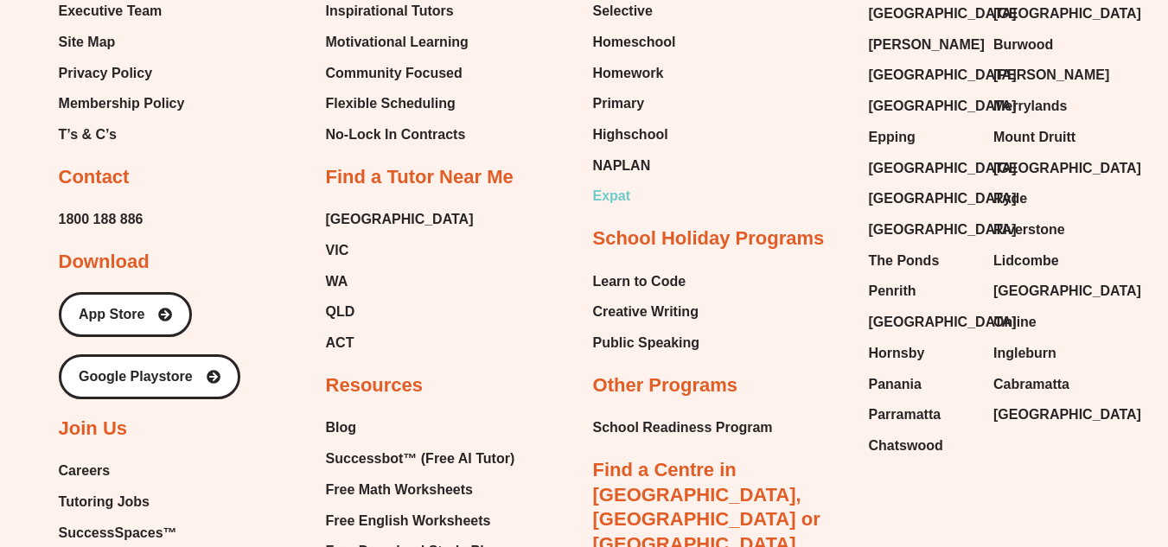
scroll to position [3873, 0]
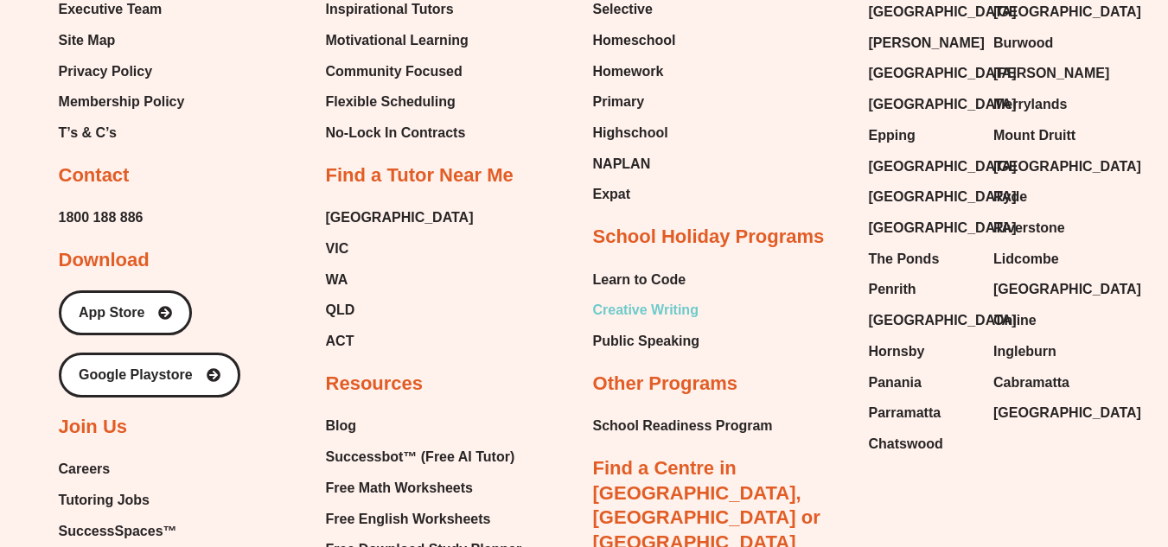
click at [628, 307] on span "Creative Writing" at bounding box center [645, 310] width 105 height 26
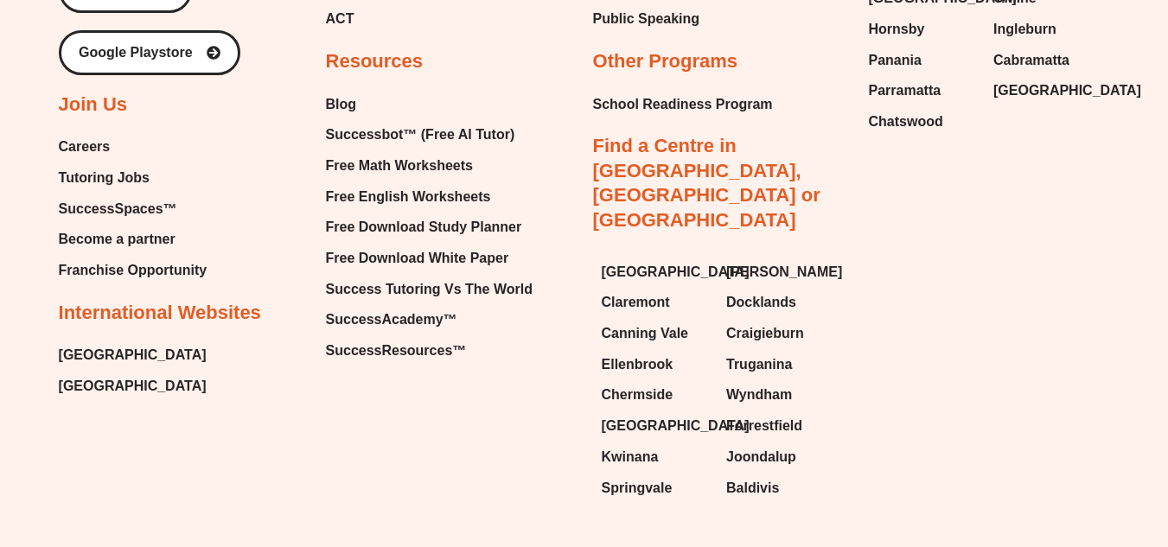
scroll to position [4871, 0]
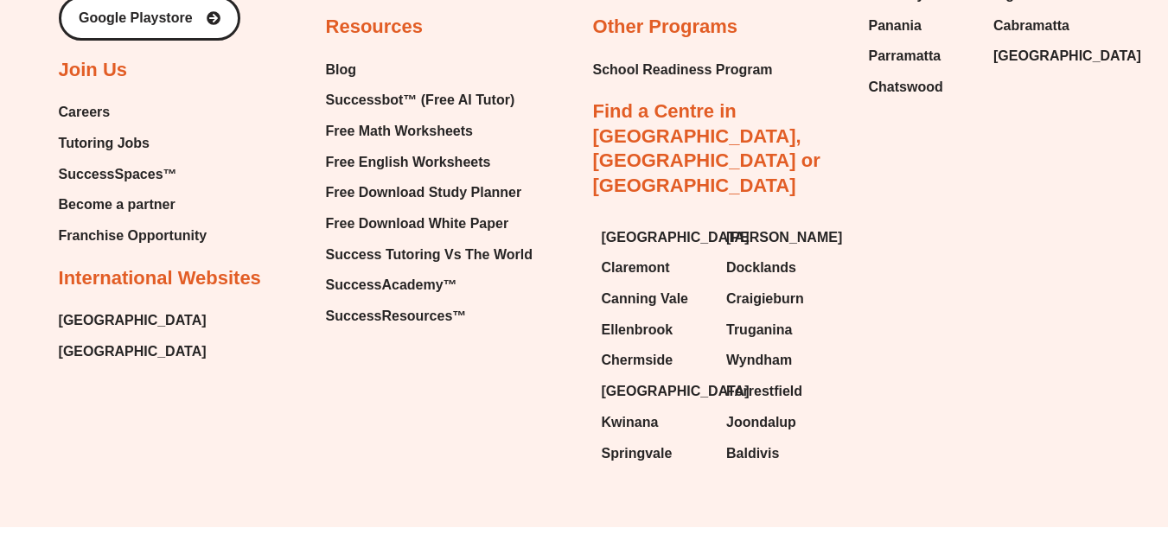
click at [162, 203] on span "Become a partner" at bounding box center [117, 205] width 117 height 26
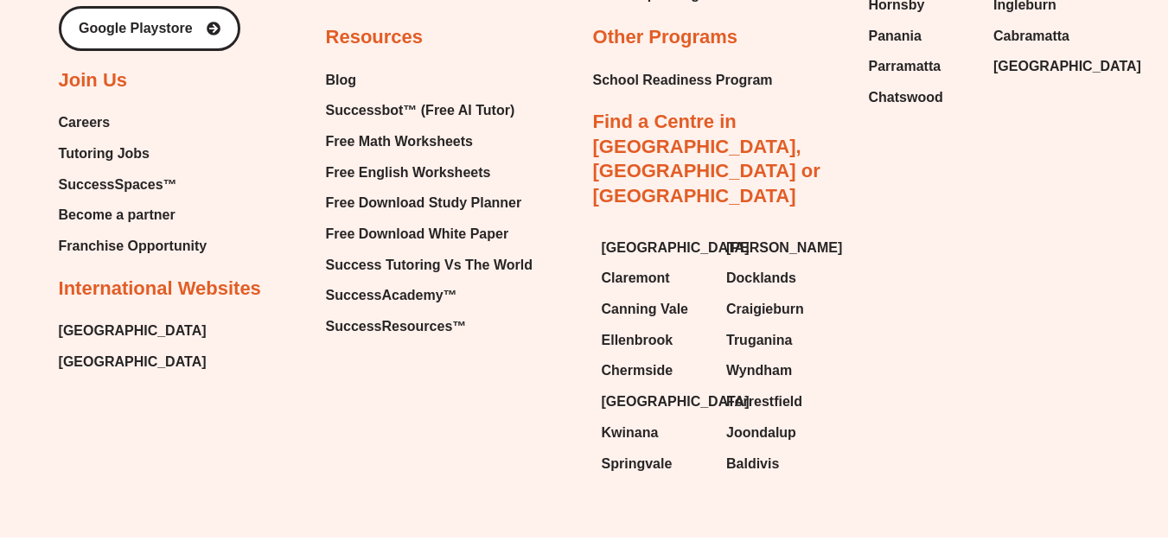
scroll to position [3781, 0]
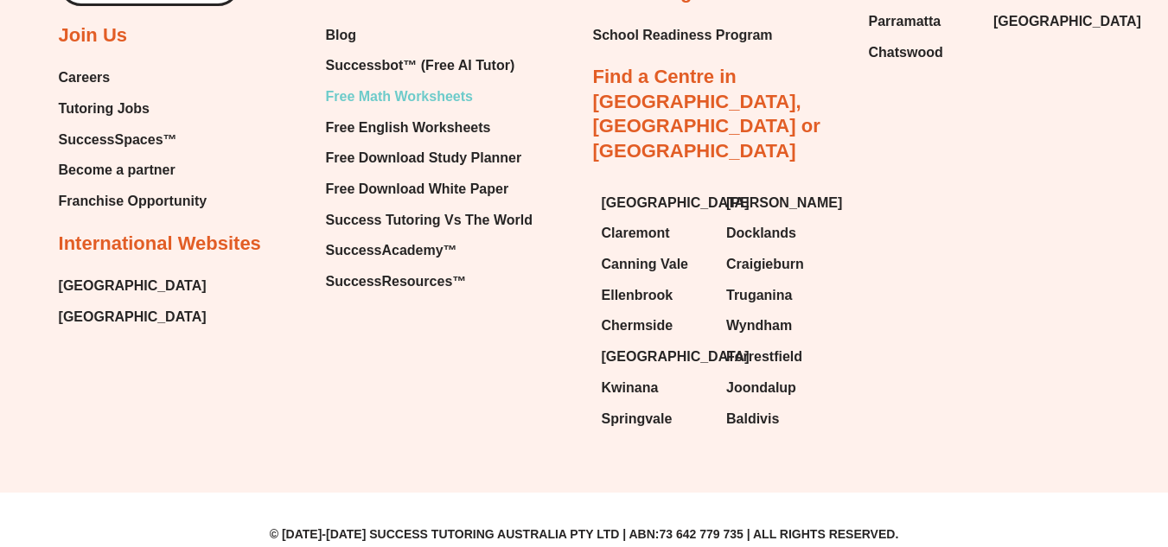
click at [379, 110] on span "Free Math Worksheets" at bounding box center [399, 97] width 147 height 26
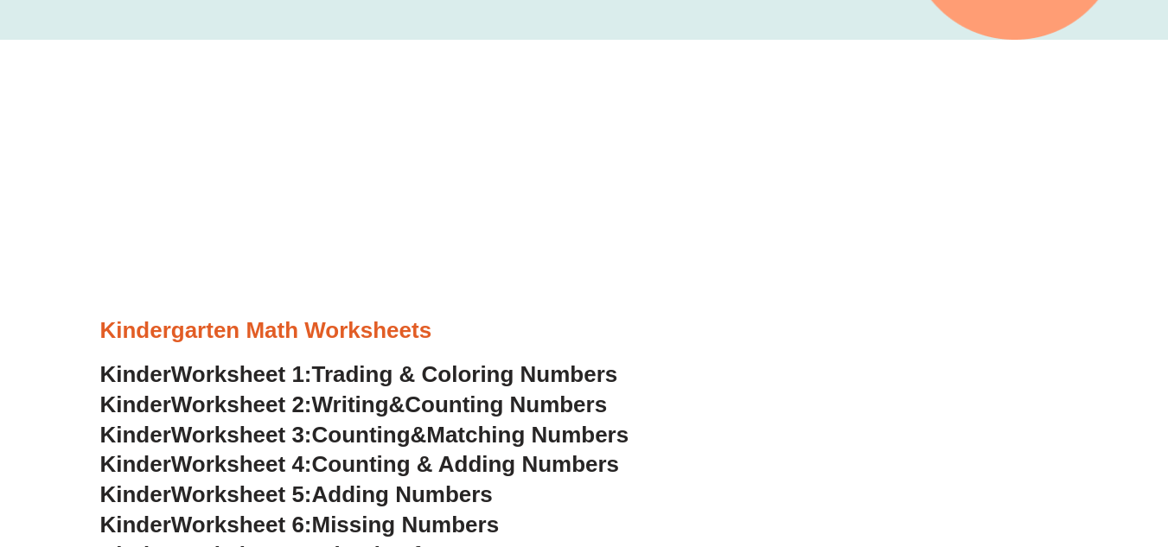
scroll to position [483, 0]
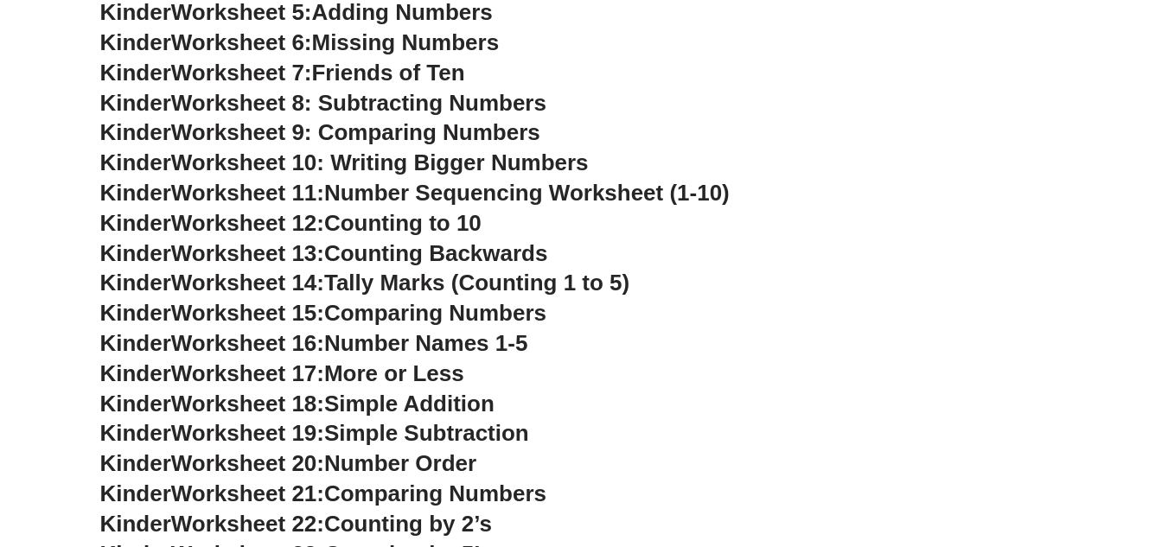
scroll to position [477, 0]
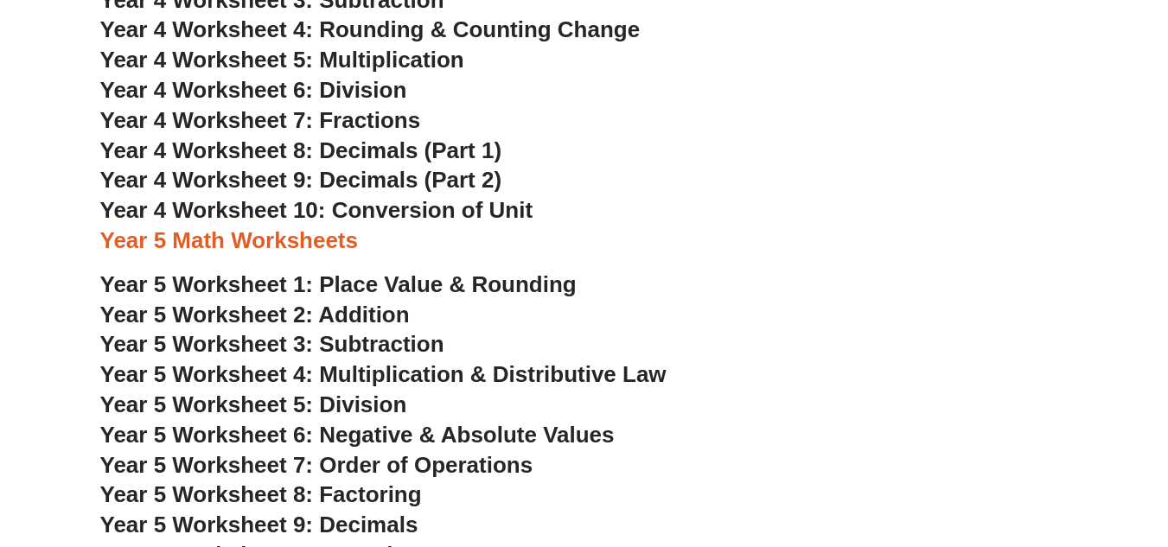
scroll to position [3250, 0]
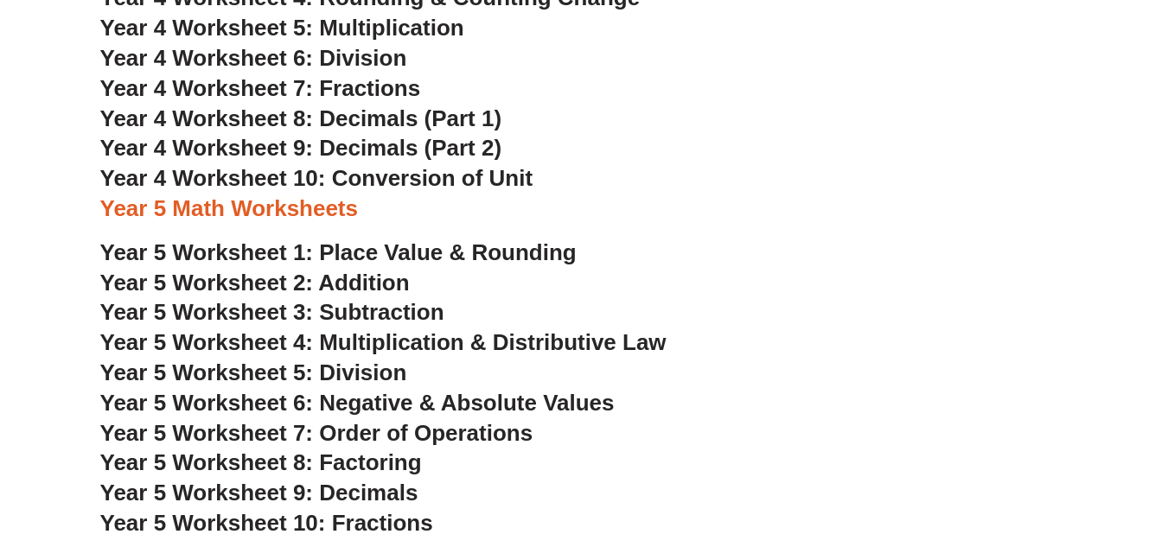
click at [309, 119] on span "Year 4 Worksheet 8: Decimals (Part 1)" at bounding box center [301, 118] width 402 height 26
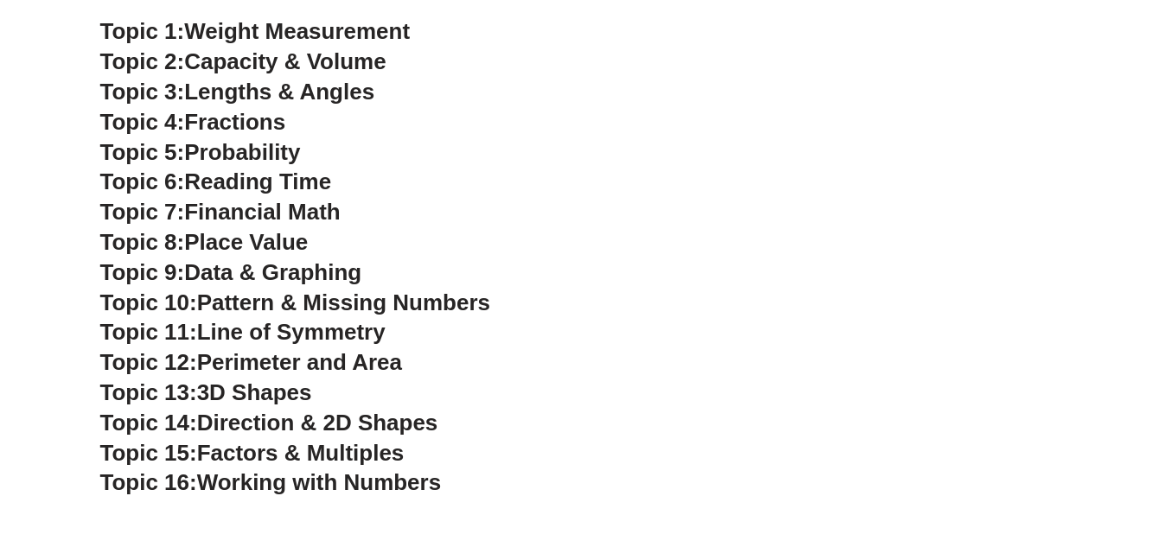
scroll to position [4512, 0]
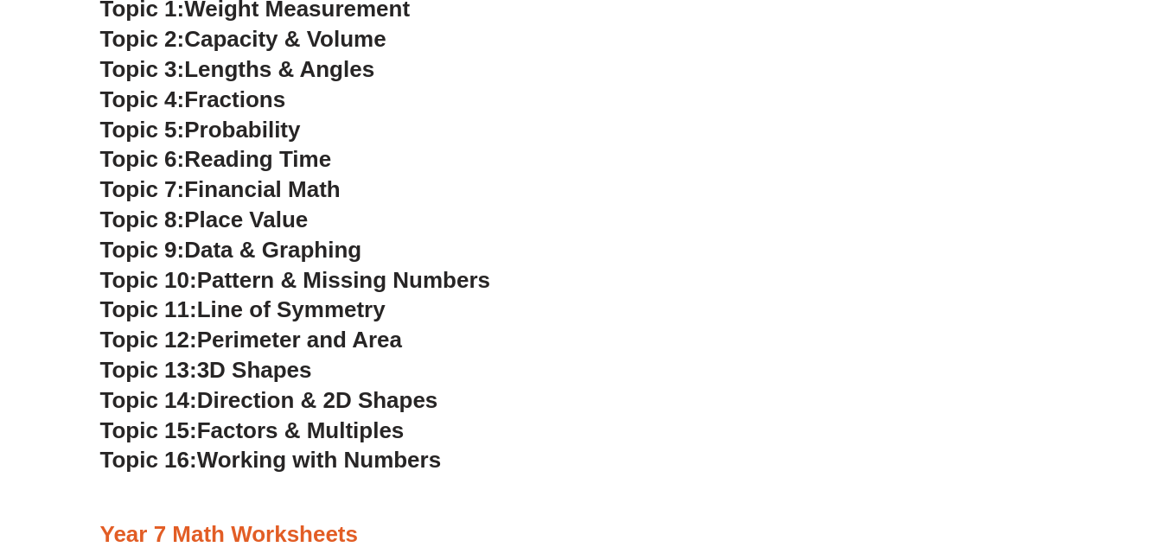
click at [319, 191] on span "Financial Math" at bounding box center [262, 189] width 156 height 26
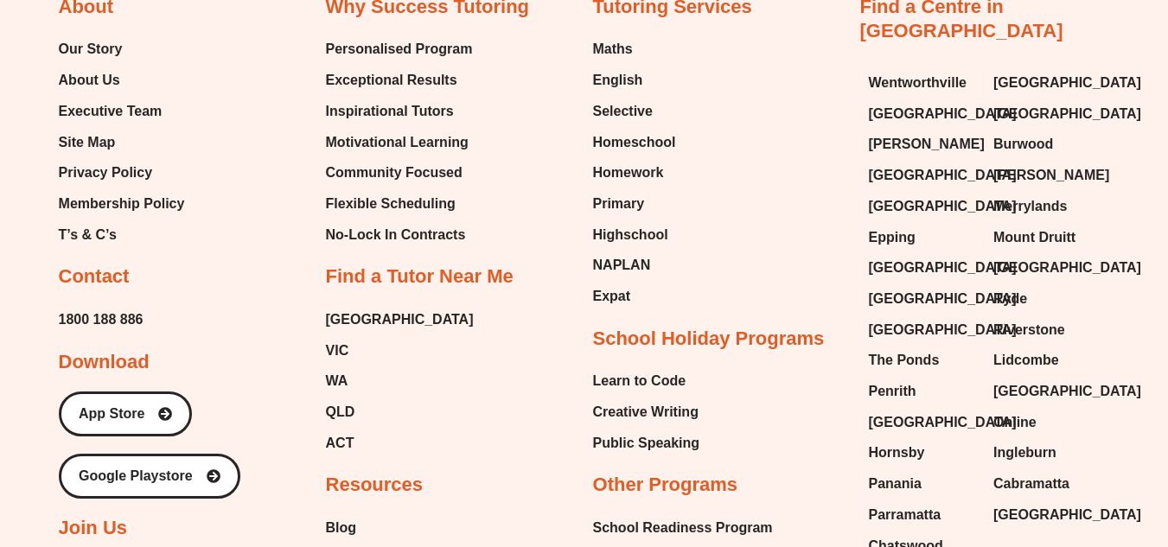
scroll to position [12558, 0]
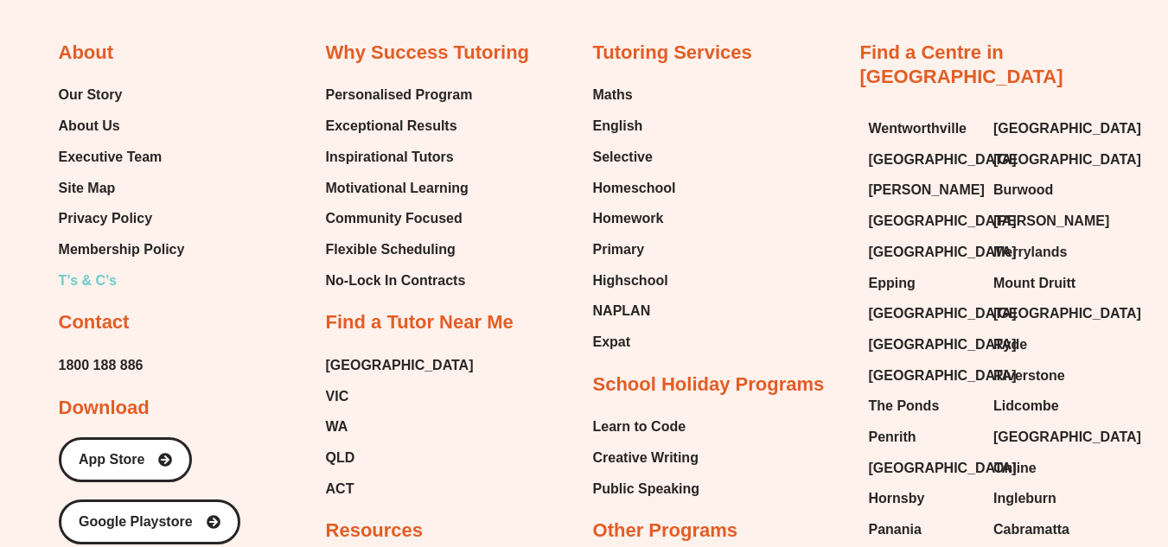
click at [95, 277] on span "T’s & C’s" at bounding box center [88, 281] width 58 height 26
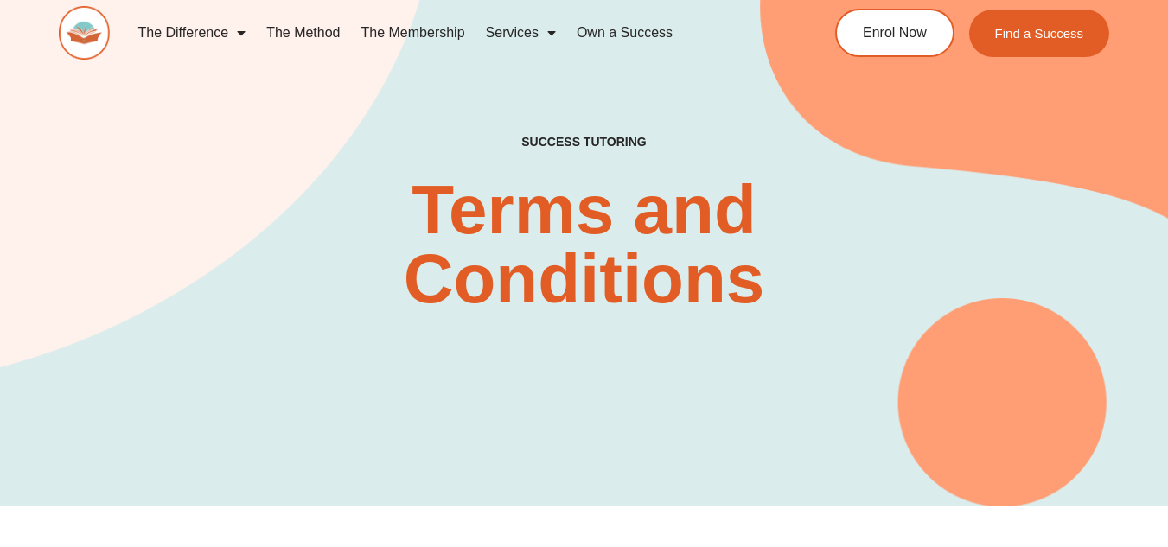
click at [427, 33] on link "The Membership" at bounding box center [413, 33] width 124 height 40
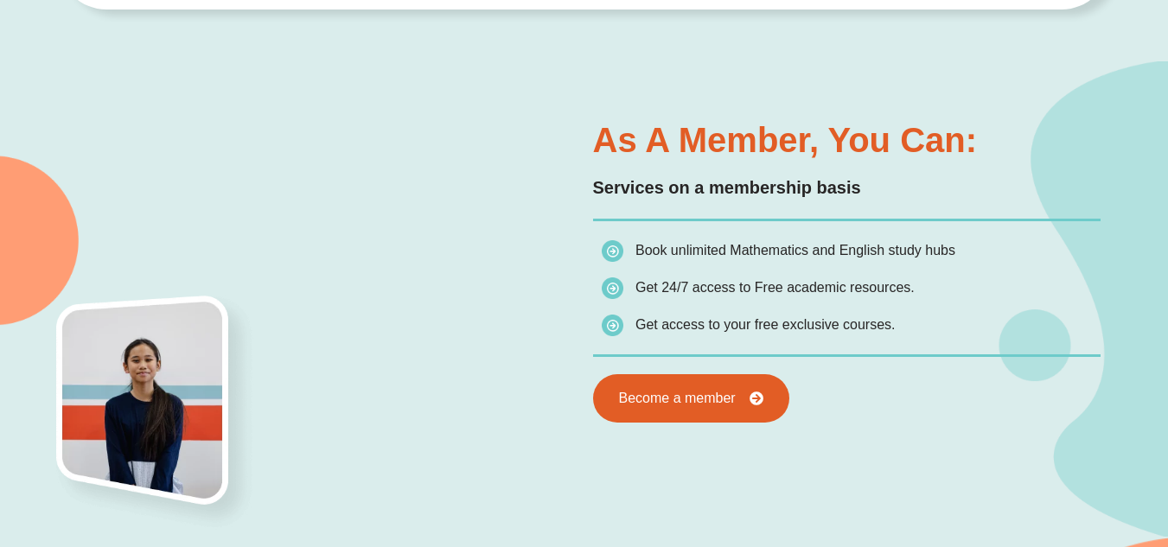
scroll to position [813, 0]
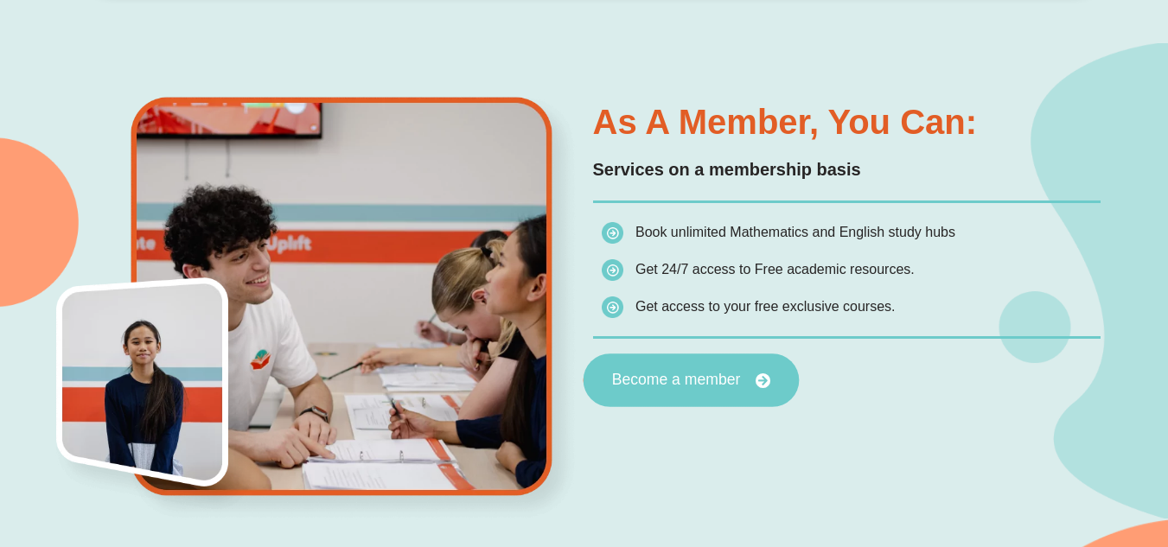
click at [625, 377] on span "Become a member" at bounding box center [675, 381] width 129 height 16
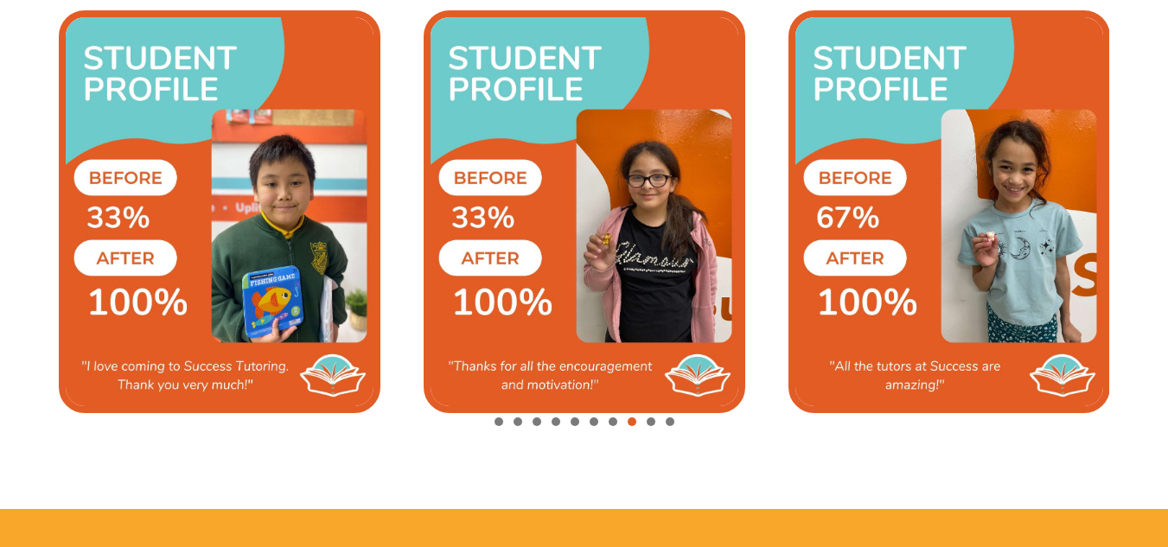
scroll to position [3871, 0]
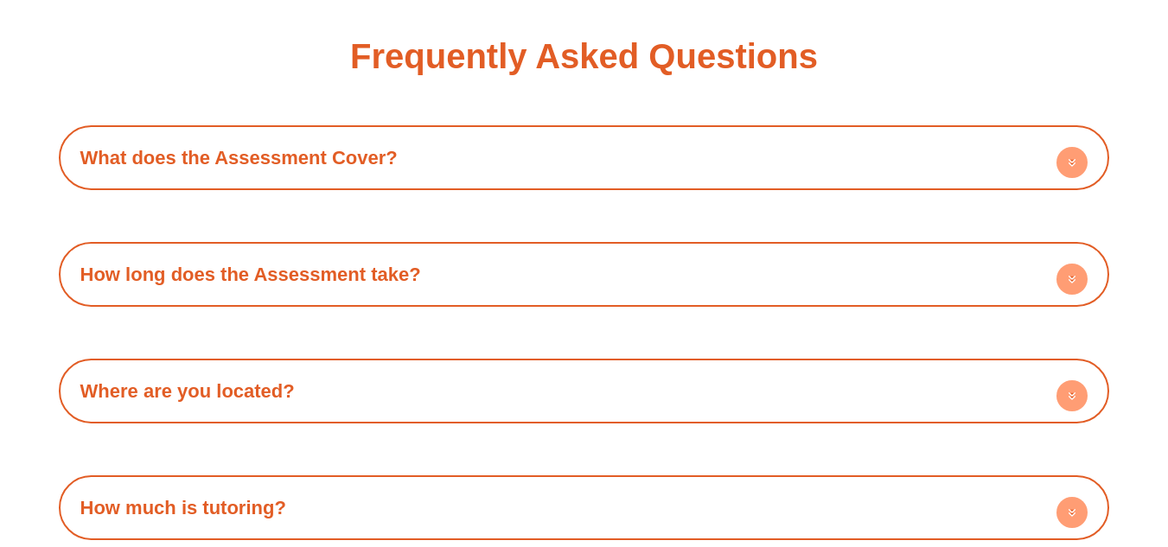
scroll to position [4813, 0]
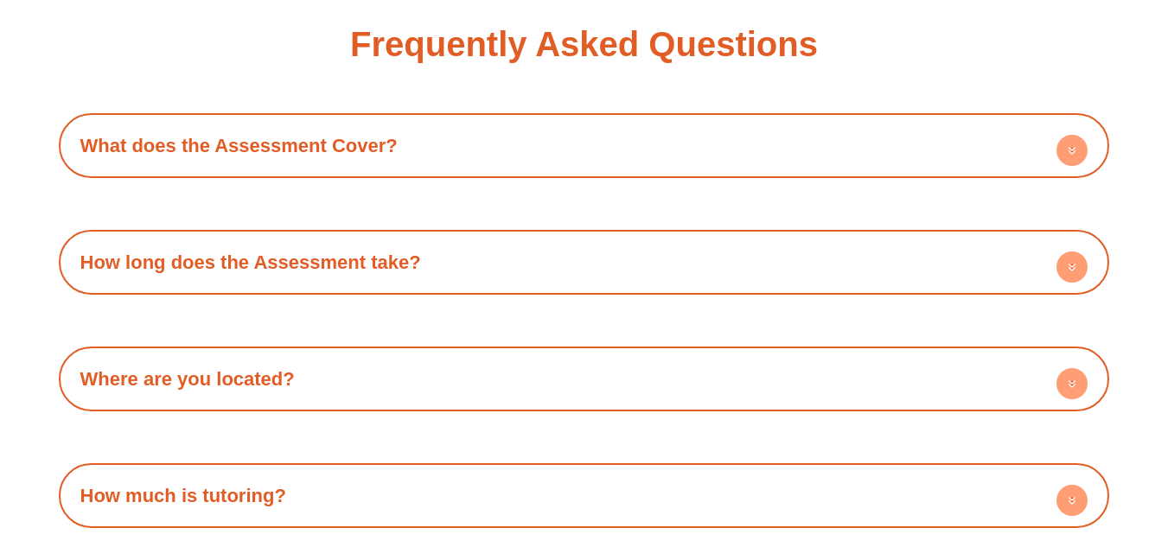
click at [1071, 277] on circle at bounding box center [1071, 267] width 31 height 31
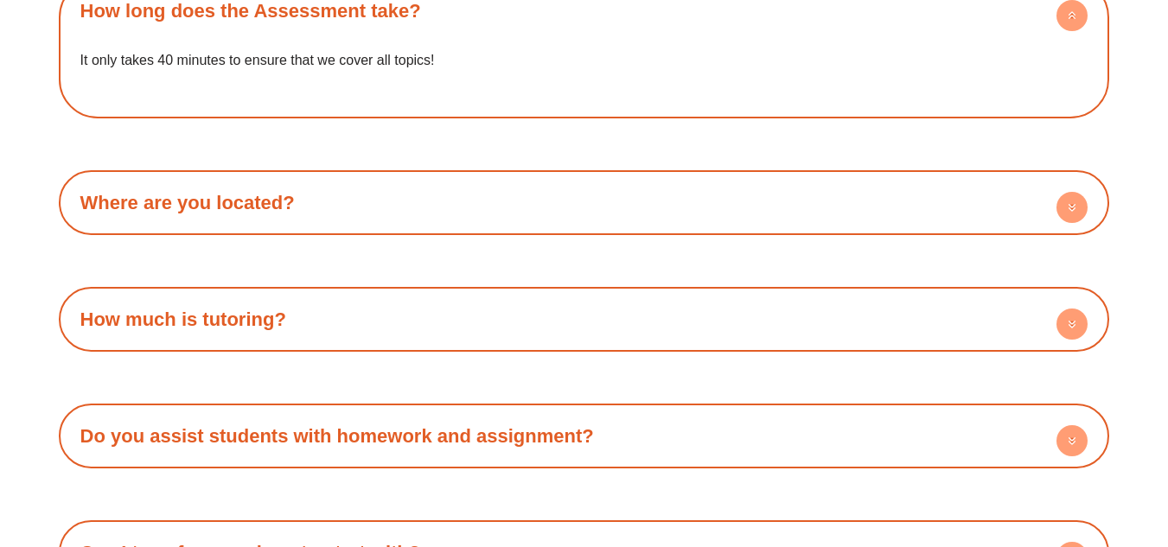
scroll to position [5100, 0]
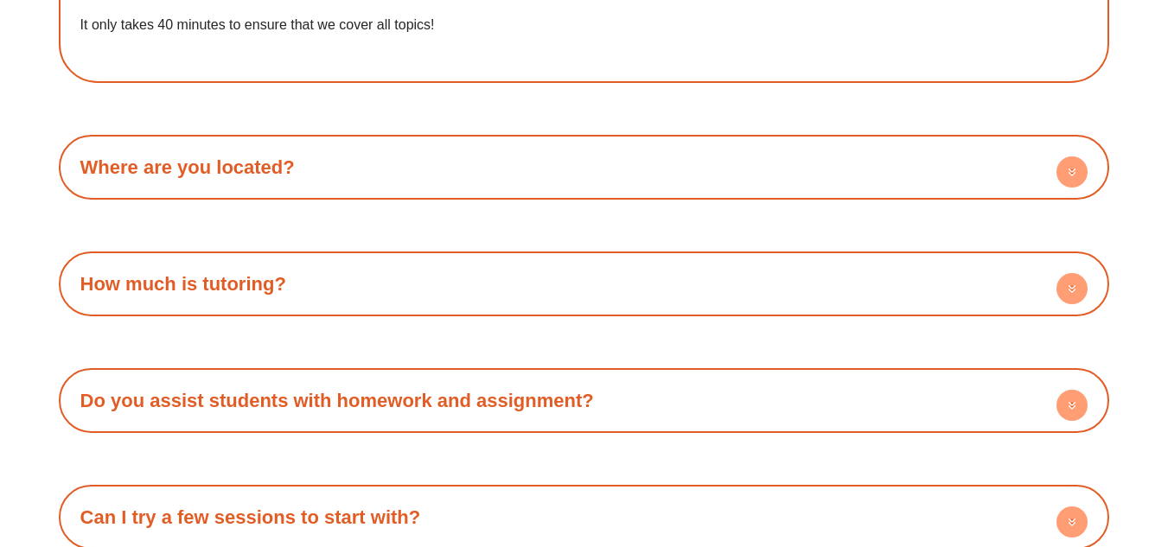
click at [1072, 300] on circle at bounding box center [1071, 288] width 31 height 31
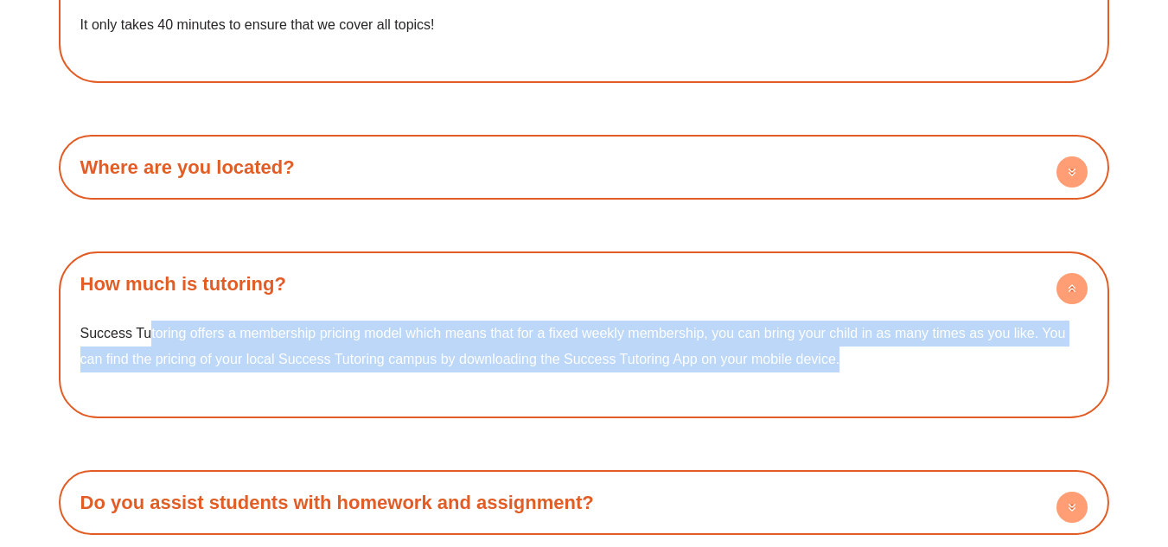
drag, startPoint x: 148, startPoint y: 335, endPoint x: 915, endPoint y: 356, distance: 767.9
click at [915, 356] on p "Success Tutoring offers a membership pricing model which means that for a fixed…" at bounding box center [584, 346] width 1008 height 51
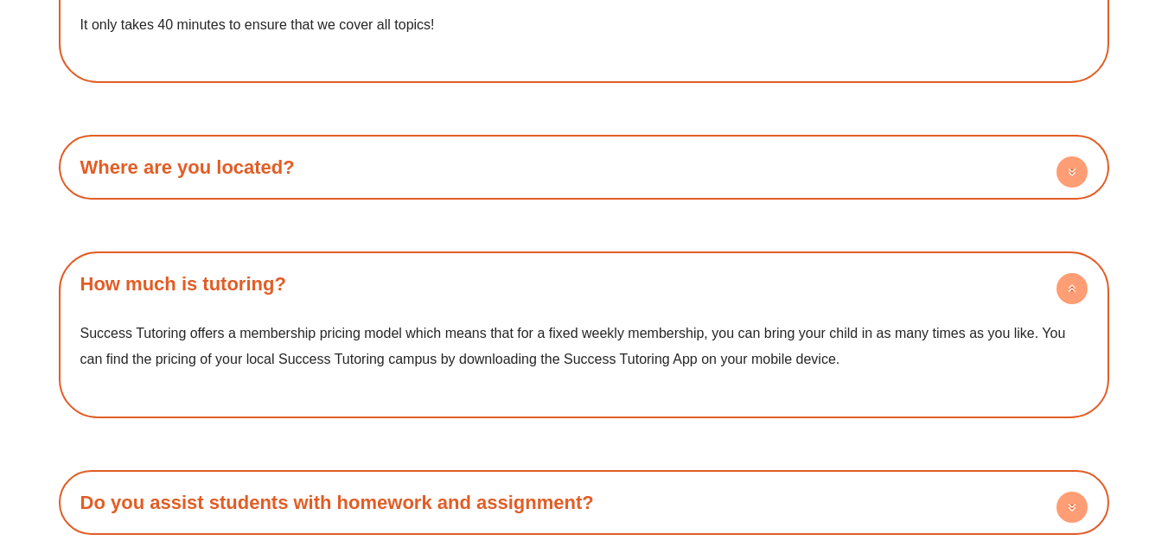
click at [915, 356] on p "Success Tutoring offers a membership pricing model which means that for a fixed…" at bounding box center [584, 346] width 1008 height 51
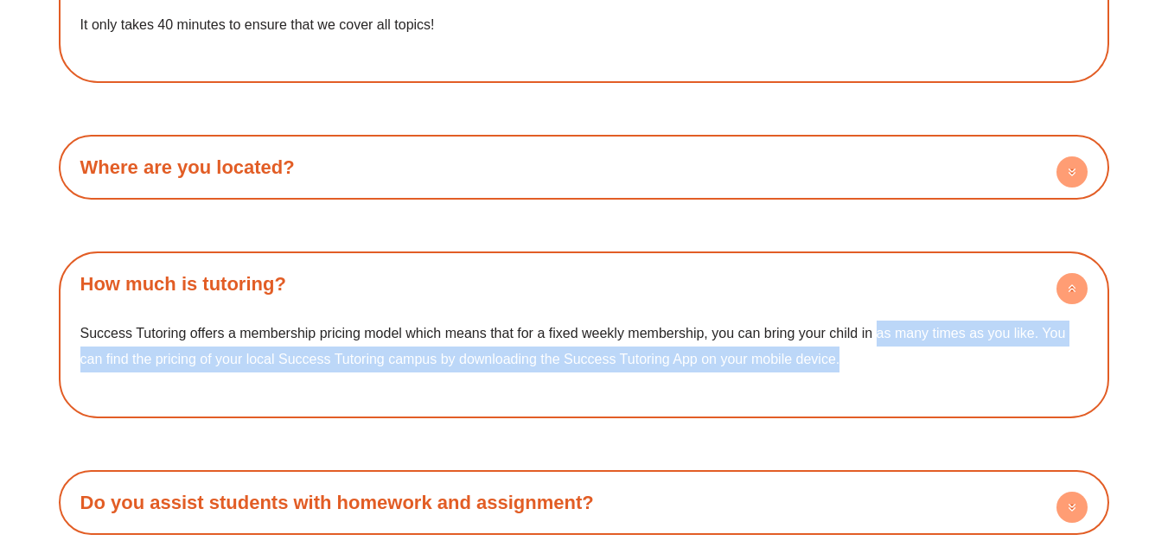
drag, startPoint x: 880, startPoint y: 329, endPoint x: 896, endPoint y: 363, distance: 37.9
click at [896, 363] on p "Success Tutoring offers a membership pricing model which means that for a fixed…" at bounding box center [584, 346] width 1008 height 51
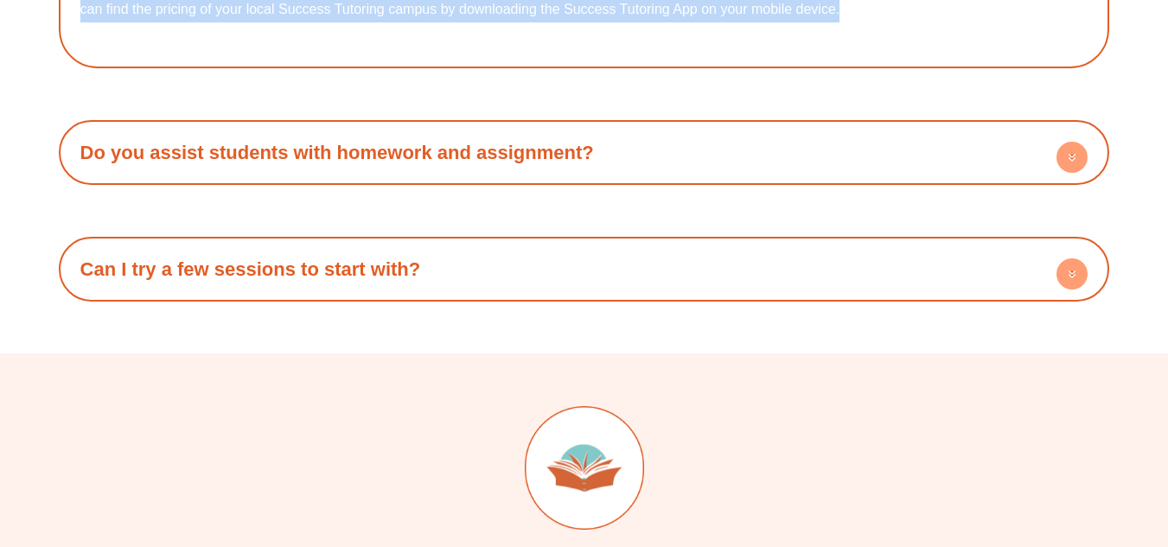
scroll to position [5462, 0]
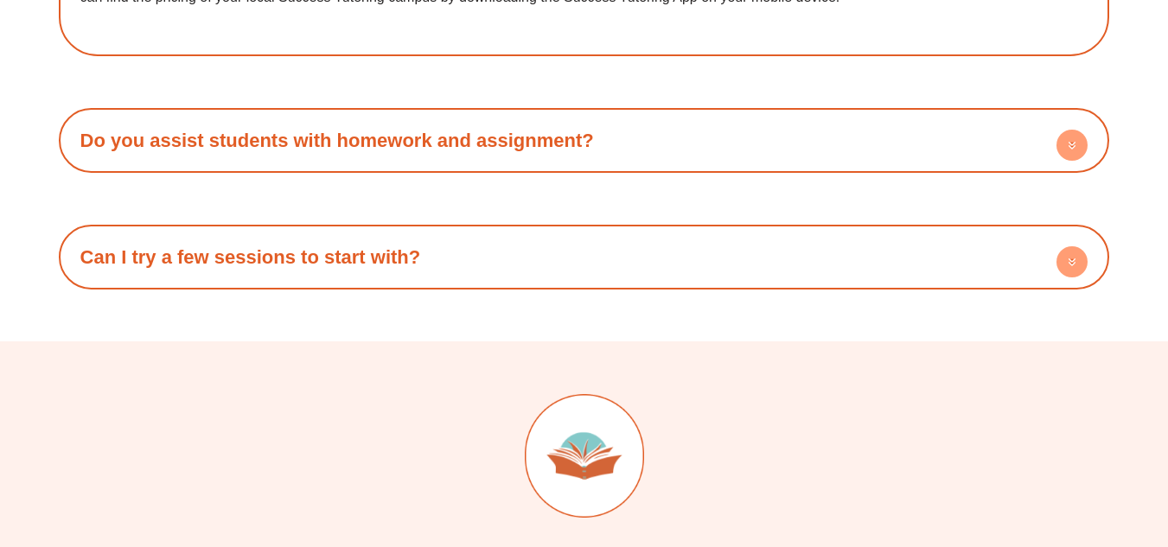
click at [1075, 150] on circle at bounding box center [1071, 145] width 31 height 31
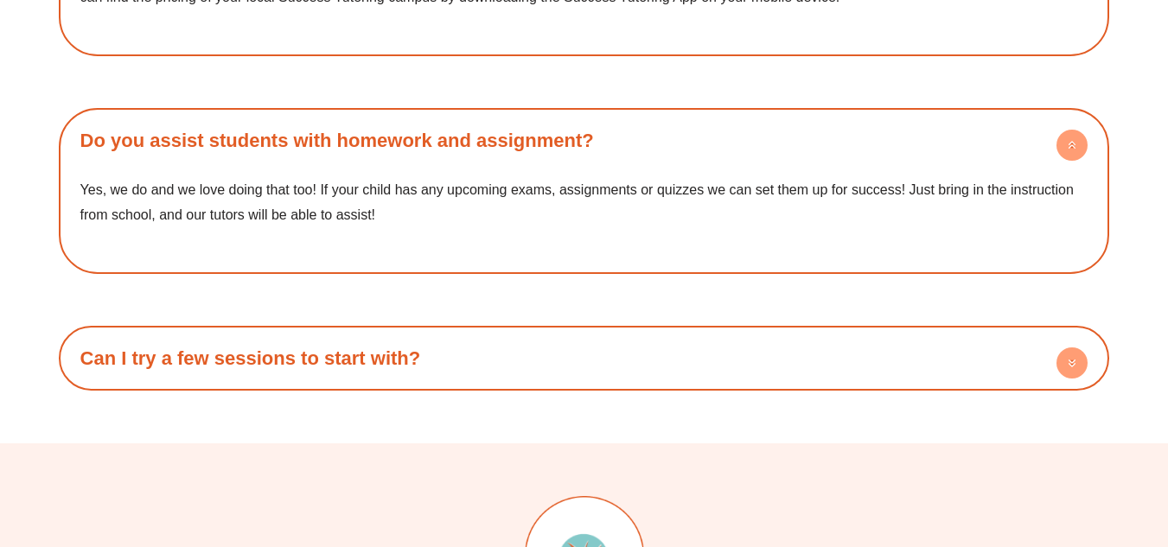
click at [1048, 369] on h4 "Can I try a few sessions to start with?" at bounding box center [584, 359] width 1034 height 48
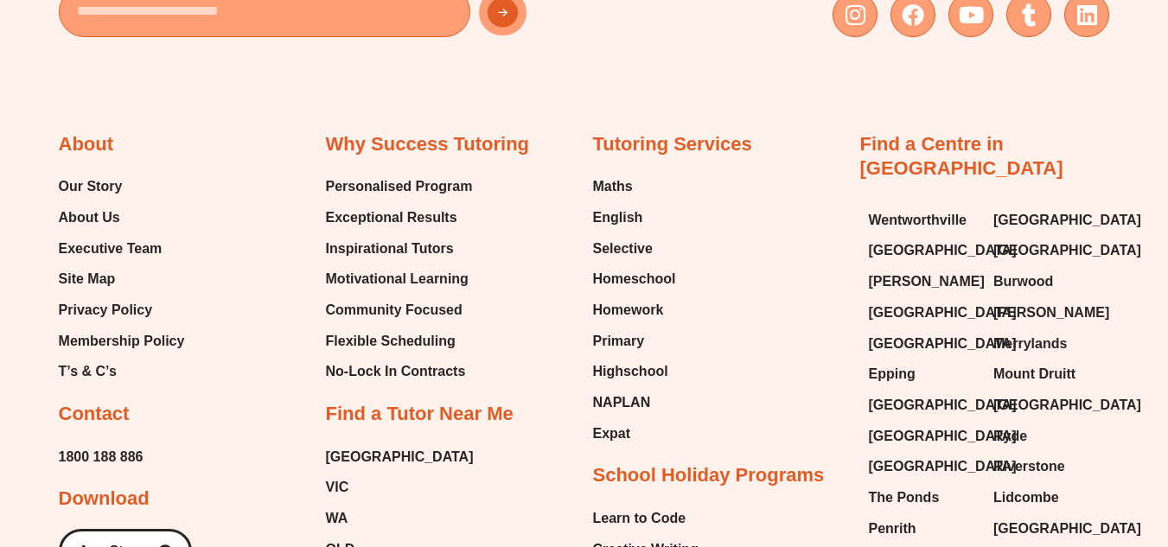
scroll to position [6292, 0]
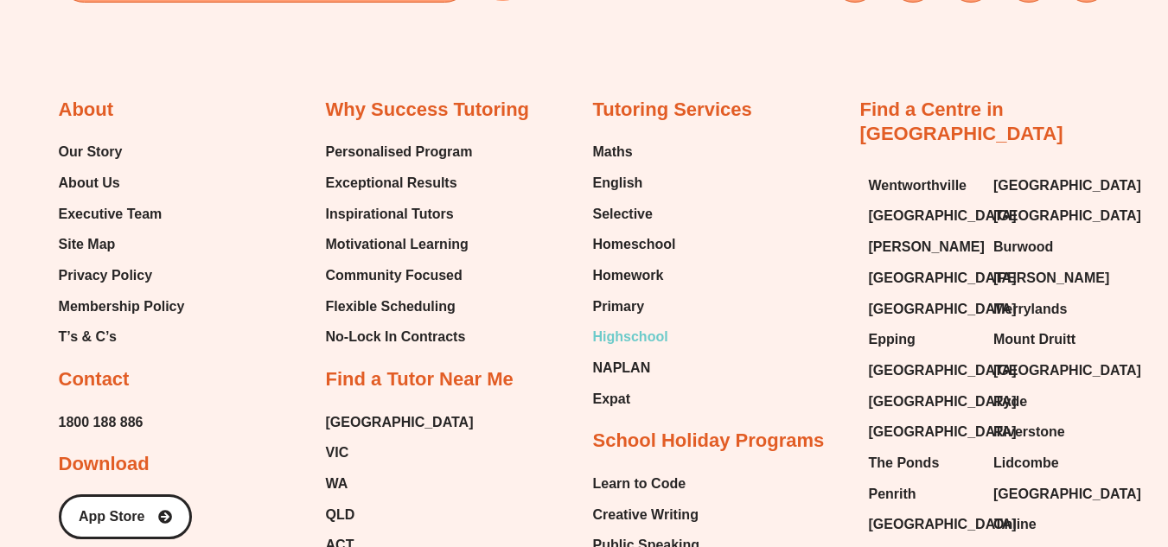
click at [647, 332] on span "Highschool" at bounding box center [630, 337] width 75 height 26
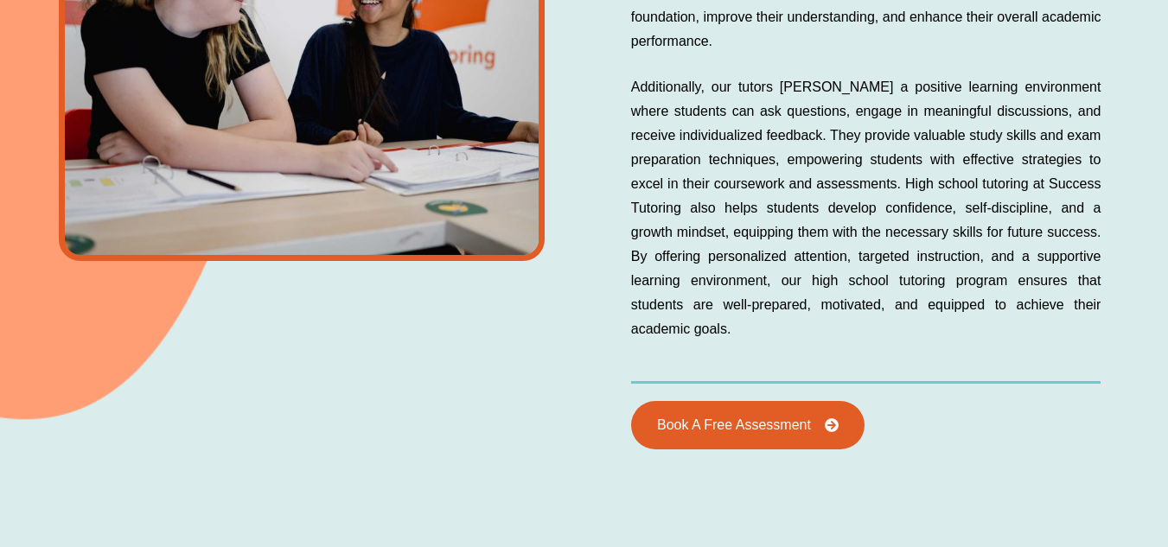
scroll to position [1411, 0]
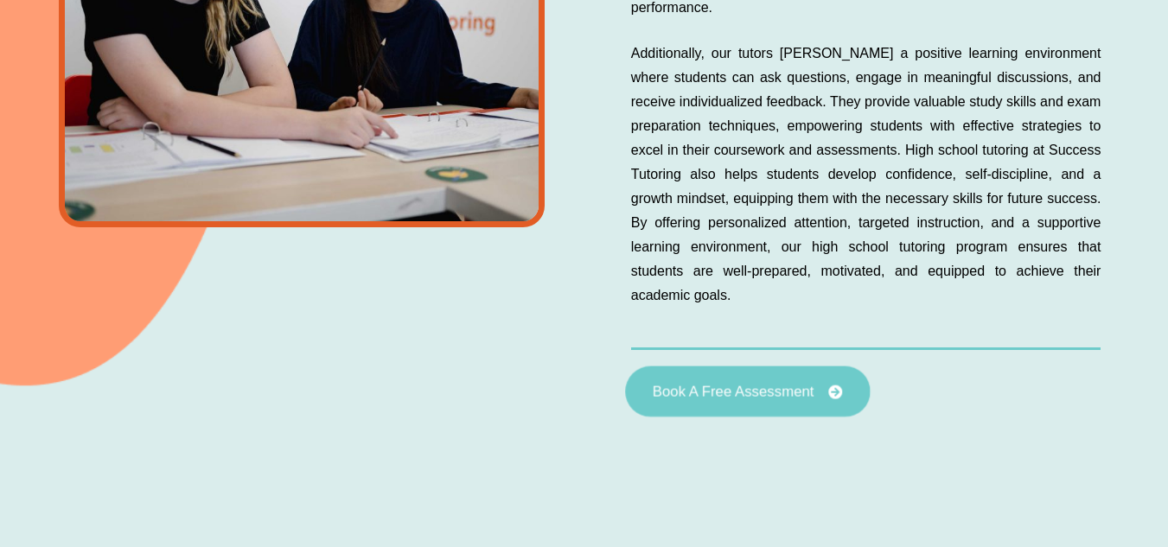
click at [698, 389] on span "Book A Free Assessment" at bounding box center [733, 392] width 162 height 15
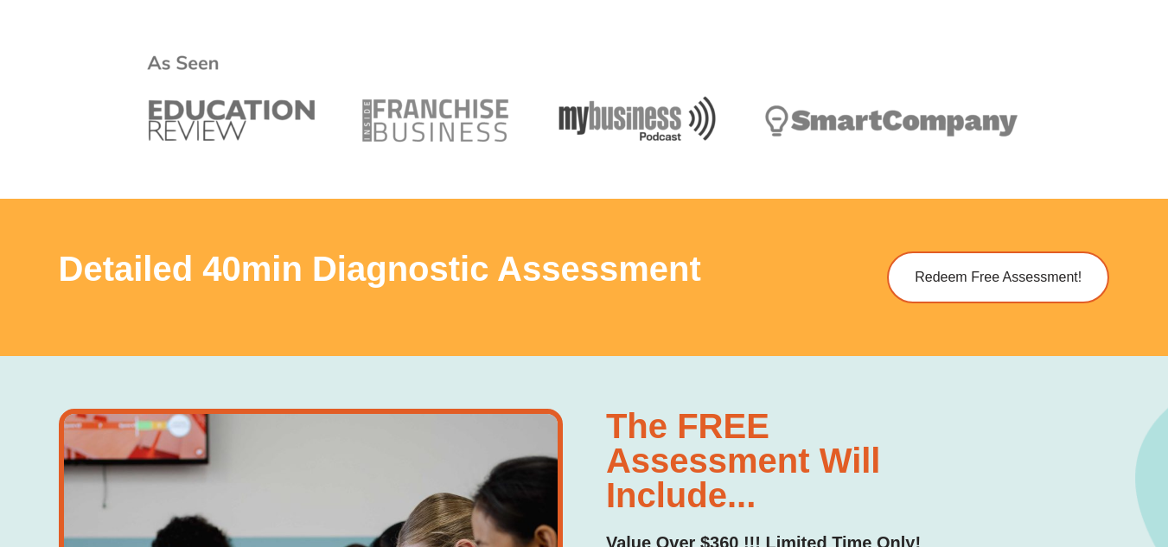
scroll to position [822, 0]
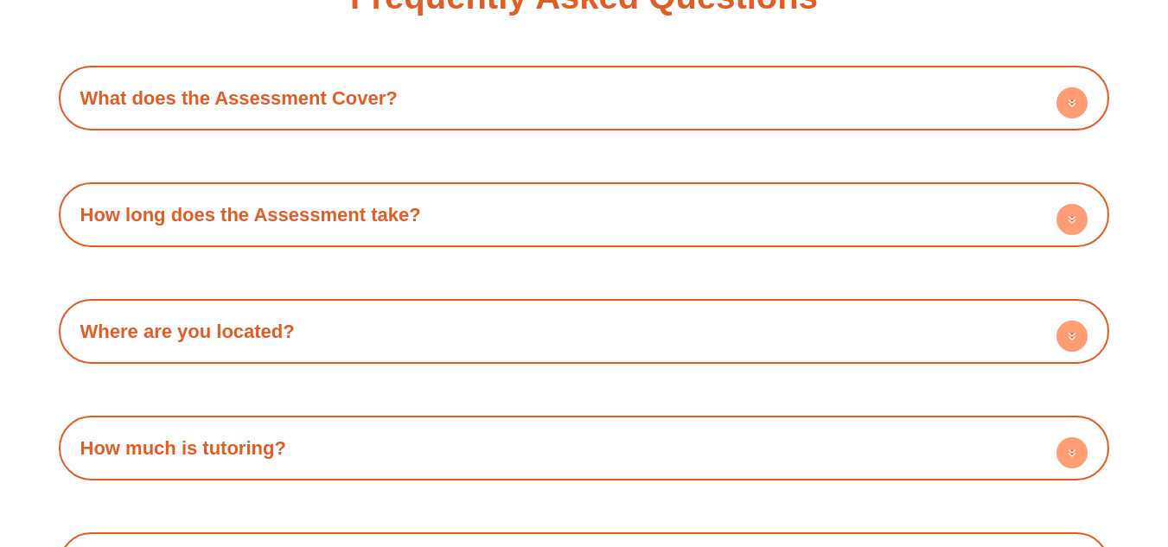
scroll to position [4883, 0]
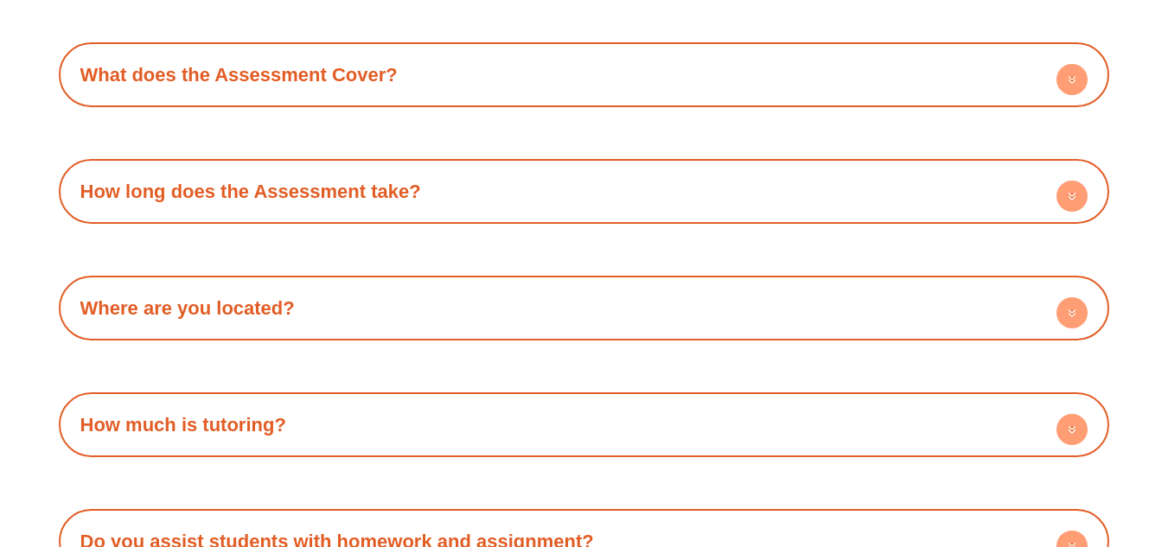
click at [1077, 86] on circle at bounding box center [1071, 79] width 31 height 31
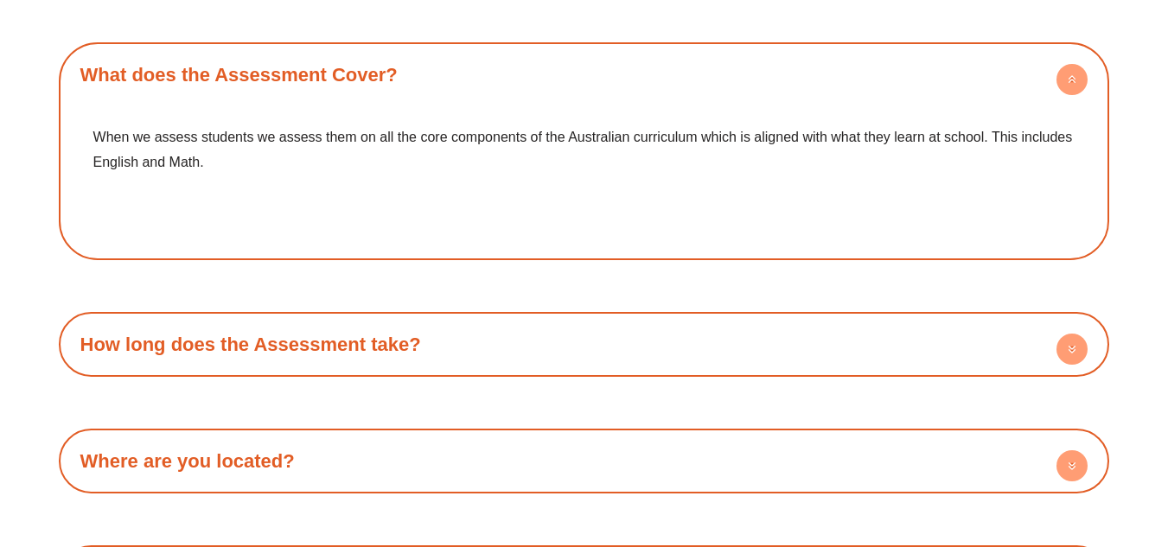
click at [1062, 351] on circle at bounding box center [1071, 349] width 31 height 31
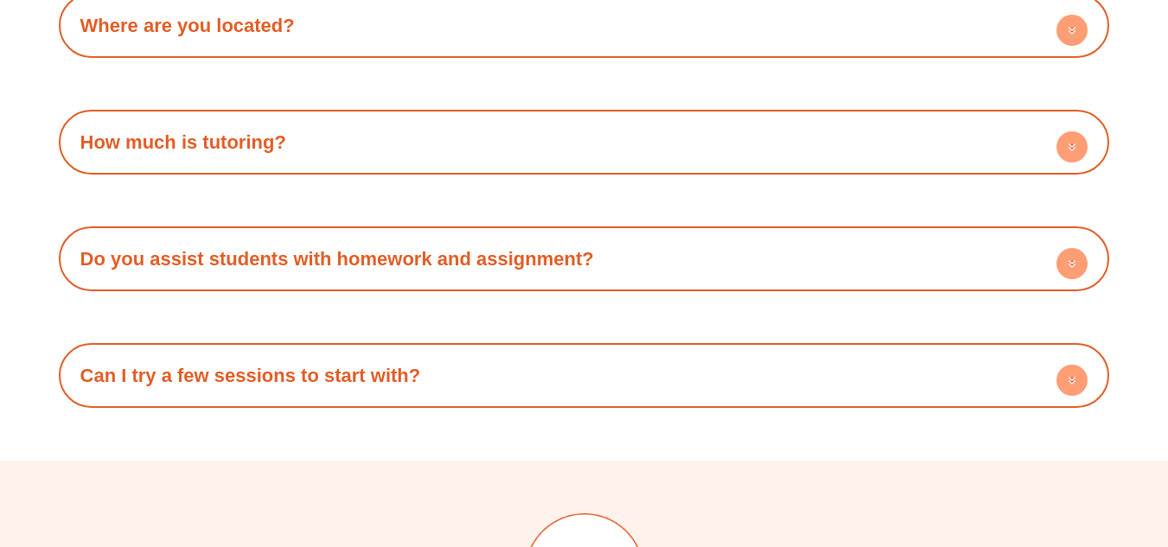
scroll to position [5406, 0]
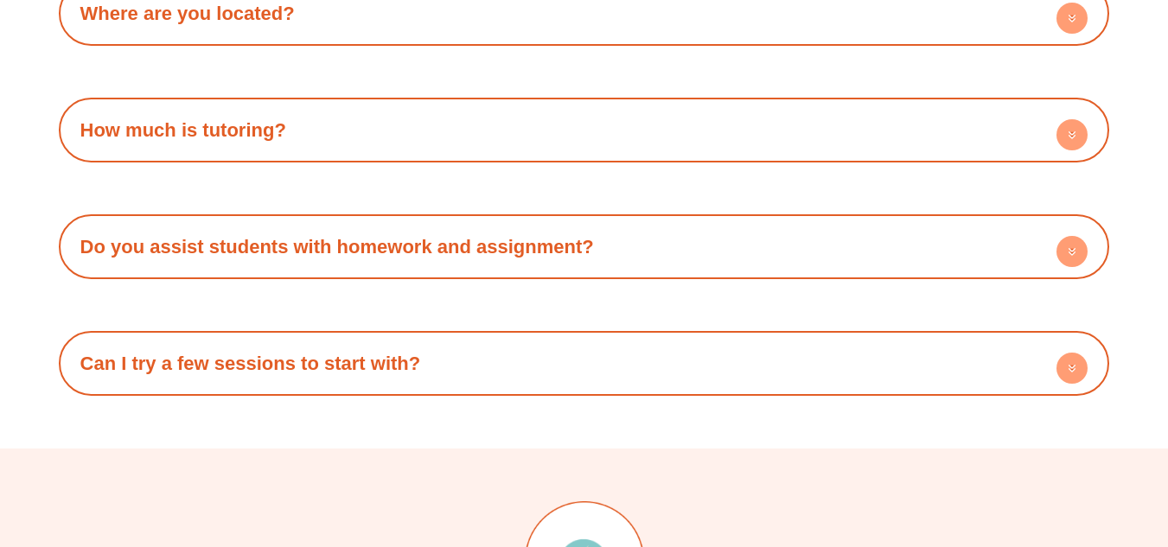
click at [1063, 137] on circle at bounding box center [1071, 134] width 31 height 31
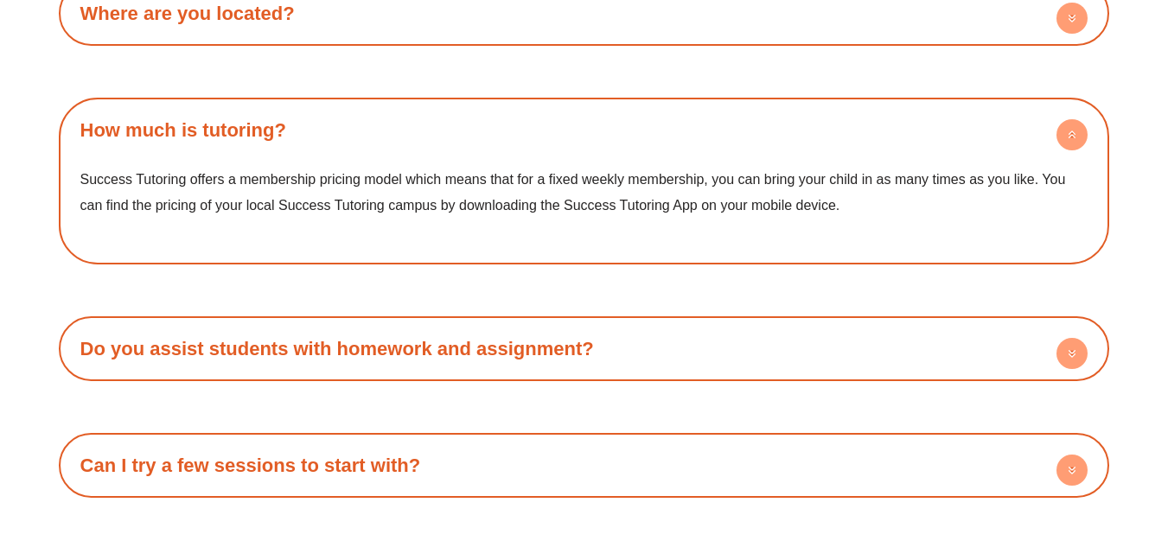
click at [1054, 354] on h4 "Do you assist students with homework and assignment?" at bounding box center [584, 349] width 1034 height 48
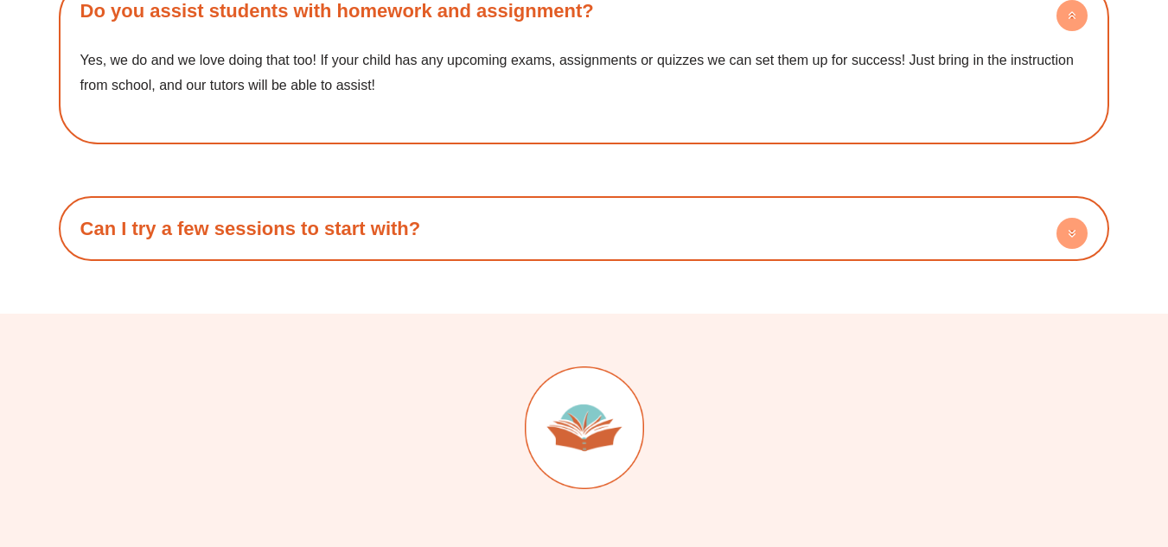
scroll to position [5770, 0]
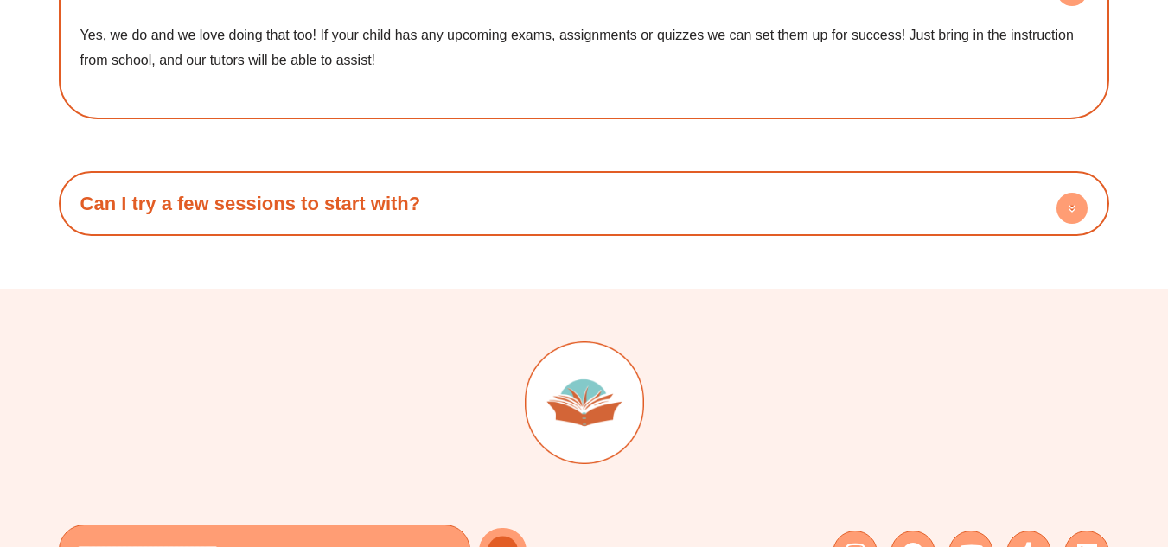
click at [1081, 227] on span at bounding box center [1071, 211] width 31 height 36
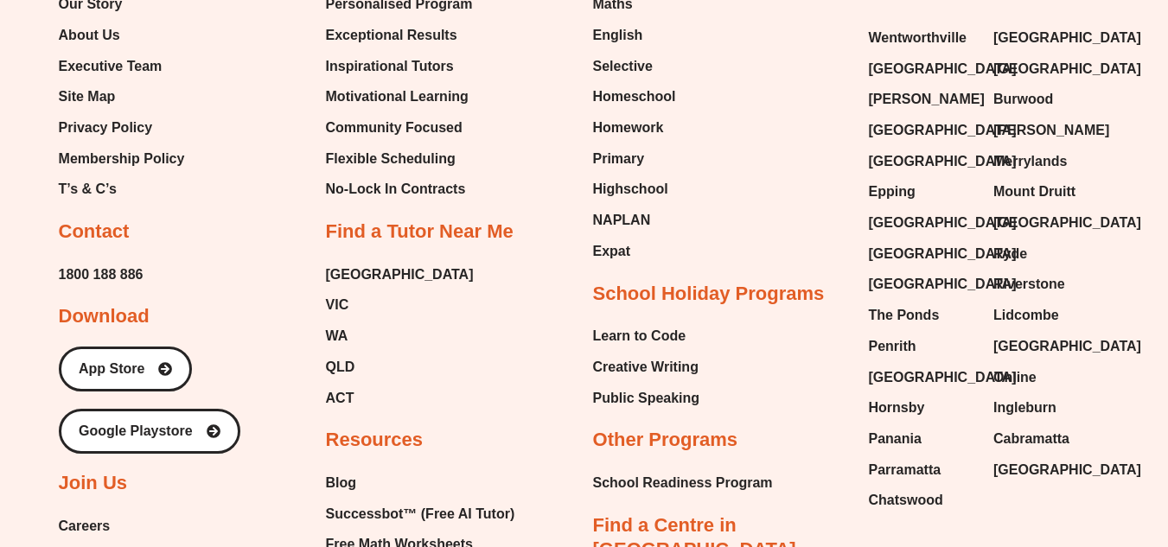
scroll to position [6605, 0]
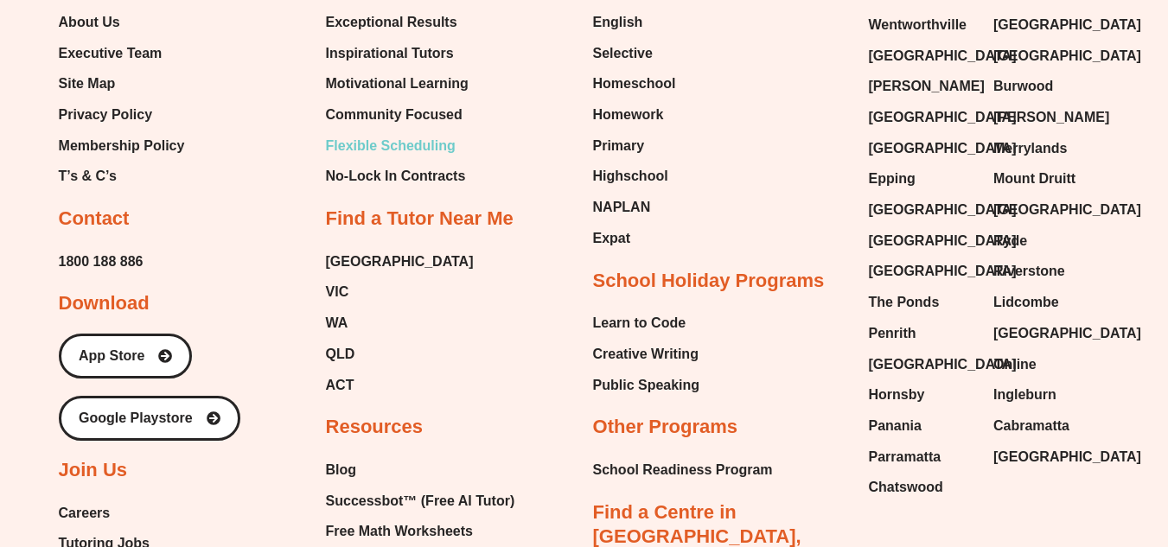
click at [431, 148] on span "Flexible Scheduling" at bounding box center [391, 146] width 130 height 26
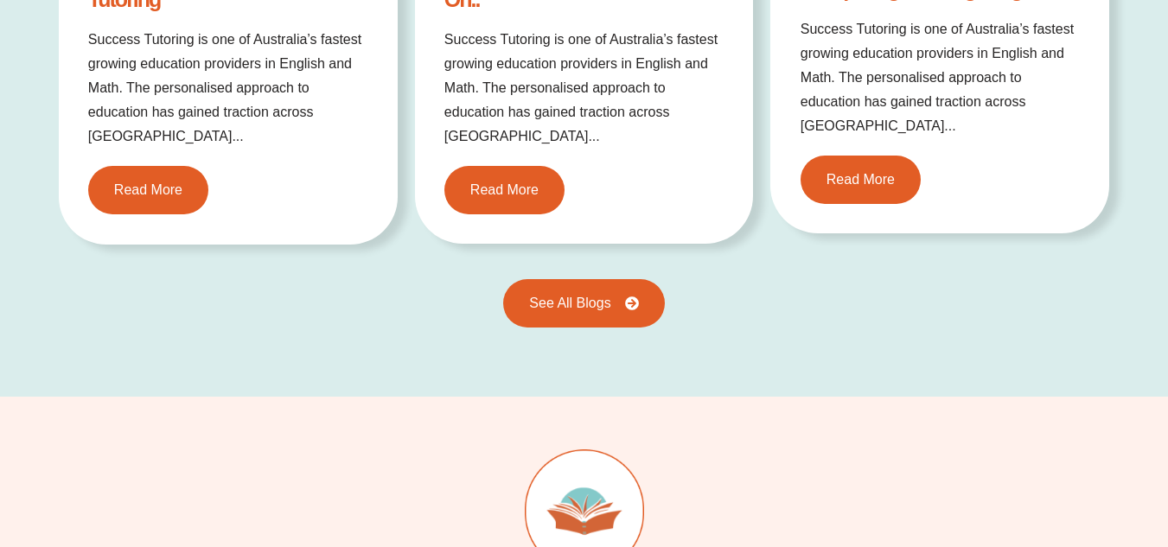
scroll to position [2564, 0]
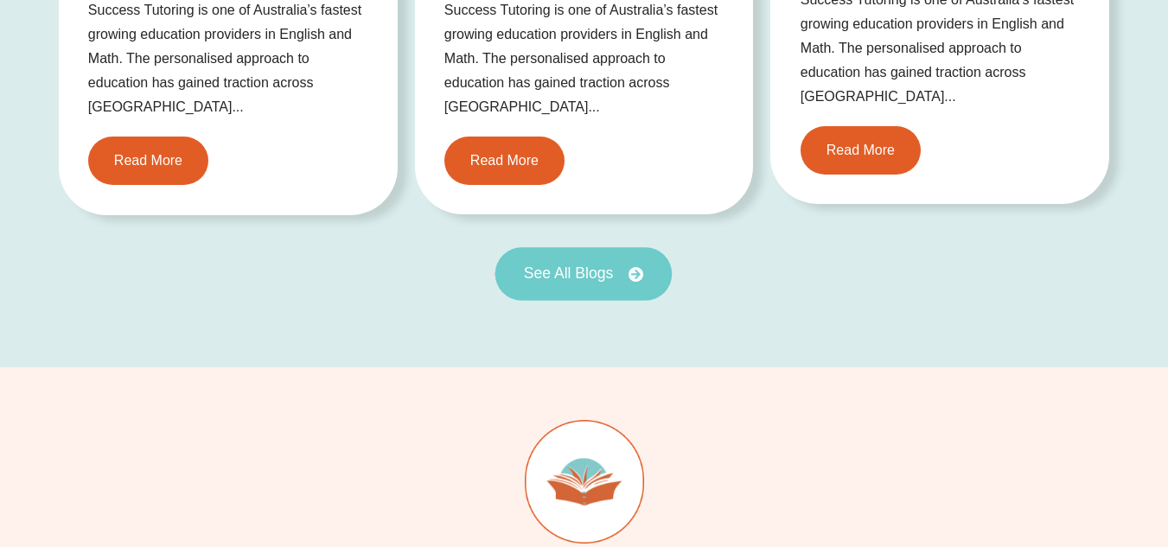
click at [604, 266] on span "See All Blogs" at bounding box center [569, 274] width 90 height 16
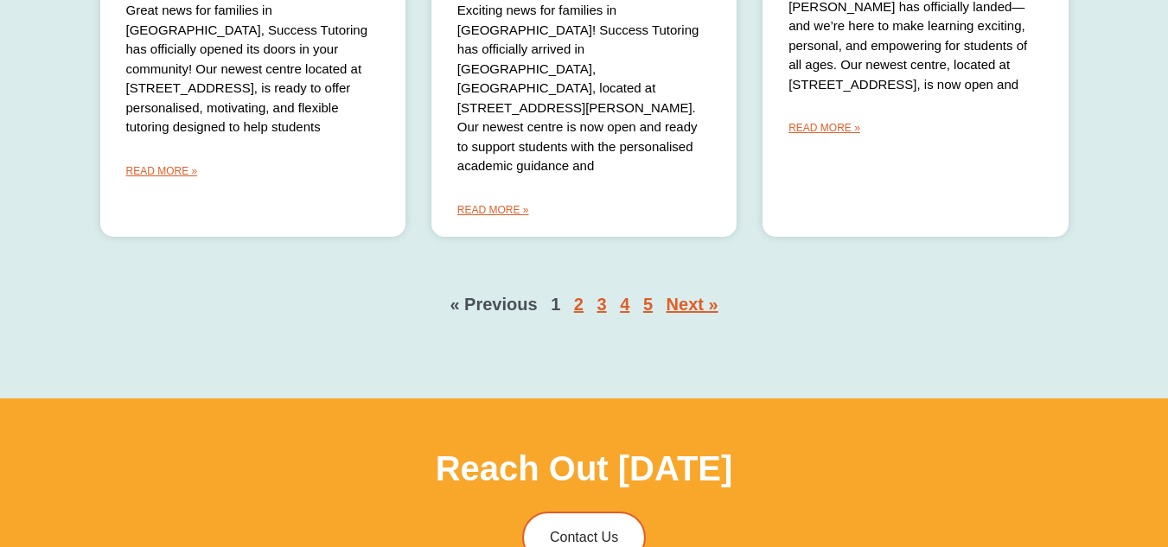
scroll to position [1588, 0]
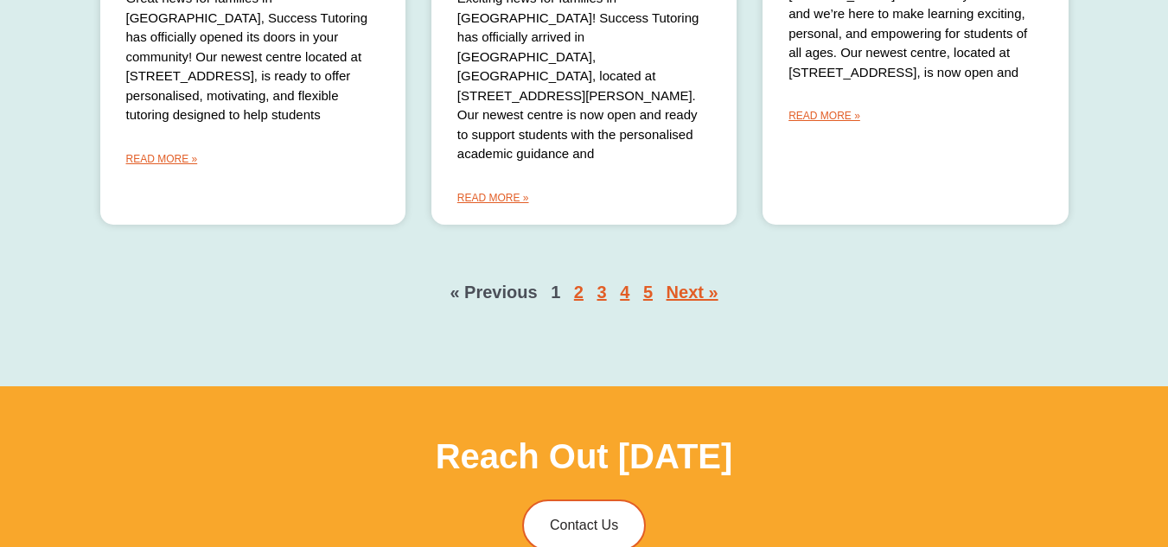
click at [1167, 313] on html "Skip to content The Difference Personalised Program Inspirational Tutors Motiva…" at bounding box center [584, 240] width 1168 height 3657
click at [694, 283] on link "Next »" at bounding box center [693, 292] width 52 height 19
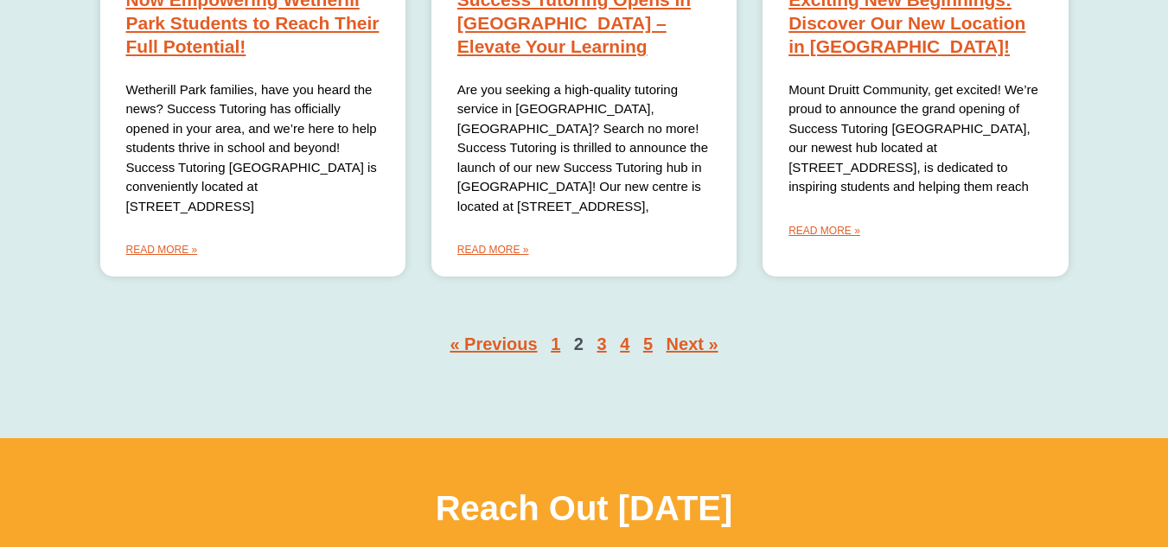
scroll to position [1477, 0]
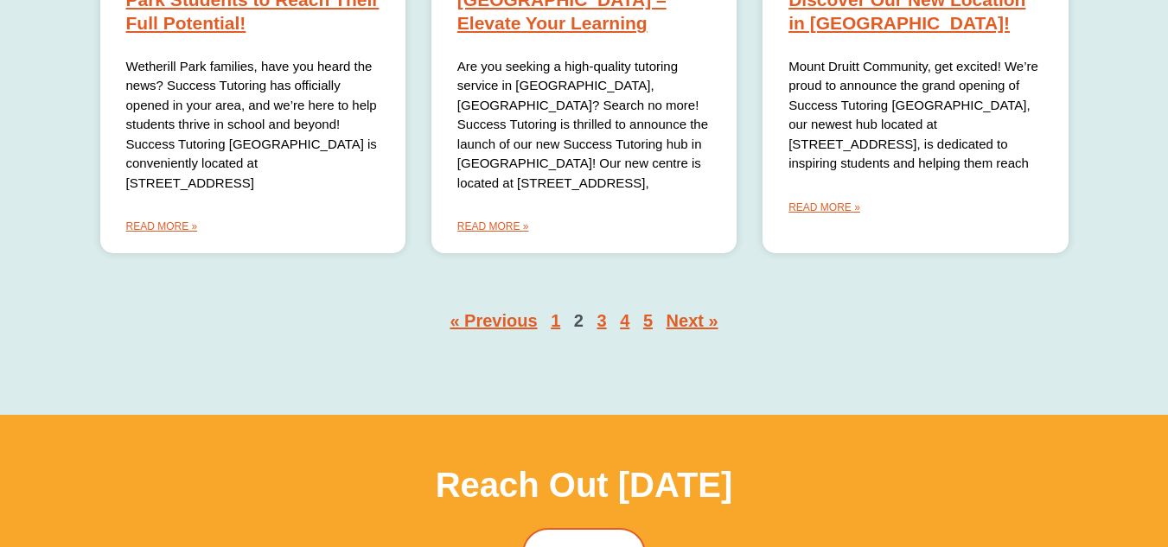
drag, startPoint x: 1176, startPoint y: 26, endPoint x: 1180, endPoint y: 245, distance: 218.8
click at [1167, 245] on html "Skip to content The Difference Personalised Program Inspirational Tutors Motiva…" at bounding box center [584, 310] width 1168 height 3575
click at [701, 311] on link "Next »" at bounding box center [693, 320] width 52 height 19
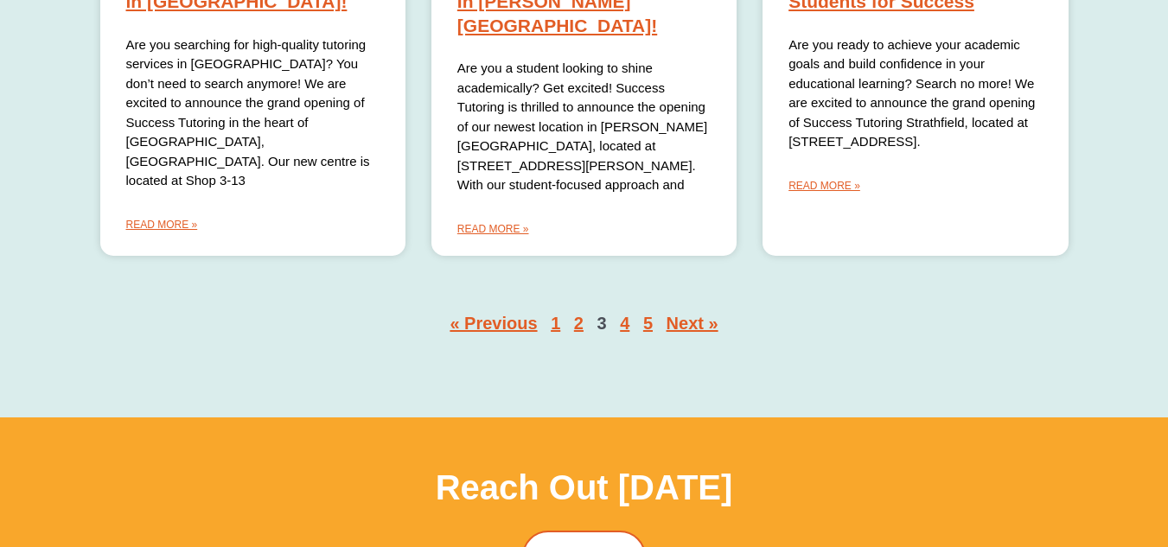
scroll to position [1512, 0]
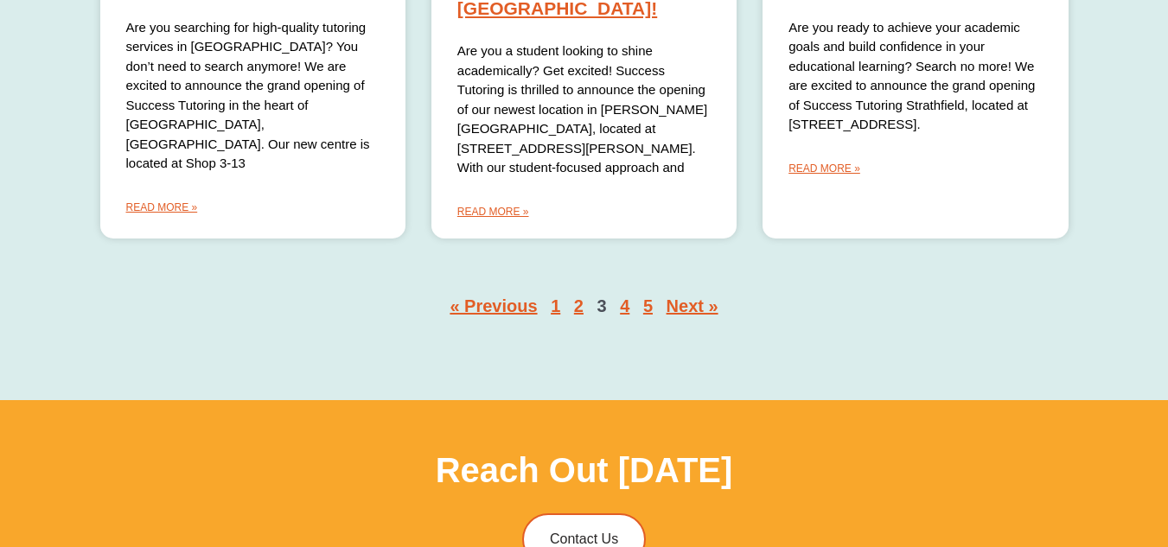
drag, startPoint x: 1177, startPoint y: 48, endPoint x: 1174, endPoint y: 272, distance: 223.9
click at [1167, 272] on html "Skip to content The Difference Personalised Program Inspirational Tutors Motiva…" at bounding box center [584, 285] width 1168 height 3594
click at [689, 297] on link "Next »" at bounding box center [693, 306] width 52 height 19
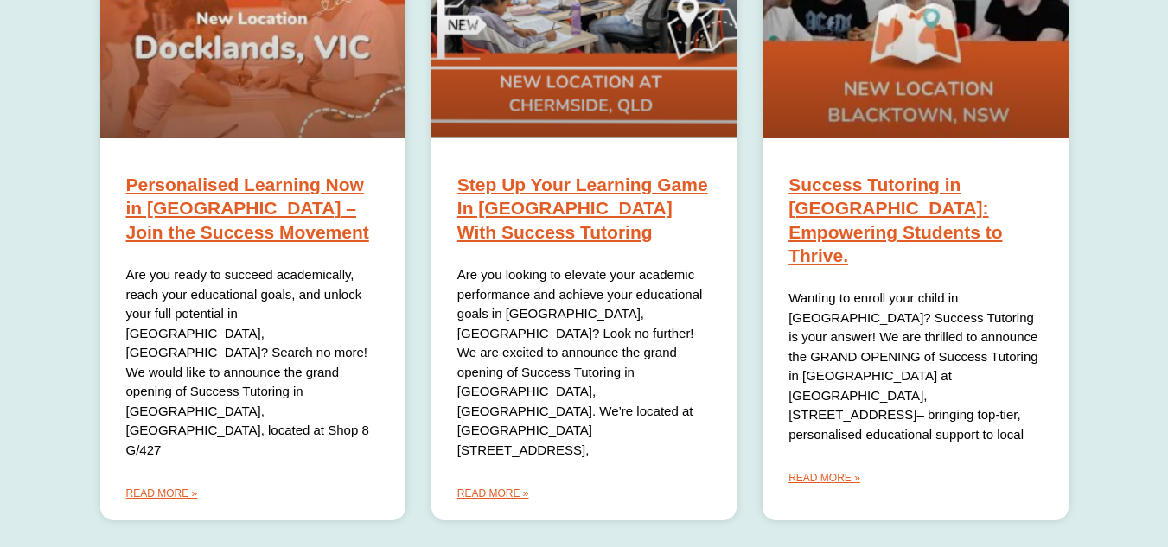
scroll to position [1261, 0]
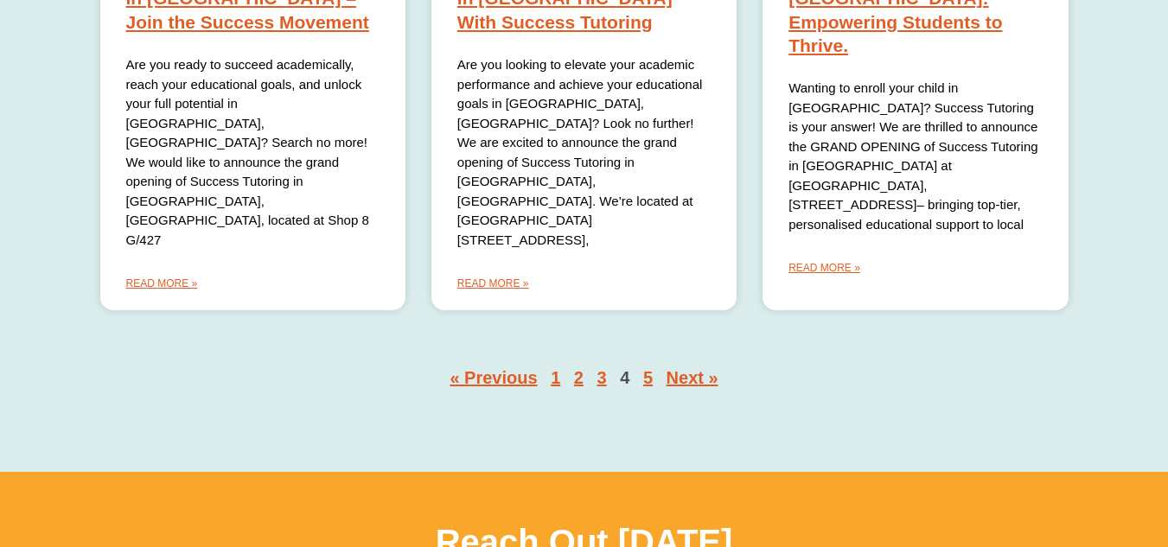
drag, startPoint x: 1174, startPoint y: 22, endPoint x: 1160, endPoint y: 239, distance: 217.4
click at [1167, 239] on html "Skip to content The Difference Personalised Program Inspirational Tutors Motiva…" at bounding box center [584, 348] width 1168 height 3614
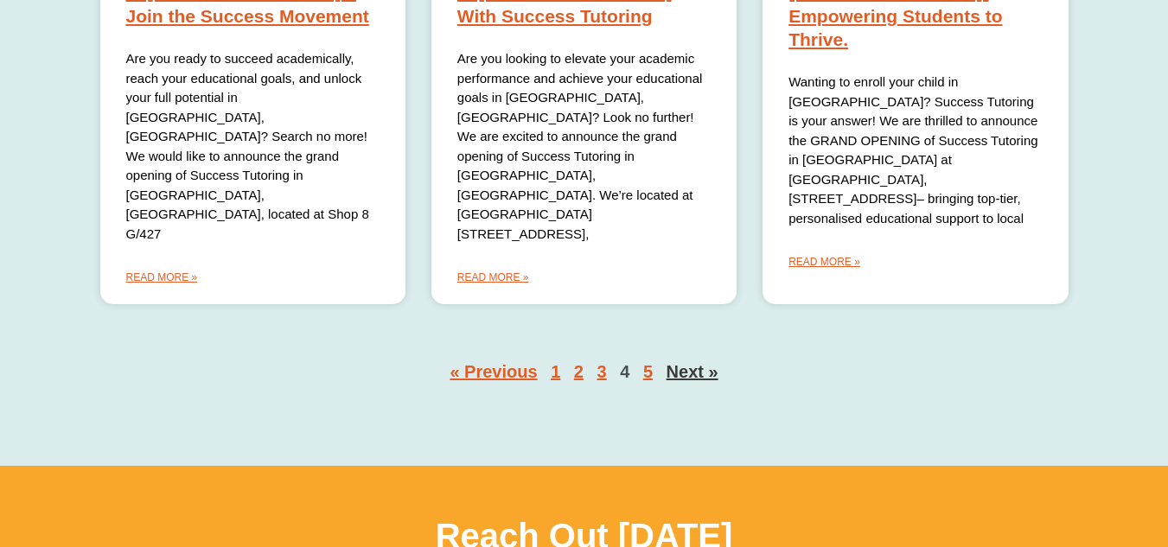
click at [692, 362] on link "Next »" at bounding box center [693, 371] width 52 height 19
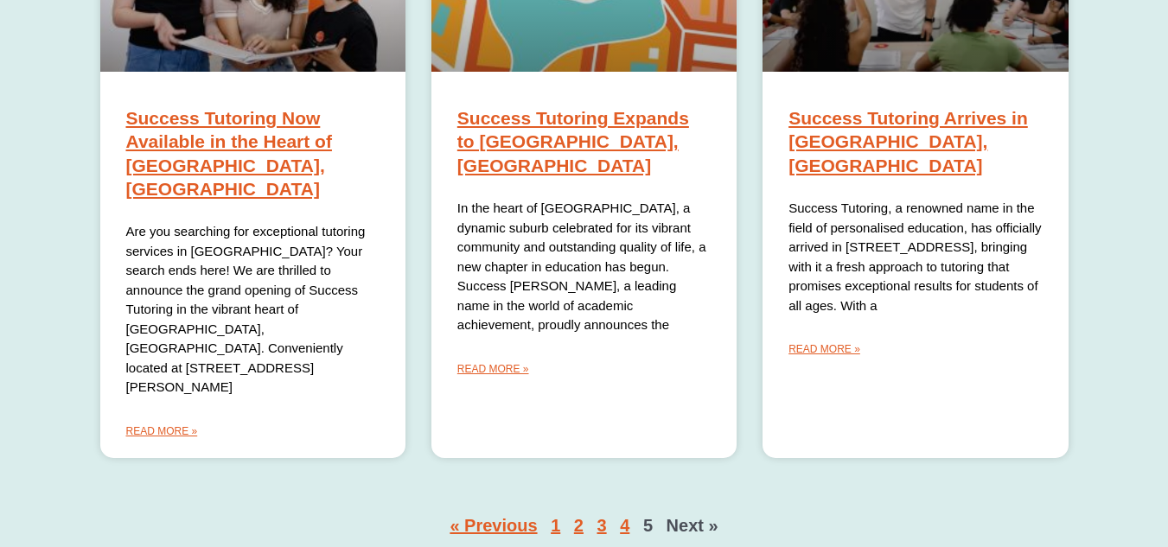
scroll to position [1361, 0]
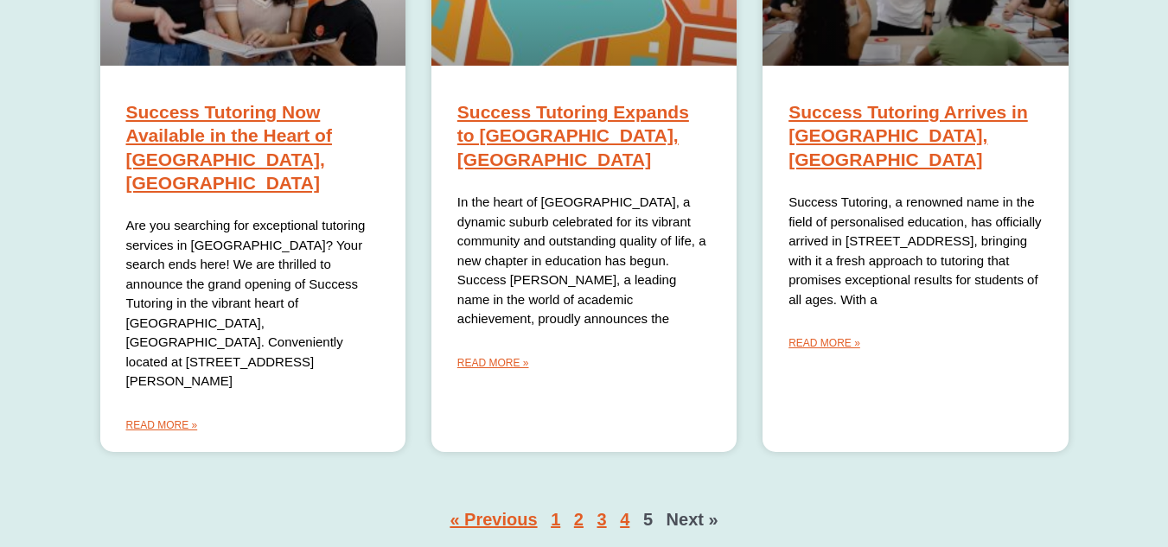
drag, startPoint x: 1176, startPoint y: 27, endPoint x: 1180, endPoint y: 228, distance: 201.5
click at [1167, 228] on html "Skip to content The Difference Personalised Program Inspirational Tutors Motiva…" at bounding box center [584, 467] width 1168 height 3657
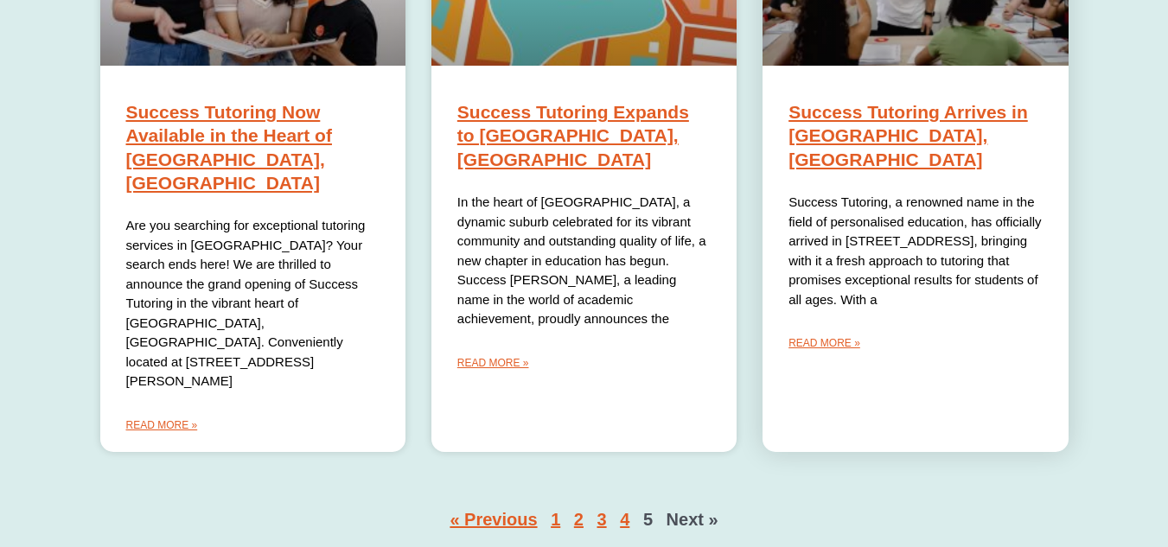
click at [903, 102] on link "Success Tutoring Arrives in [GEOGRAPHIC_DATA], [GEOGRAPHIC_DATA]" at bounding box center [907, 135] width 239 height 67
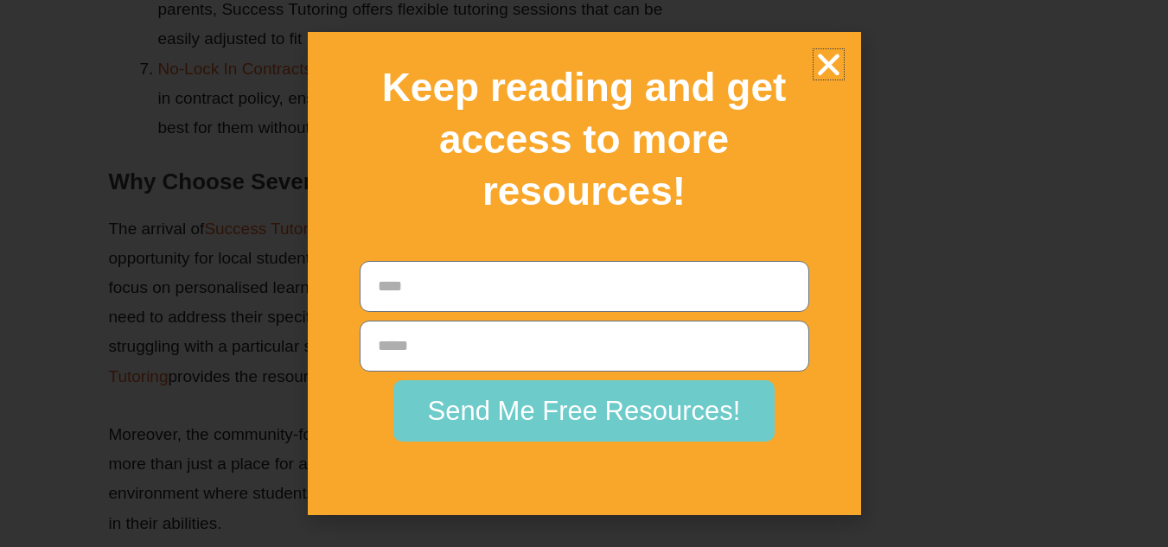
scroll to position [2276, 0]
click at [826, 69] on icon "Close" at bounding box center [828, 64] width 30 height 30
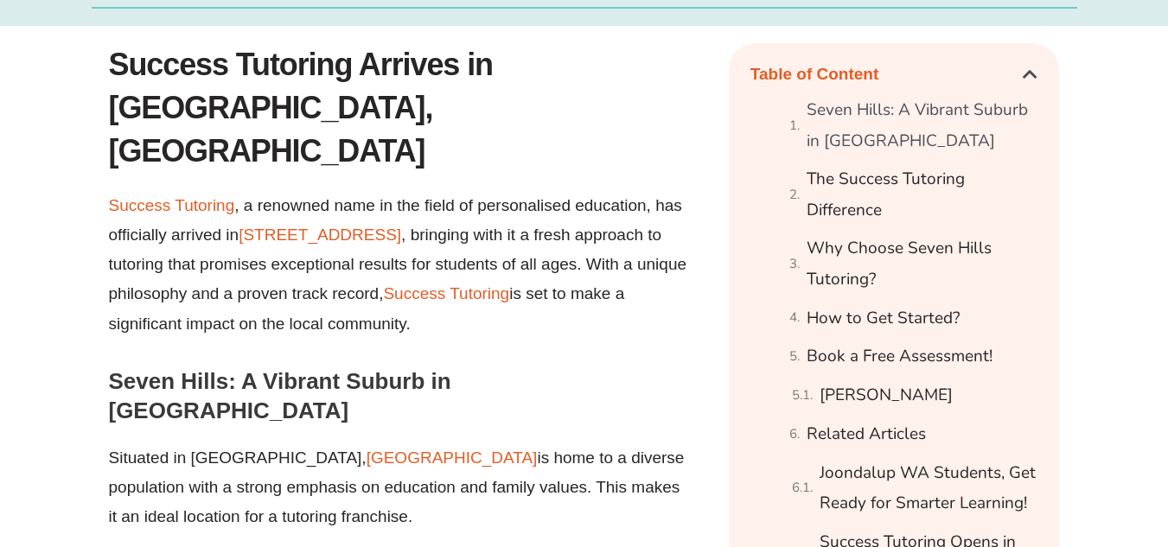
scroll to position [986, 0]
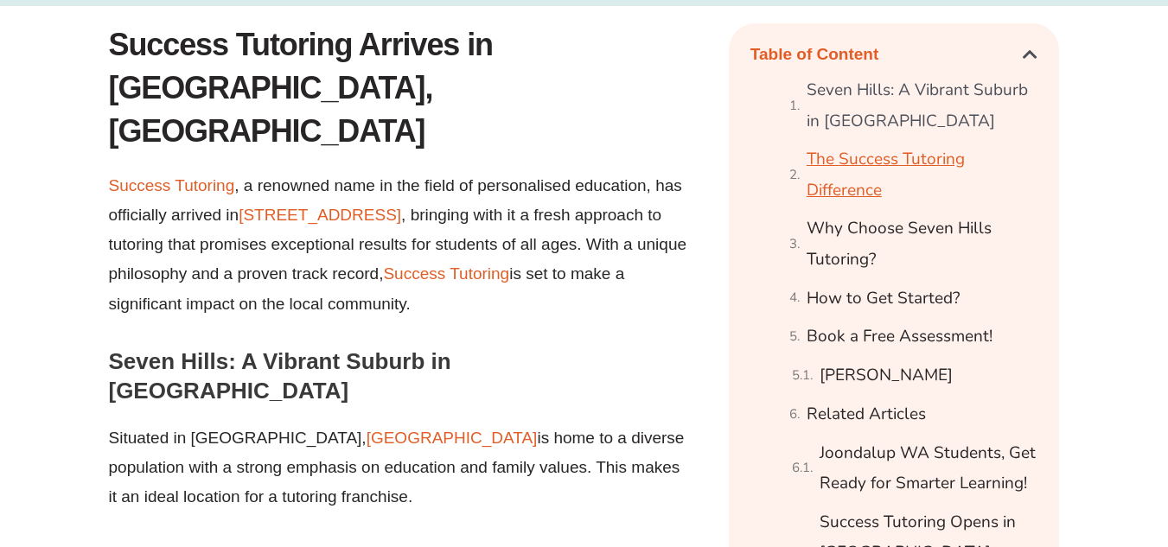
click at [883, 144] on link "The Success Tutoring Difference" at bounding box center [922, 174] width 231 height 61
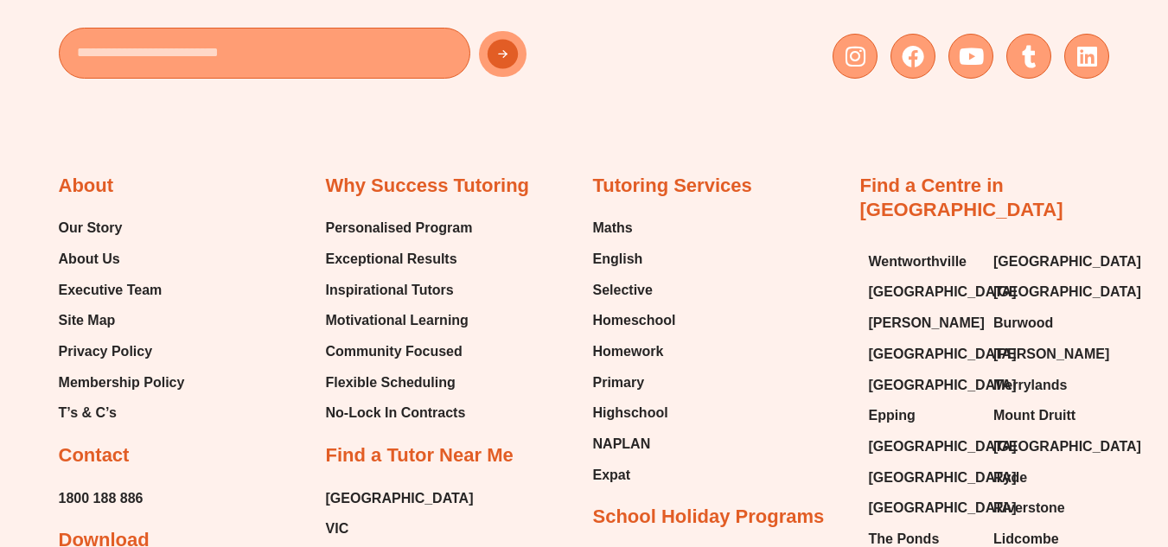
scroll to position [5130, 0]
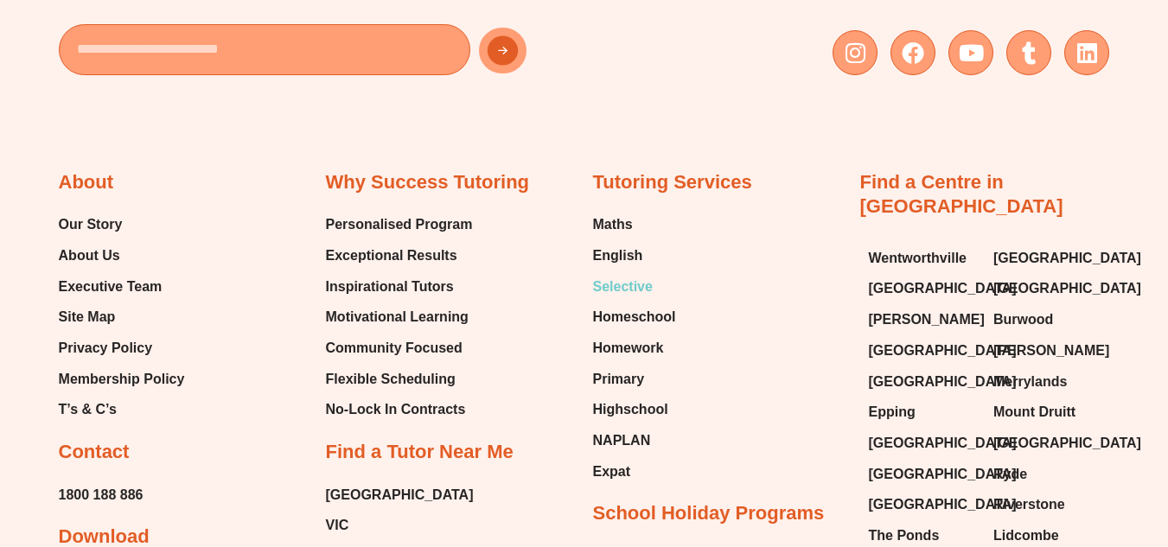
click at [632, 274] on span "Selective" at bounding box center [623, 287] width 60 height 26
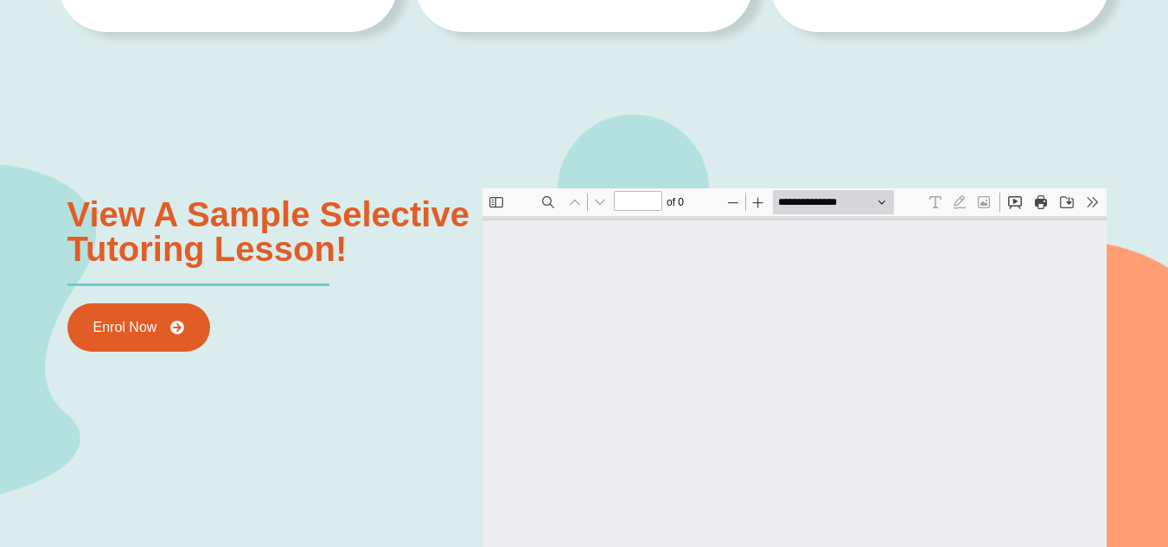
type input "*"
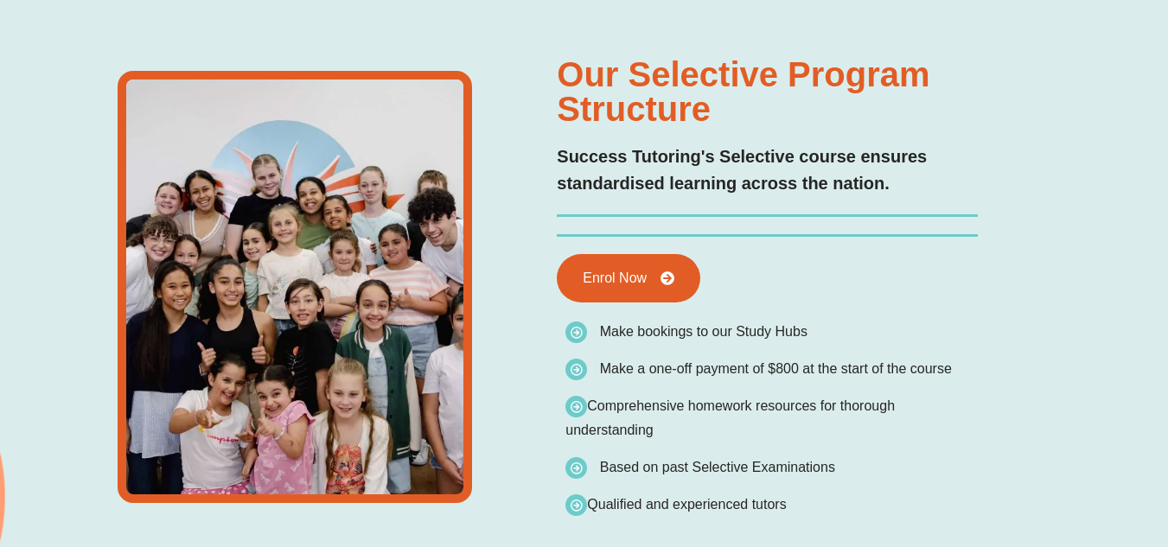
type input "*"
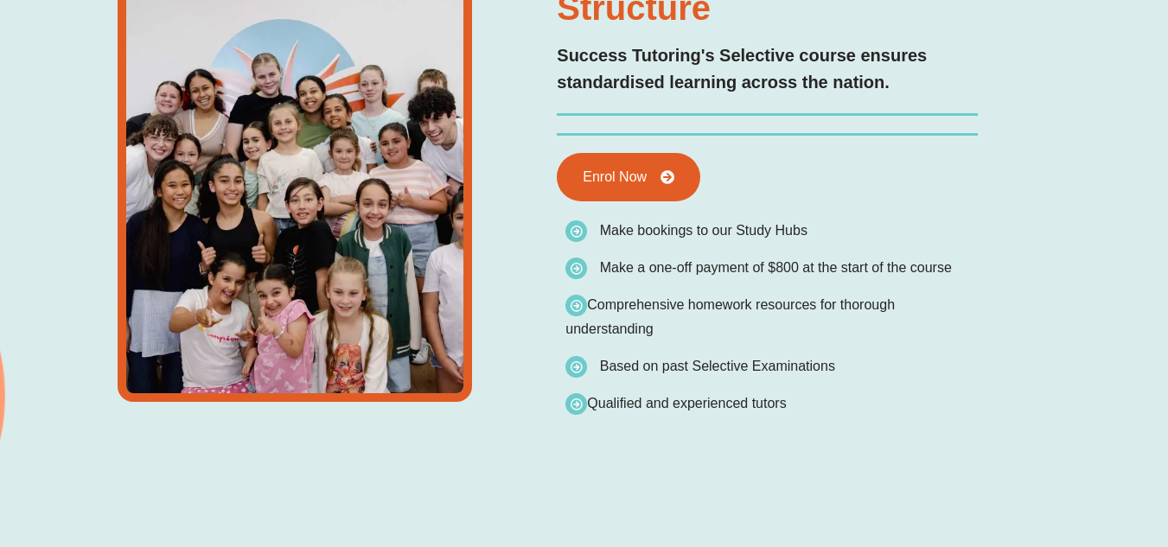
scroll to position [3181, 0]
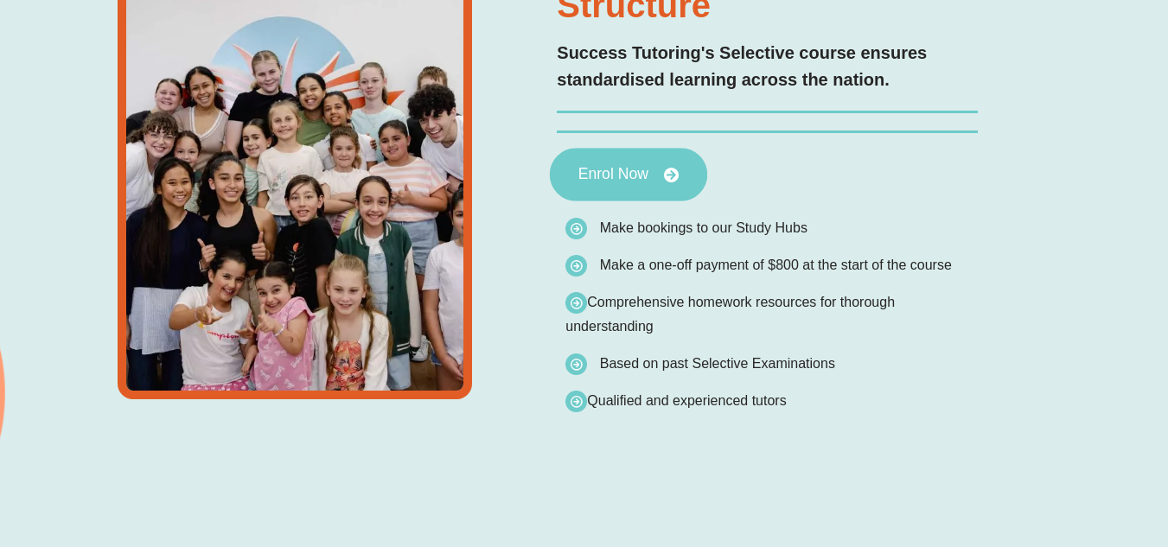
click at [616, 172] on span "Enrol Now" at bounding box center [613, 175] width 70 height 16
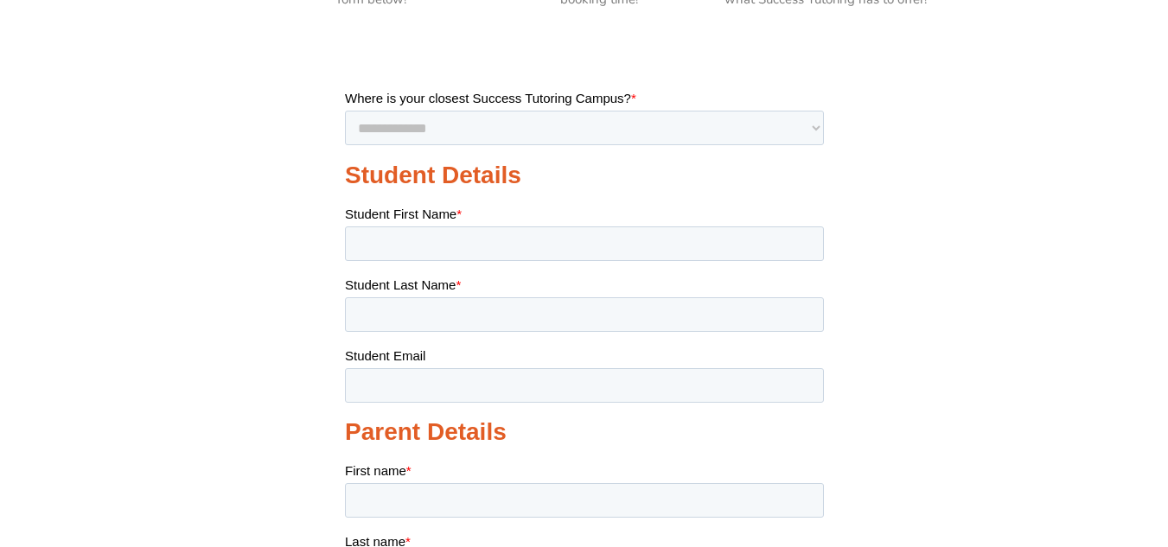
scroll to position [449, 0]
click at [666, 127] on select "**********" at bounding box center [583, 128] width 479 height 35
select select "**********"
click at [344, 111] on select "**********" at bounding box center [583, 128] width 479 height 35
click at [571, 252] on input "Student First Name *" at bounding box center [583, 243] width 479 height 35
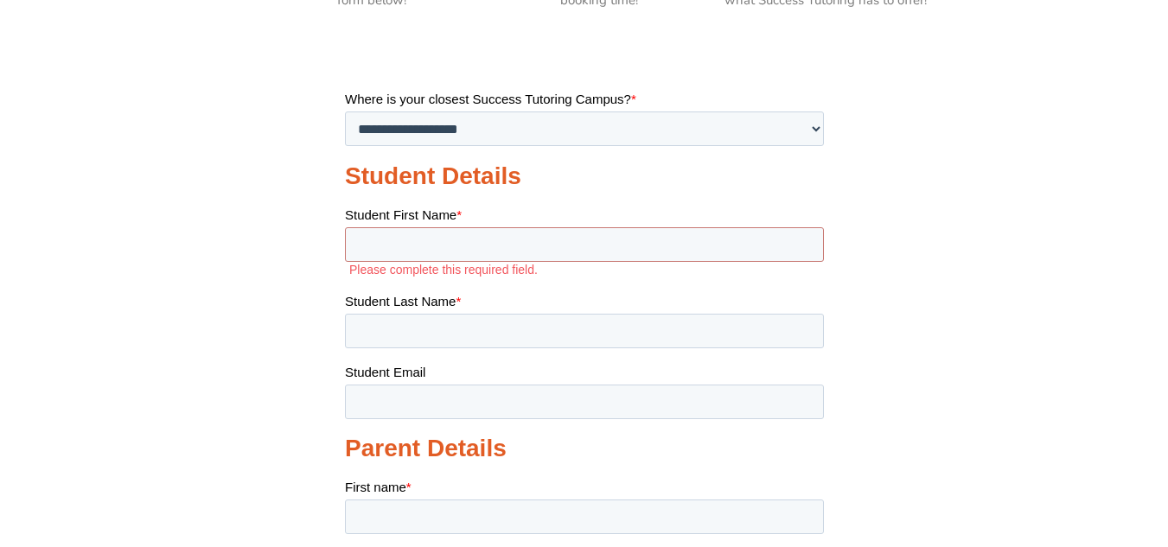
click at [915, 362] on section at bounding box center [584, 466] width 1168 height 889
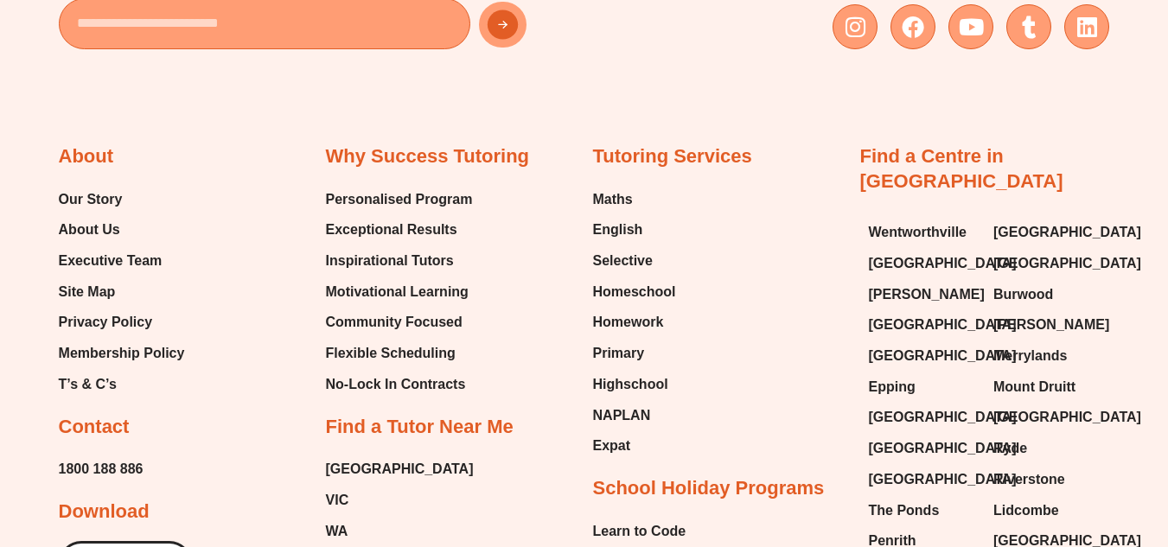
scroll to position [2005, 0]
